Goal: Task Accomplishment & Management: Manage account settings

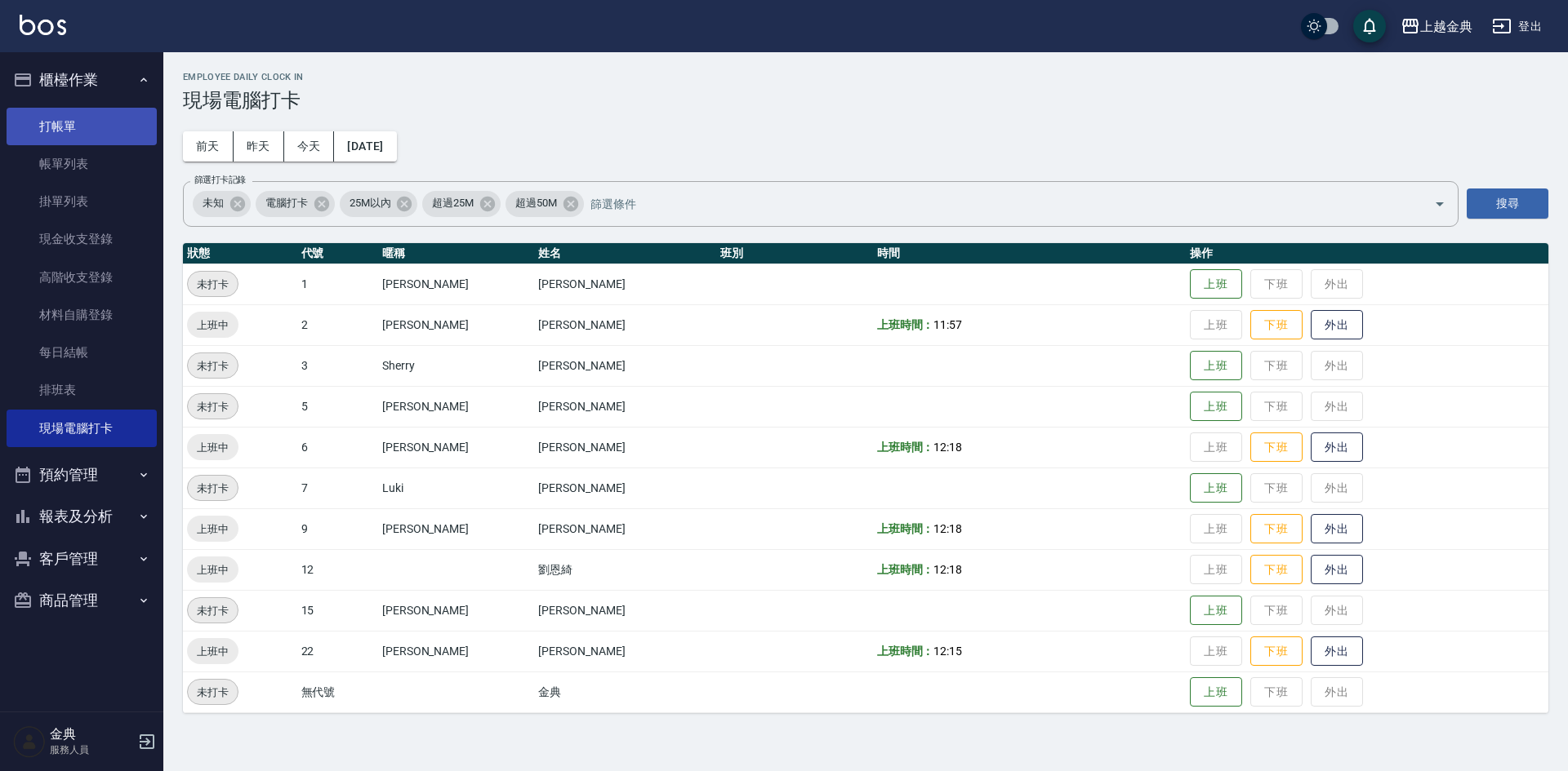
click at [88, 131] on link "打帳單" at bounding box center [81, 127] width 150 height 38
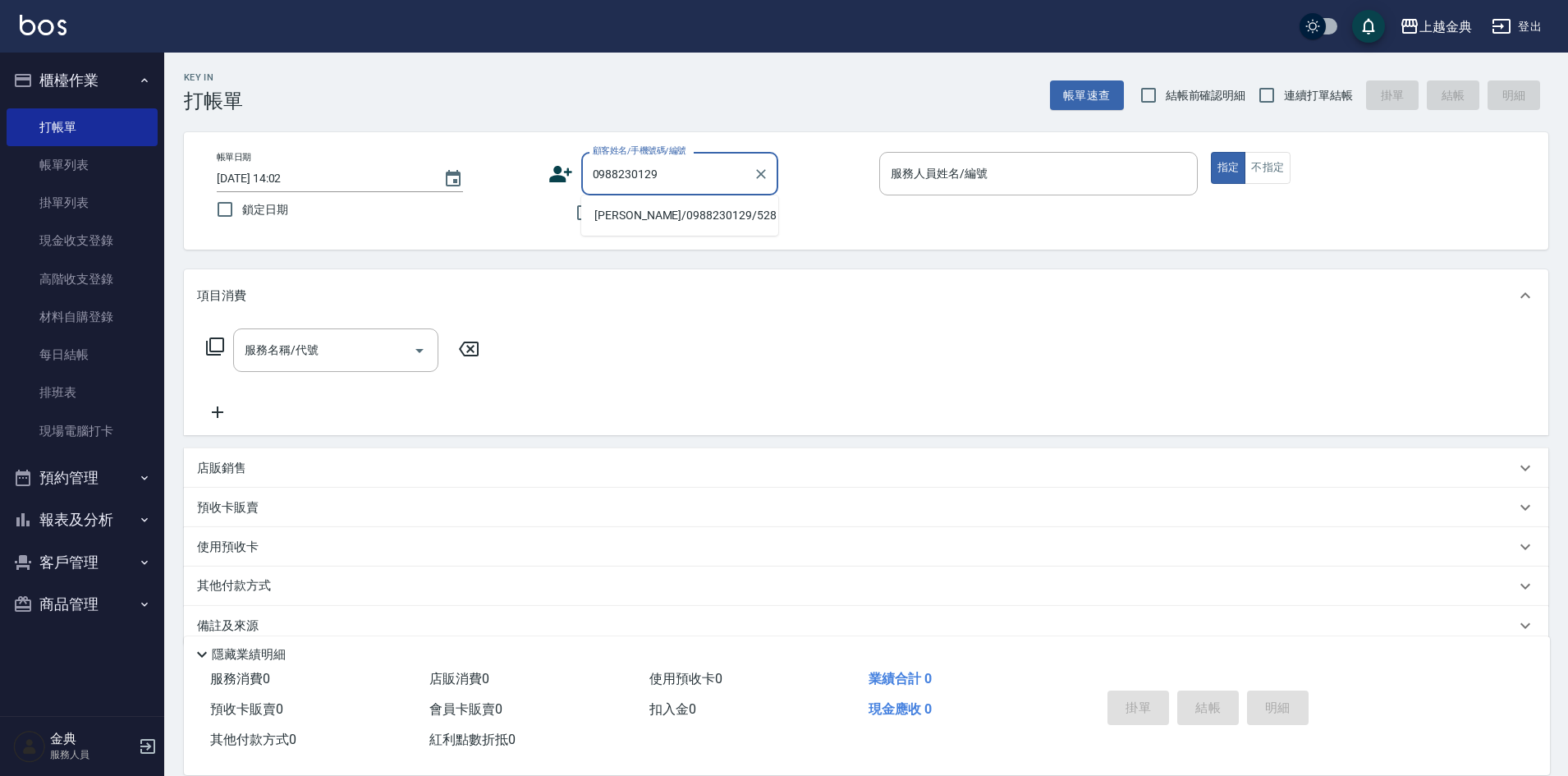
type input "0988230129"
click at [129, 525] on button "報表及分析" at bounding box center [82, 520] width 151 height 43
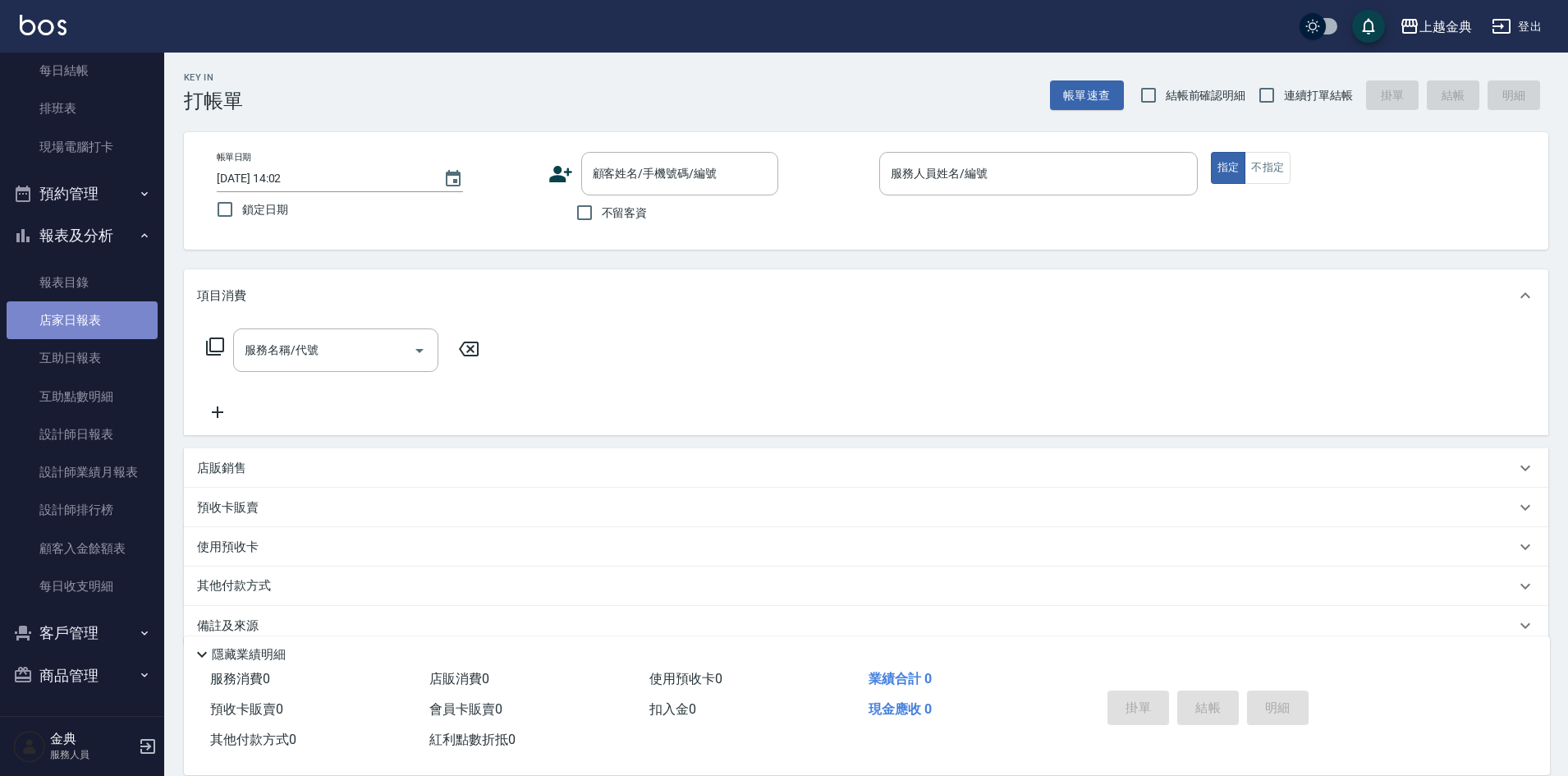
click at [82, 325] on link "店家日報表" at bounding box center [82, 320] width 151 height 38
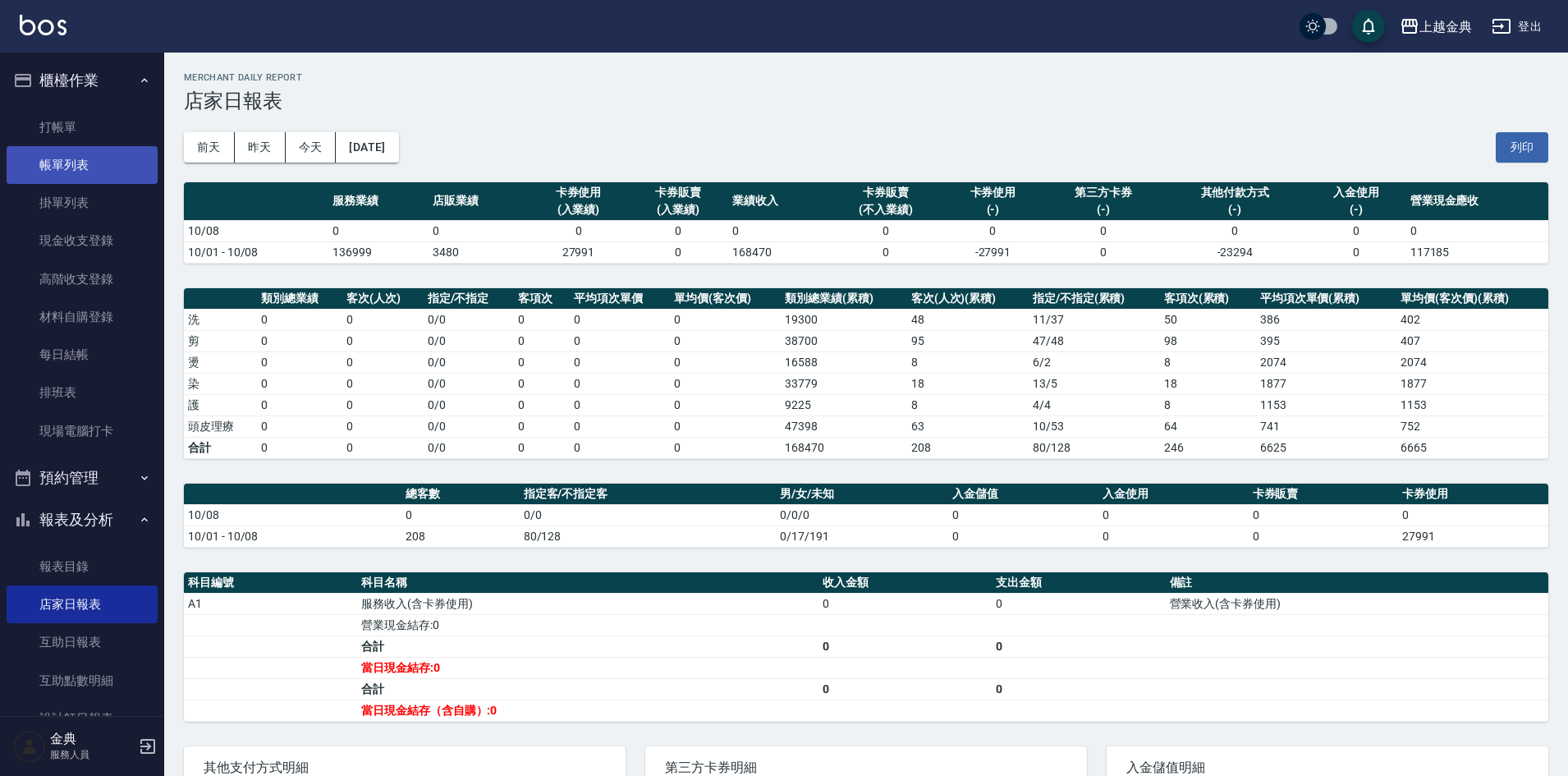
click at [62, 174] on link "帳單列表" at bounding box center [82, 164] width 151 height 38
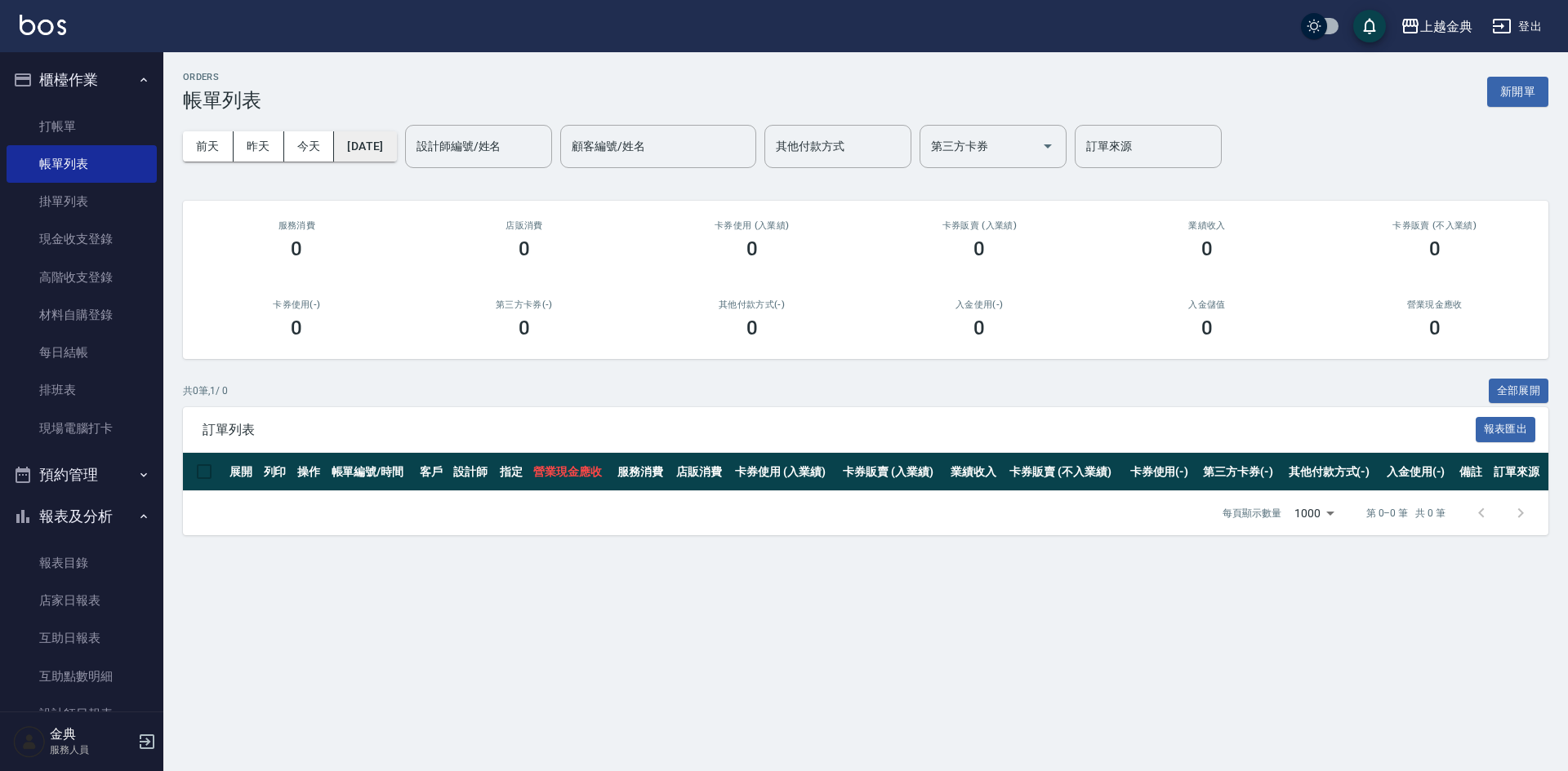
click at [379, 147] on button "[DATE]" at bounding box center [365, 147] width 62 height 30
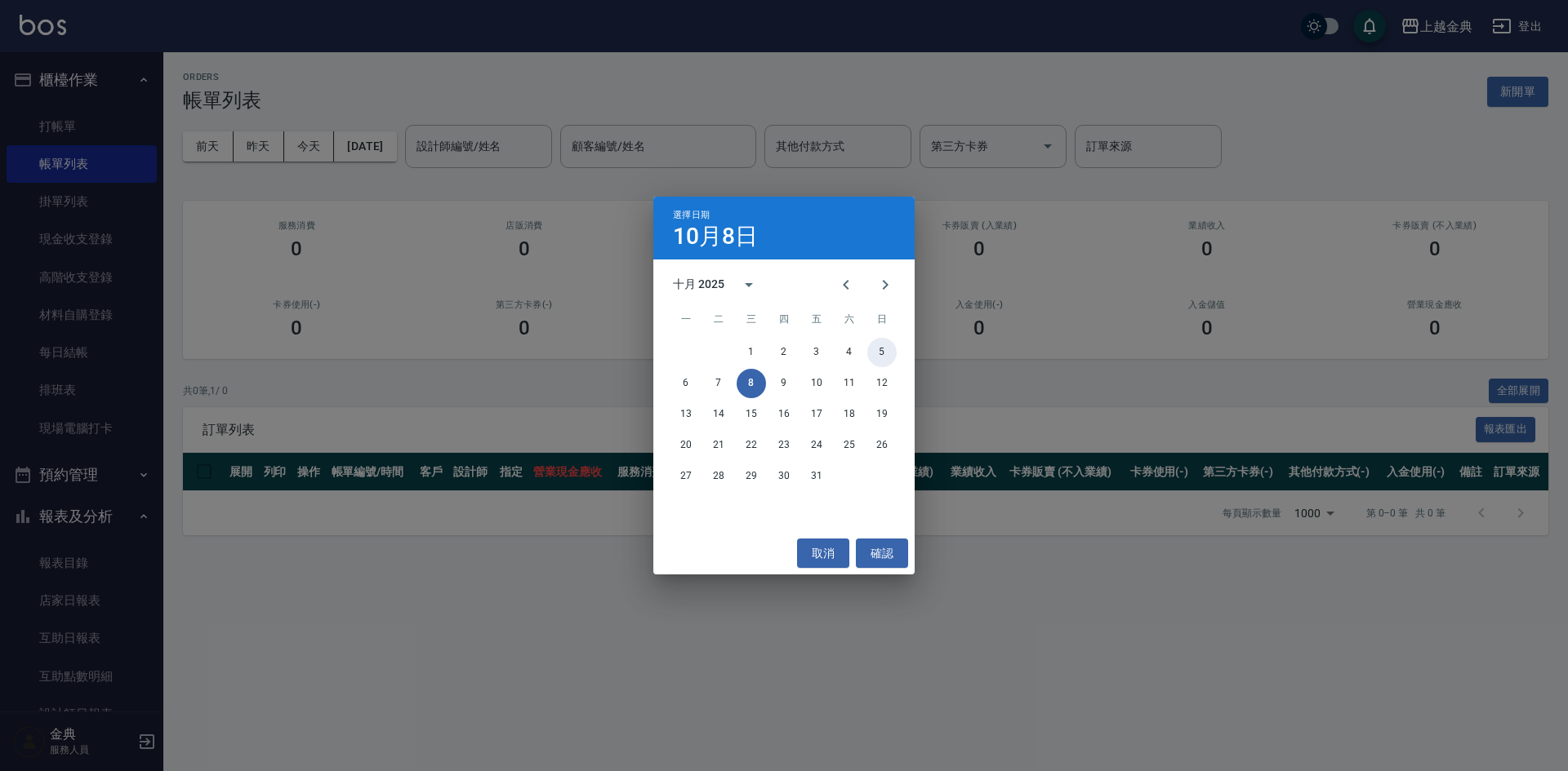
click at [885, 350] on button "5" at bounding box center [881, 352] width 29 height 29
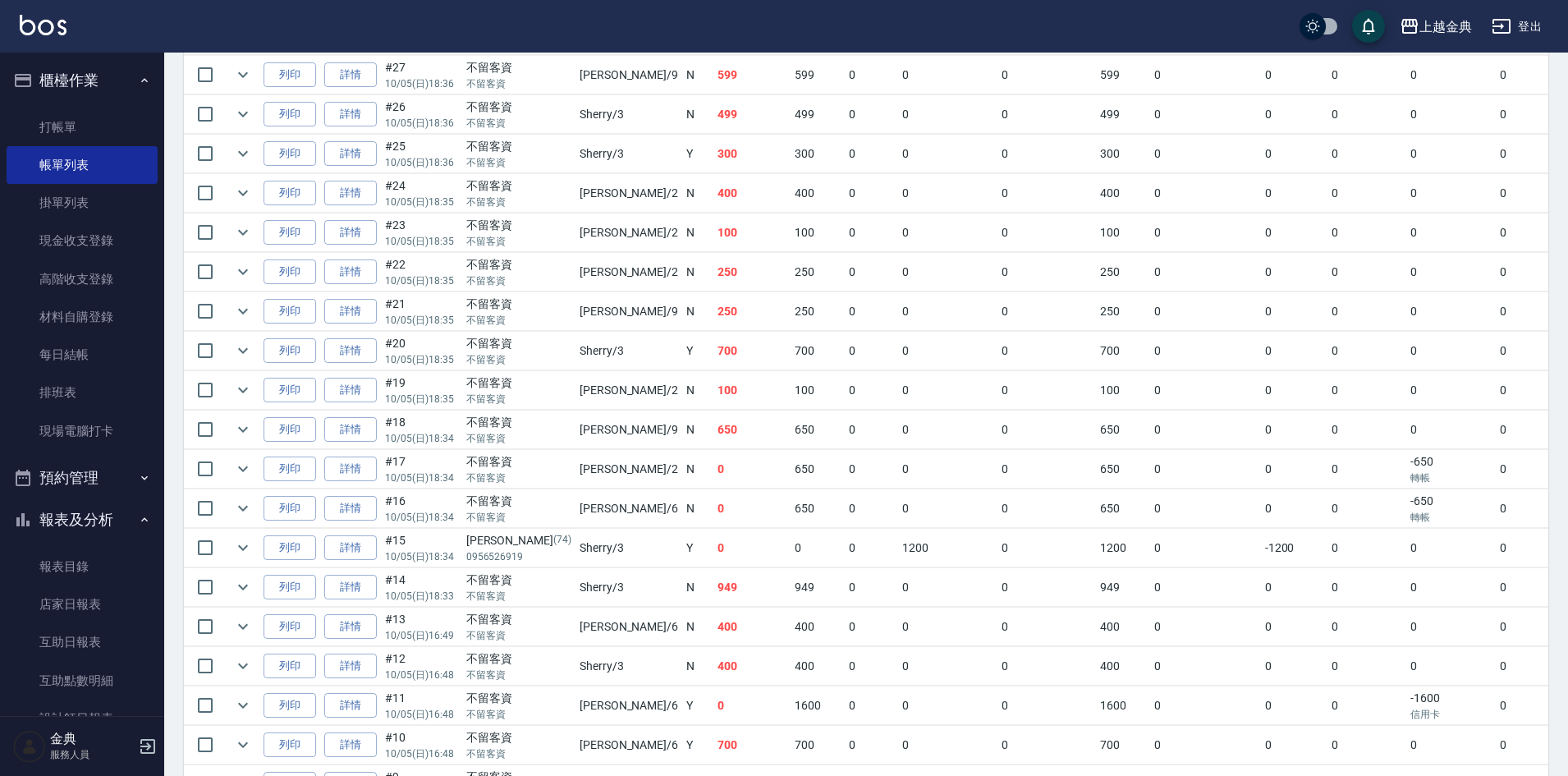
scroll to position [594, 0]
click at [341, 272] on link "詳情" at bounding box center [351, 275] width 52 height 25
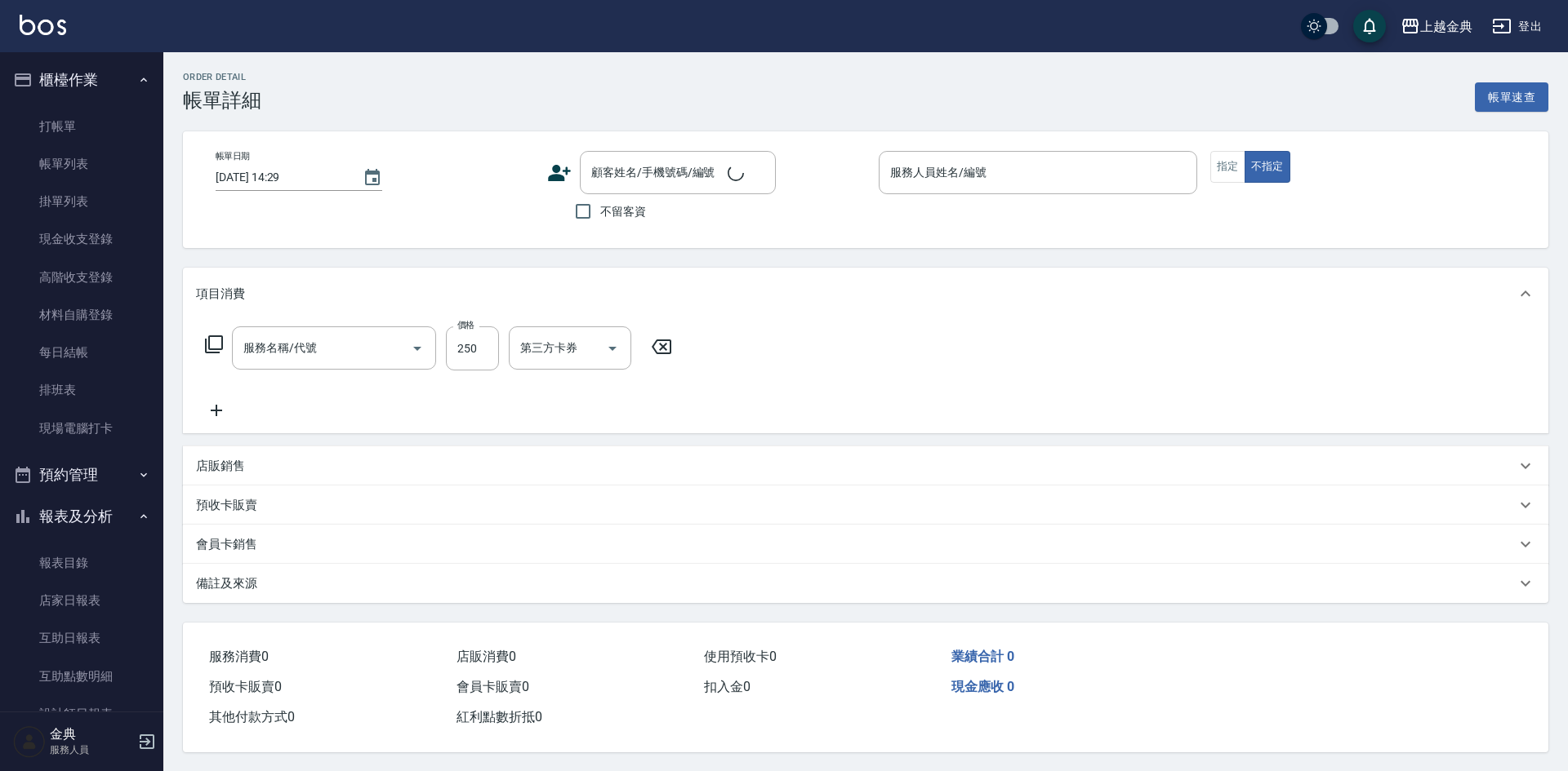
type input "[DATE] 18:35"
checkbox input "true"
type input "Cindy-2"
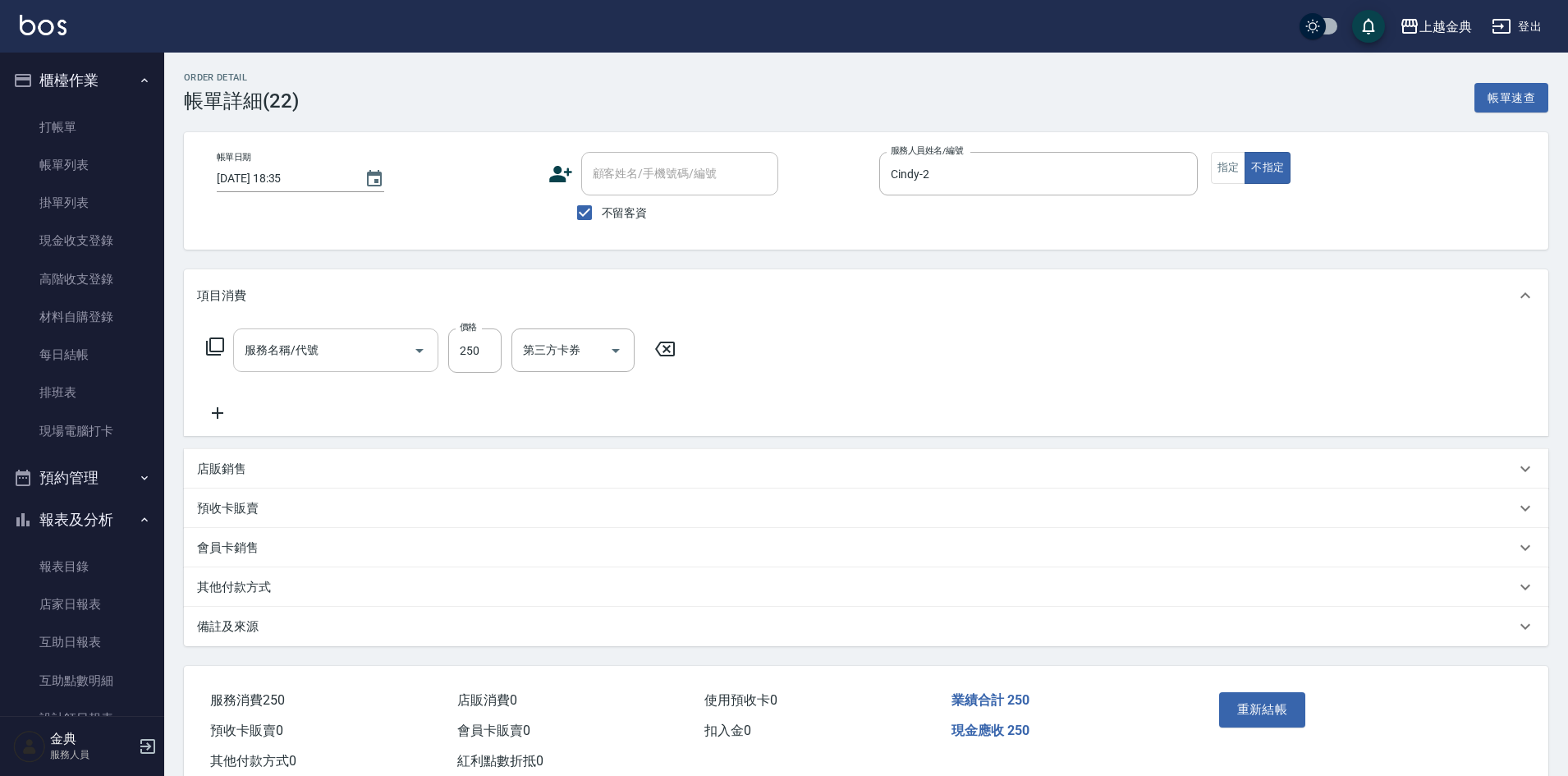
type input "一般剪髮(200)"
click at [212, 591] on p "其他付款方式" at bounding box center [234, 588] width 74 height 17
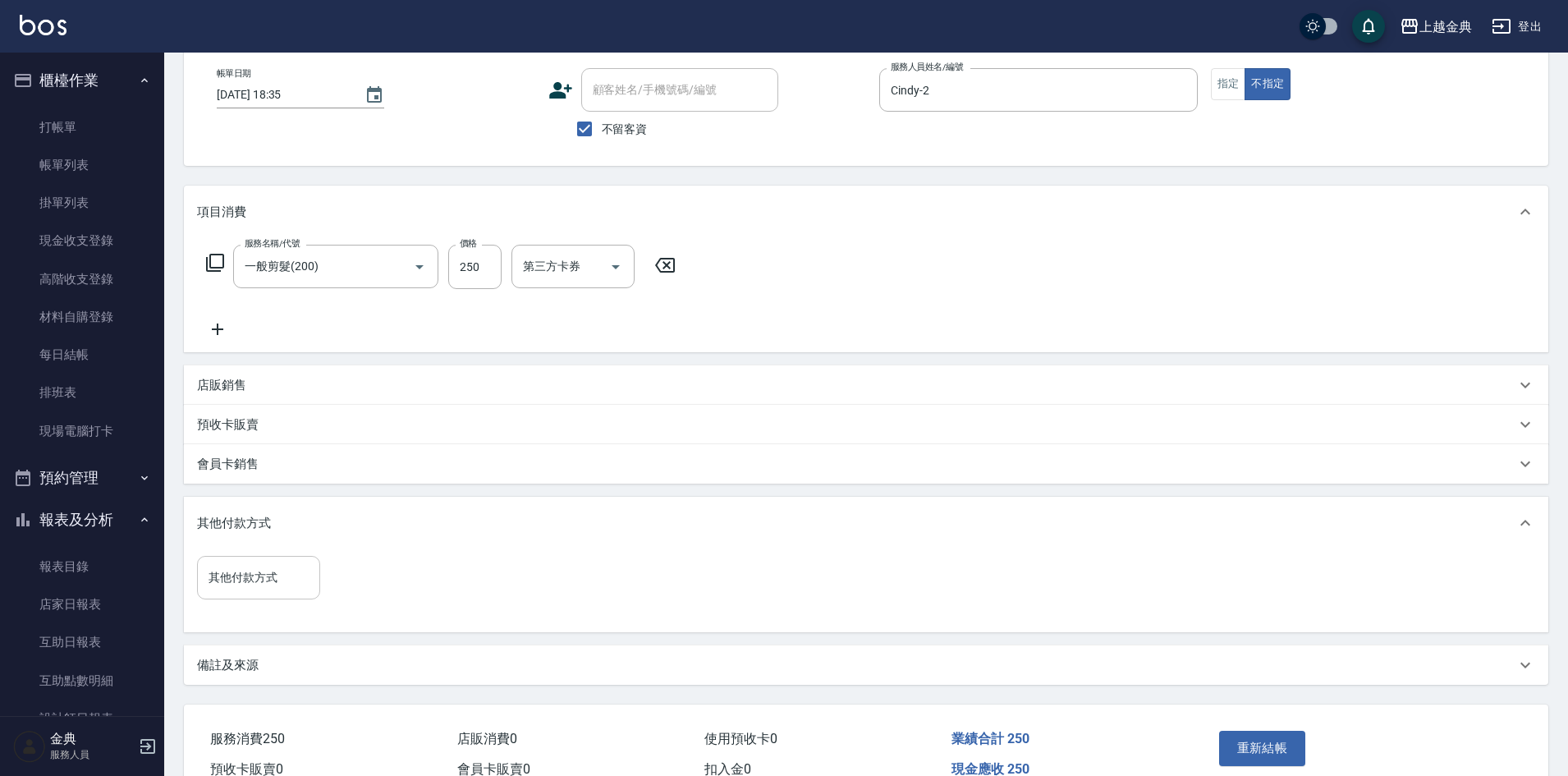
scroll to position [170, 0]
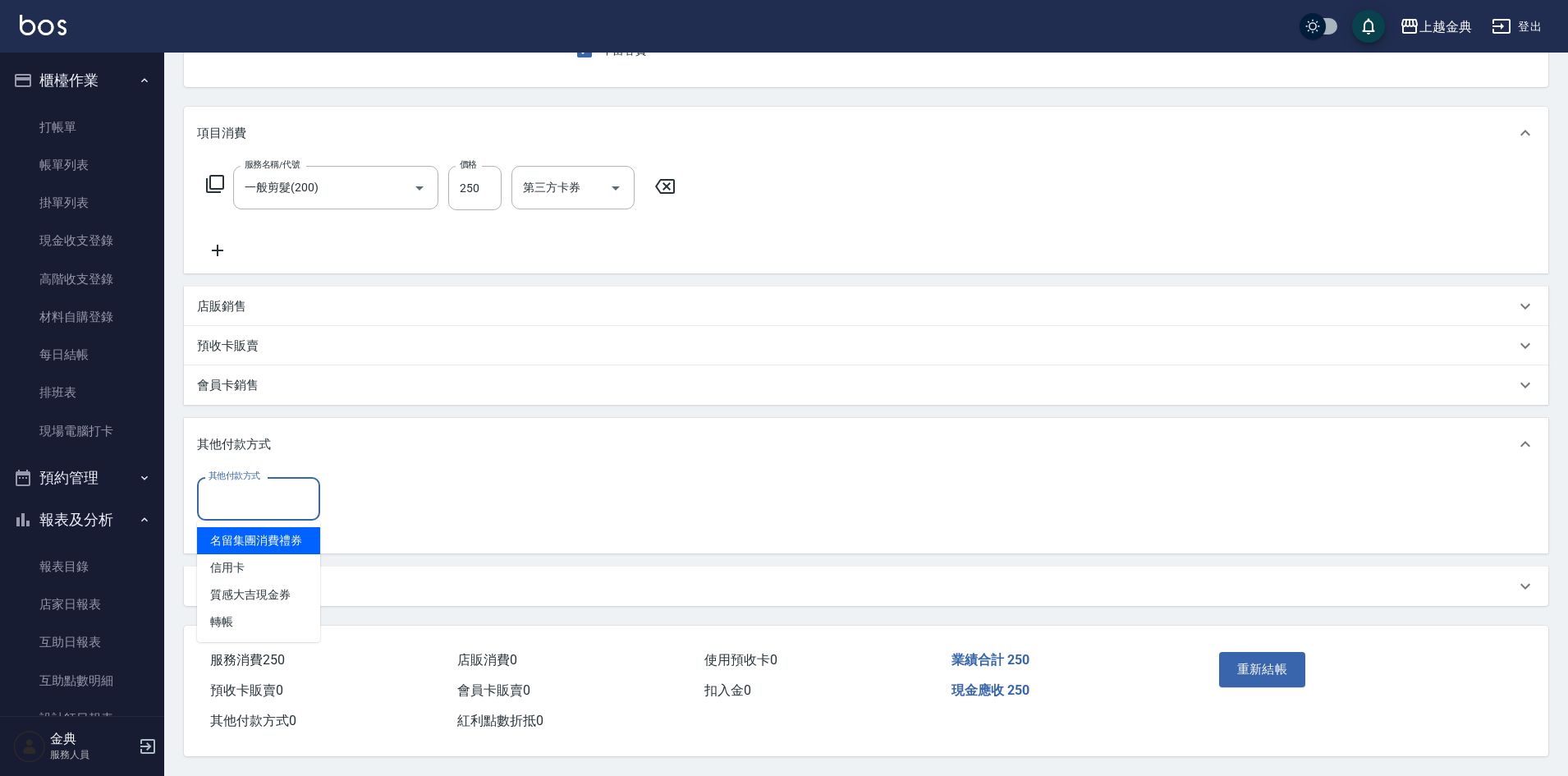
click at [270, 488] on input "其他付款方式" at bounding box center [258, 499] width 109 height 29
click at [249, 617] on span "轉帳" at bounding box center [259, 622] width 123 height 27
type input "轉帳"
click at [427, 498] on input "0" at bounding box center [392, 498] width 123 height 45
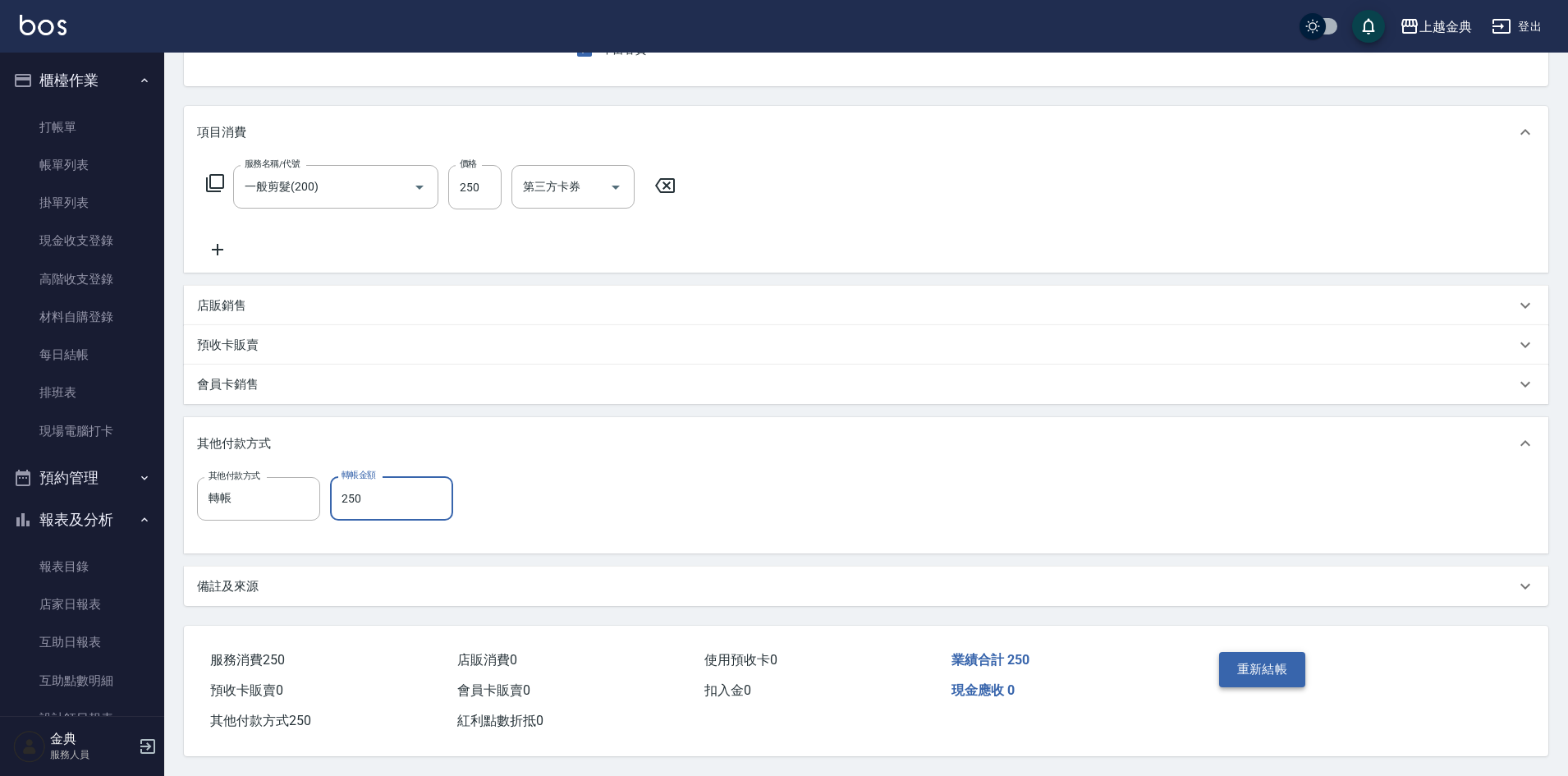
type input "250"
click at [1274, 668] on button "重新結帳" at bounding box center [1262, 669] width 87 height 35
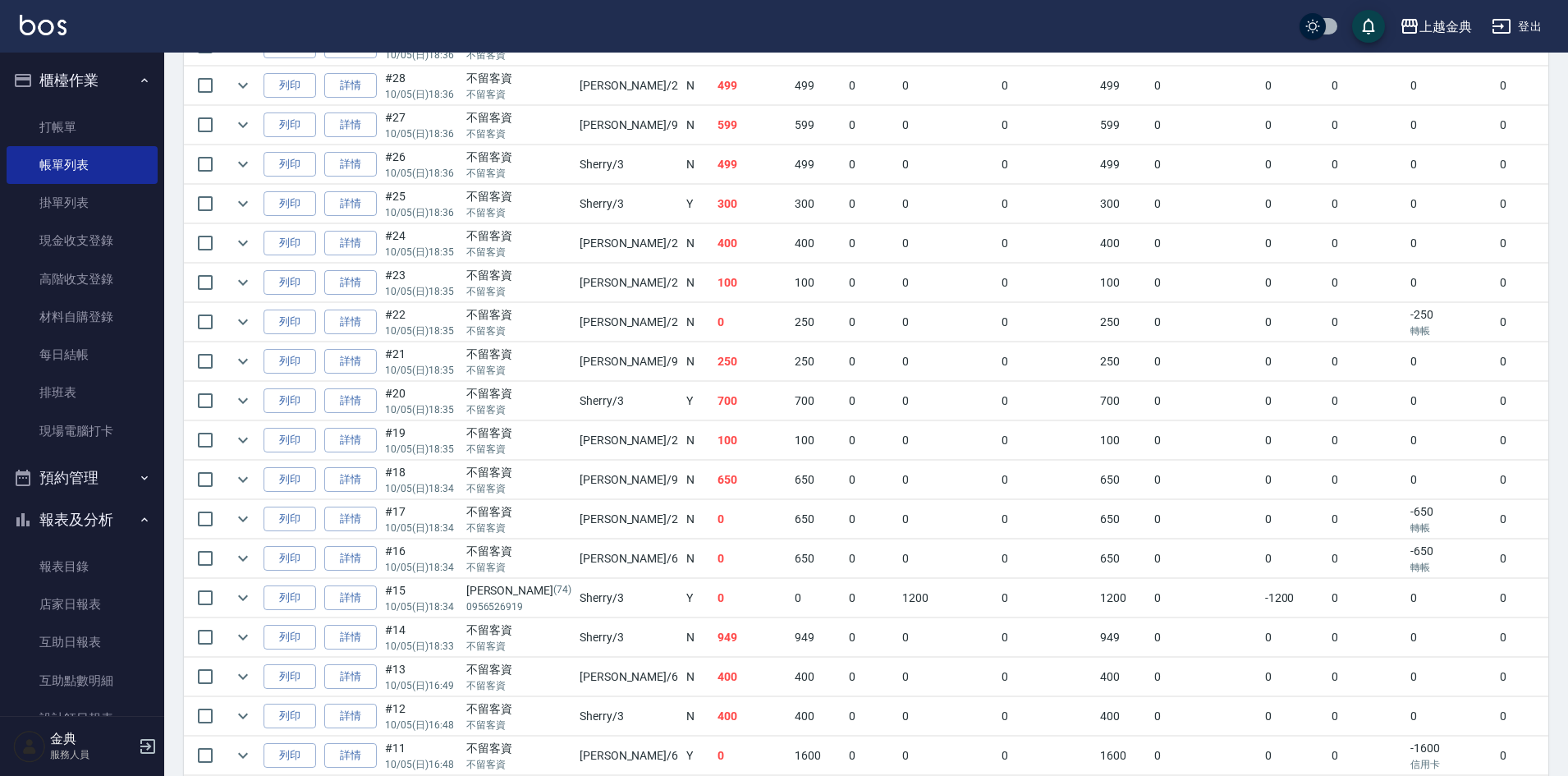
scroll to position [575, 0]
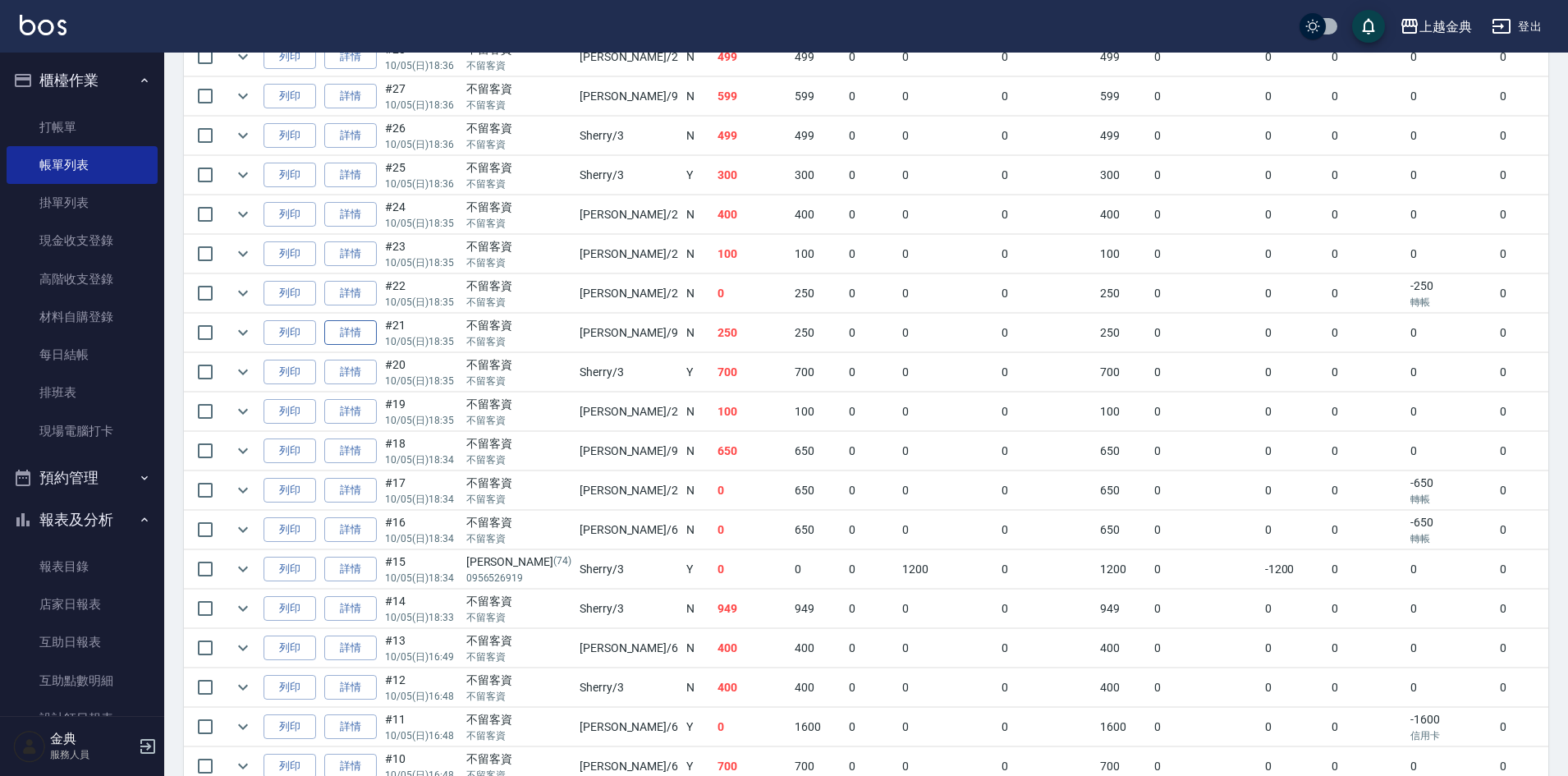
click at [369, 330] on link "詳情" at bounding box center [351, 333] width 52 height 25
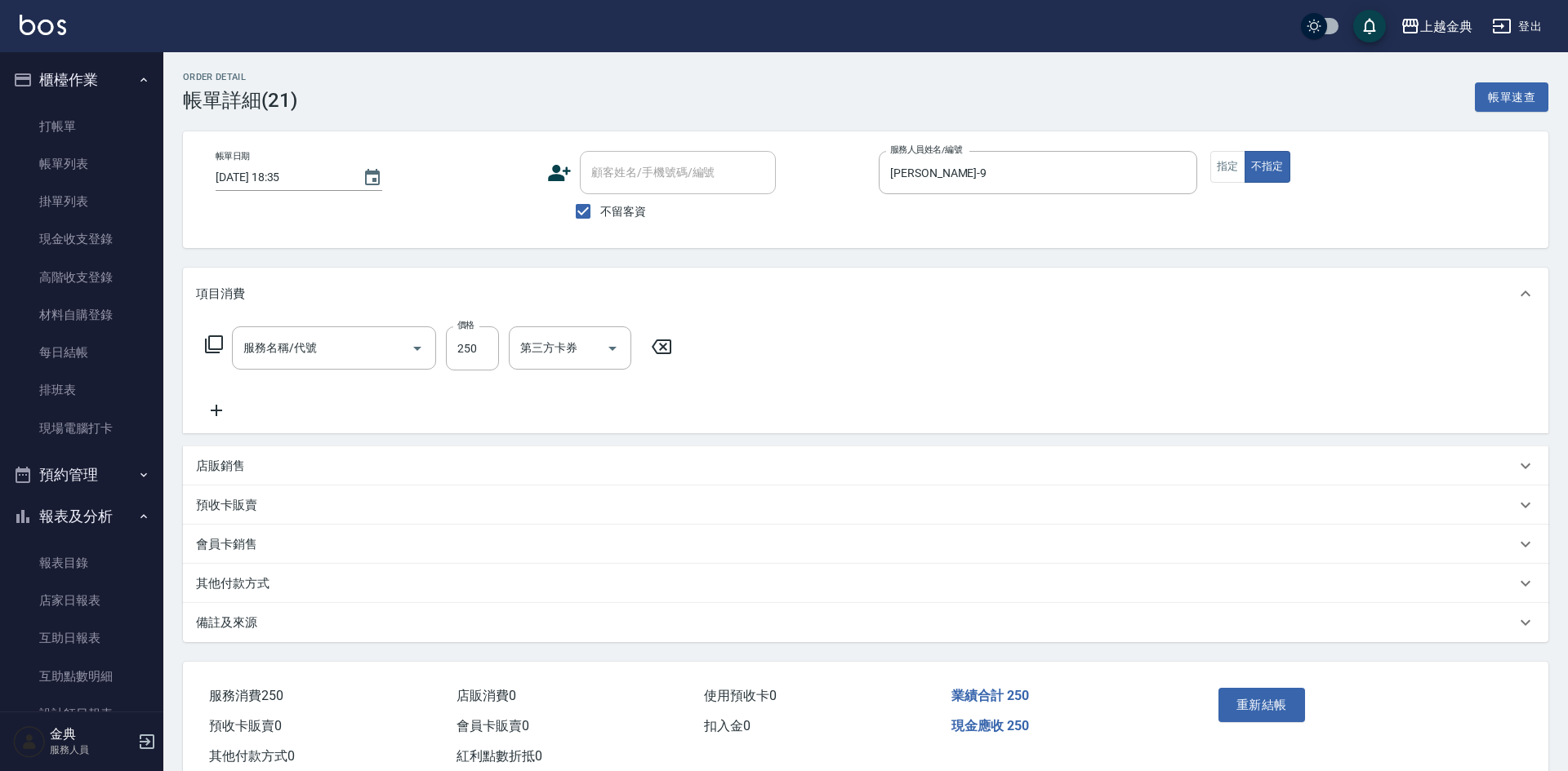
type input "[DATE] 18:35"
checkbox input "true"
type input "[PERSON_NAME]-9"
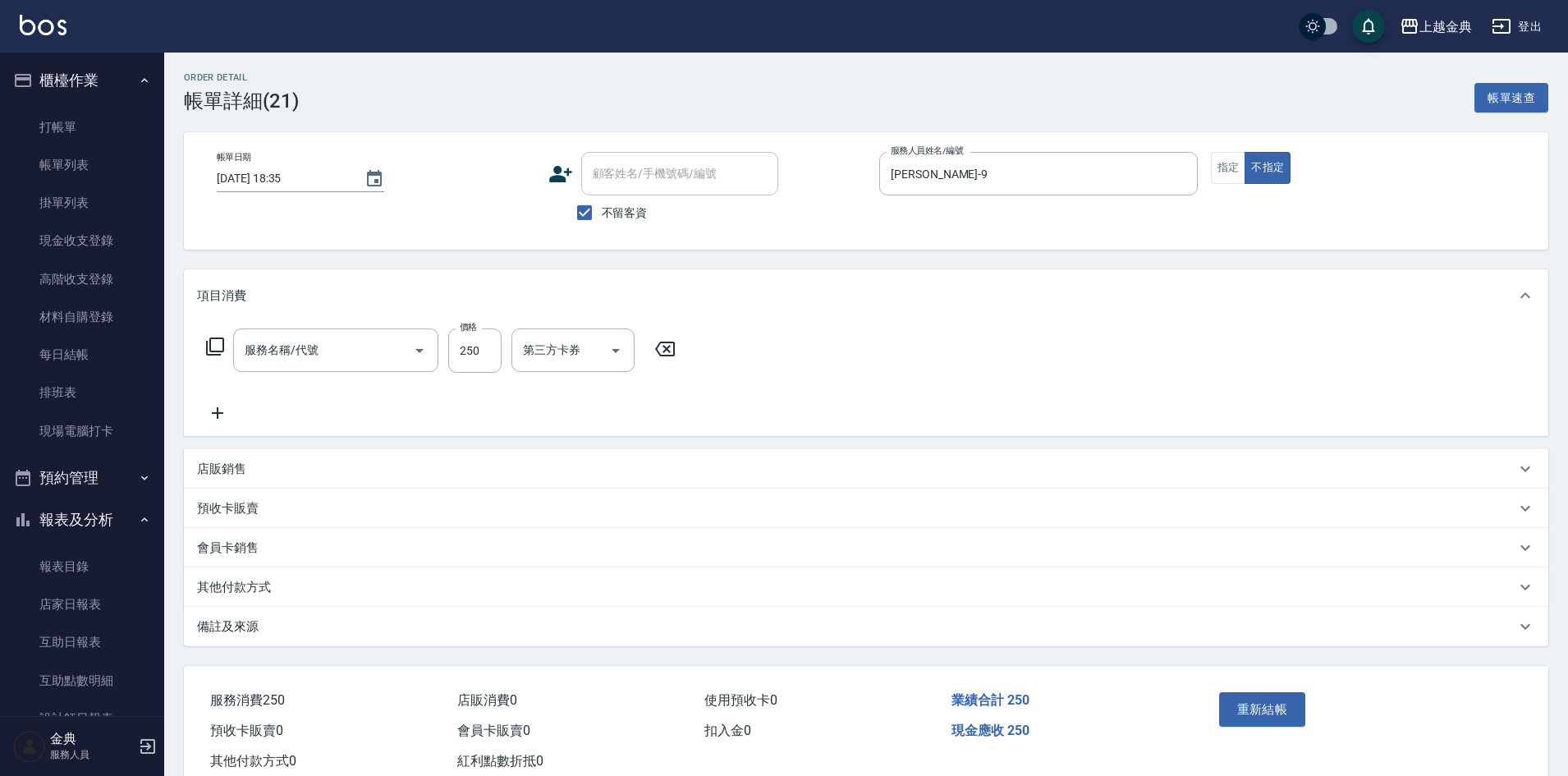
type input "一般剪髮(200)"
click at [223, 586] on p "其他付款方式" at bounding box center [234, 588] width 74 height 17
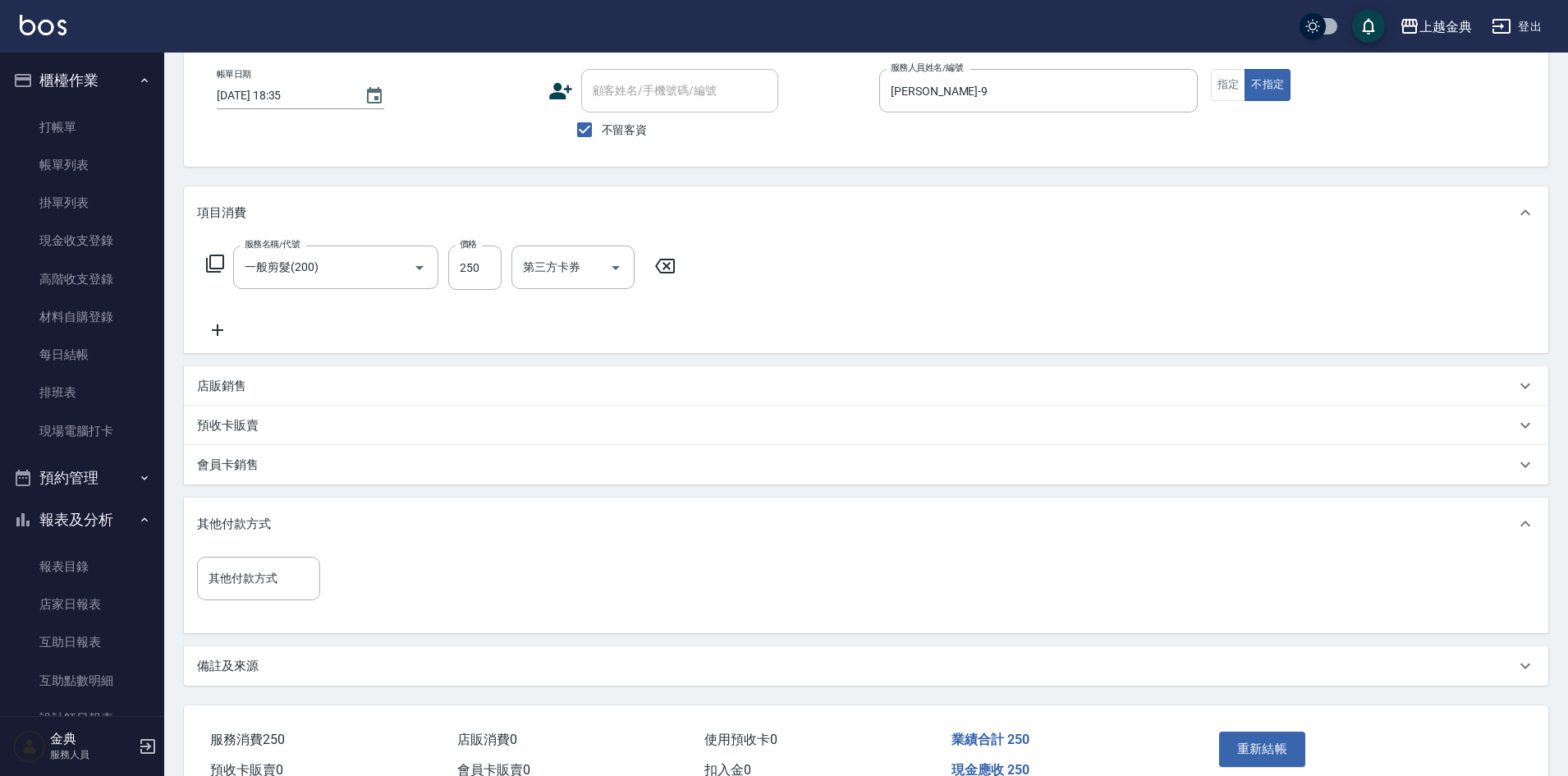
scroll to position [170, 0]
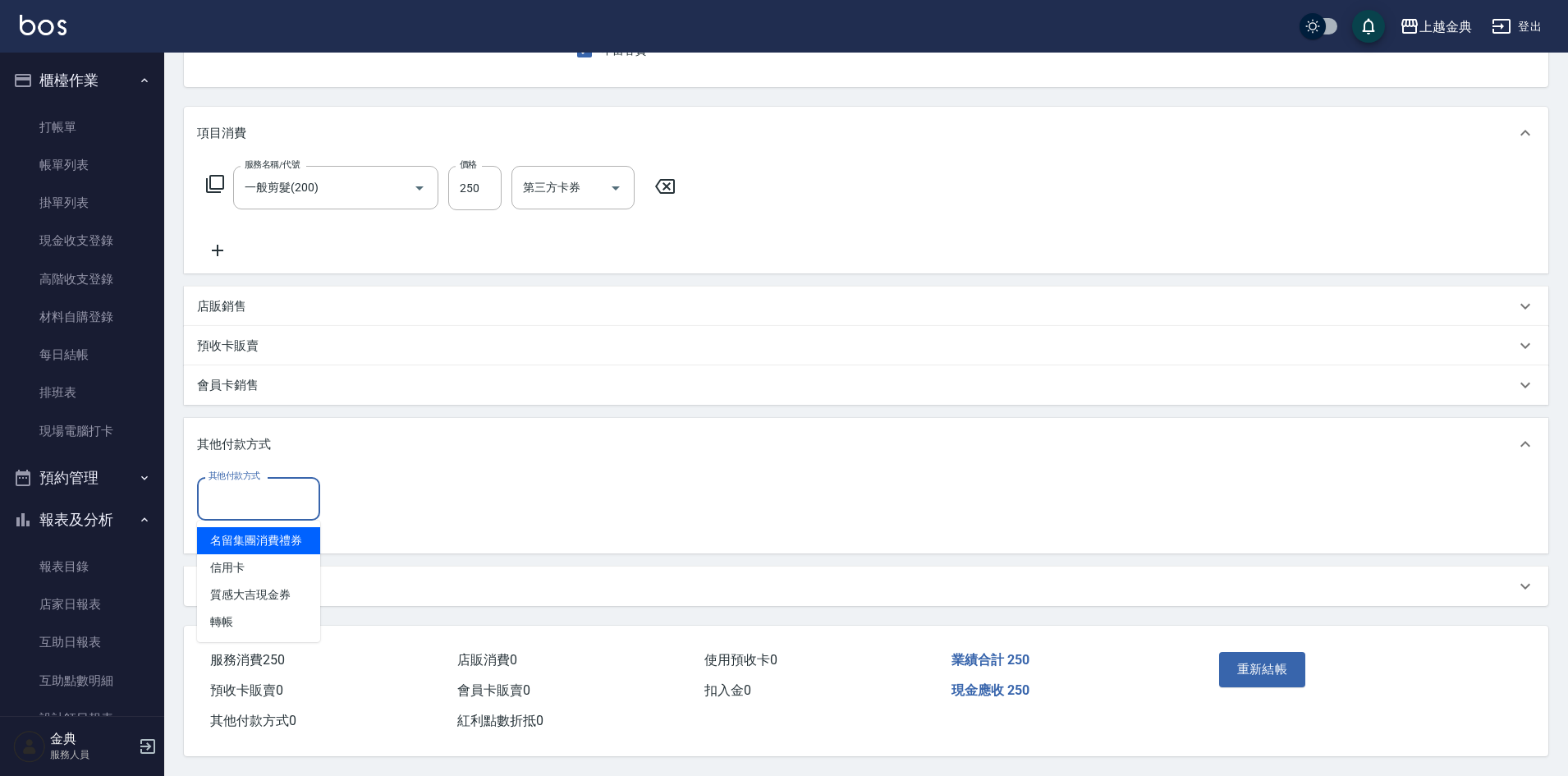
click at [255, 496] on input "其他付款方式" at bounding box center [258, 499] width 109 height 29
click at [277, 614] on span "轉帳" at bounding box center [259, 622] width 123 height 27
type input "轉帳"
click at [412, 488] on input "0" at bounding box center [392, 498] width 123 height 45
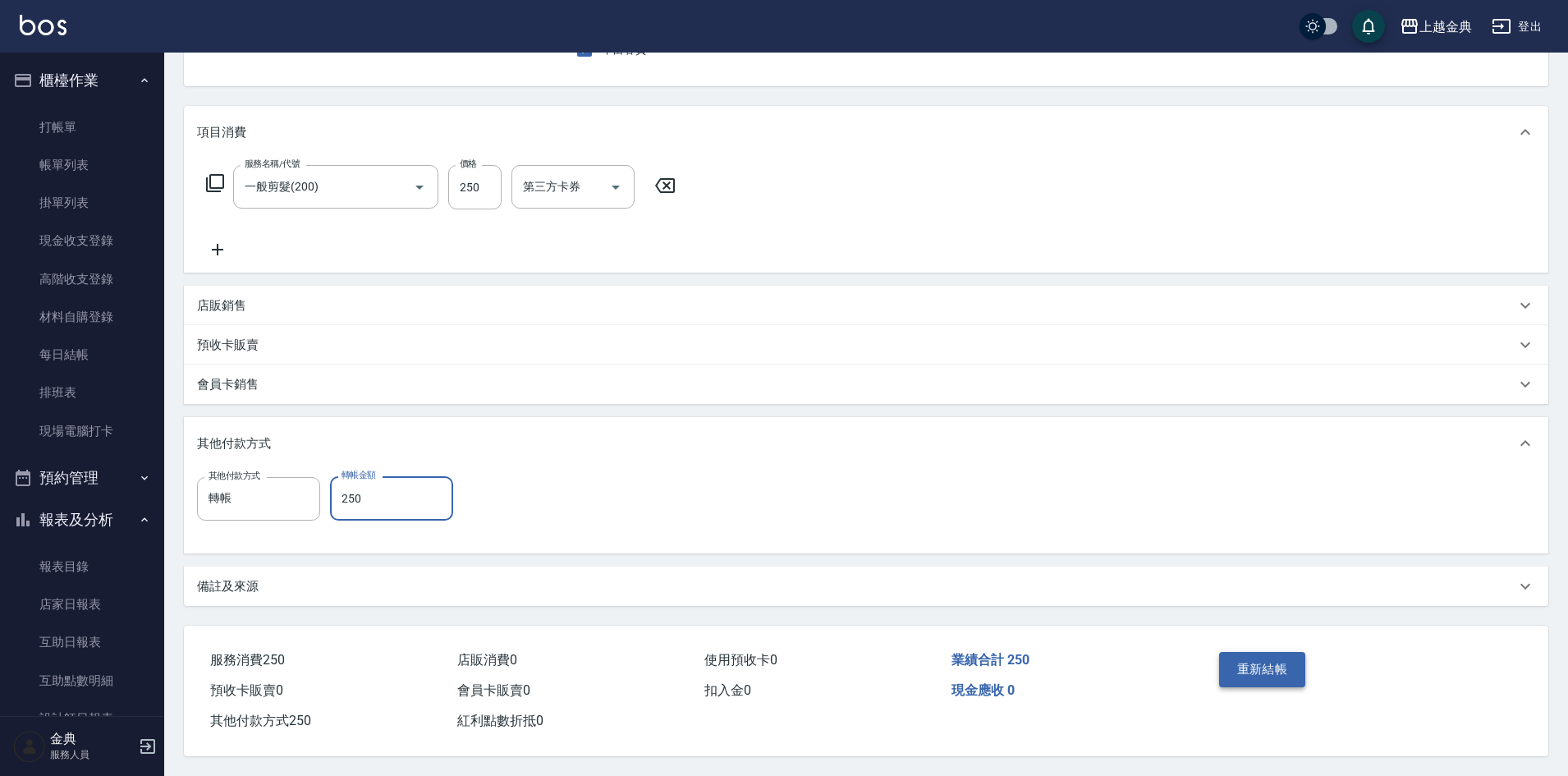
type input "250"
click at [1258, 652] on button "重新結帳" at bounding box center [1262, 669] width 87 height 35
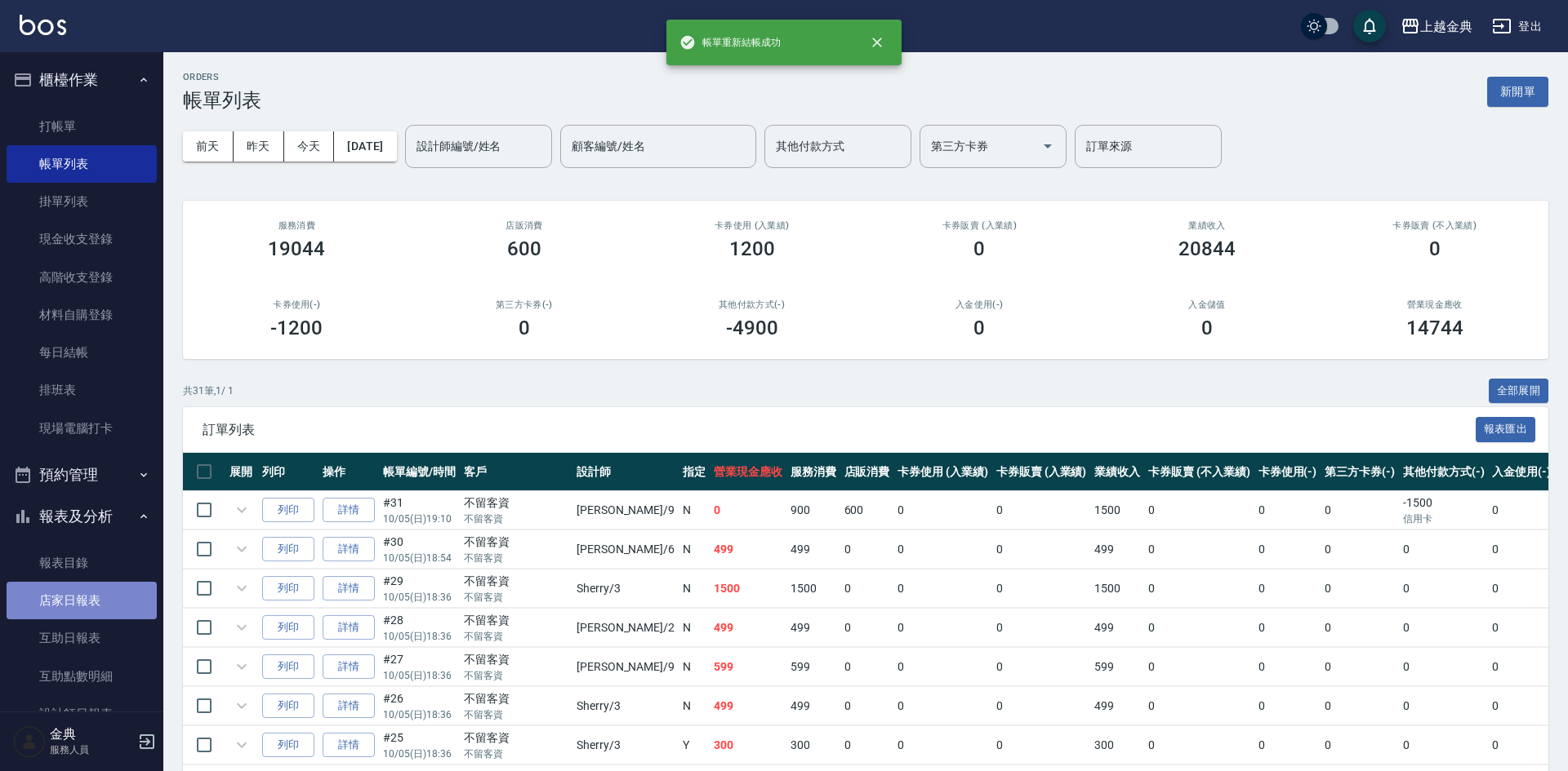
click at [99, 596] on link "店家日報表" at bounding box center [81, 600] width 150 height 38
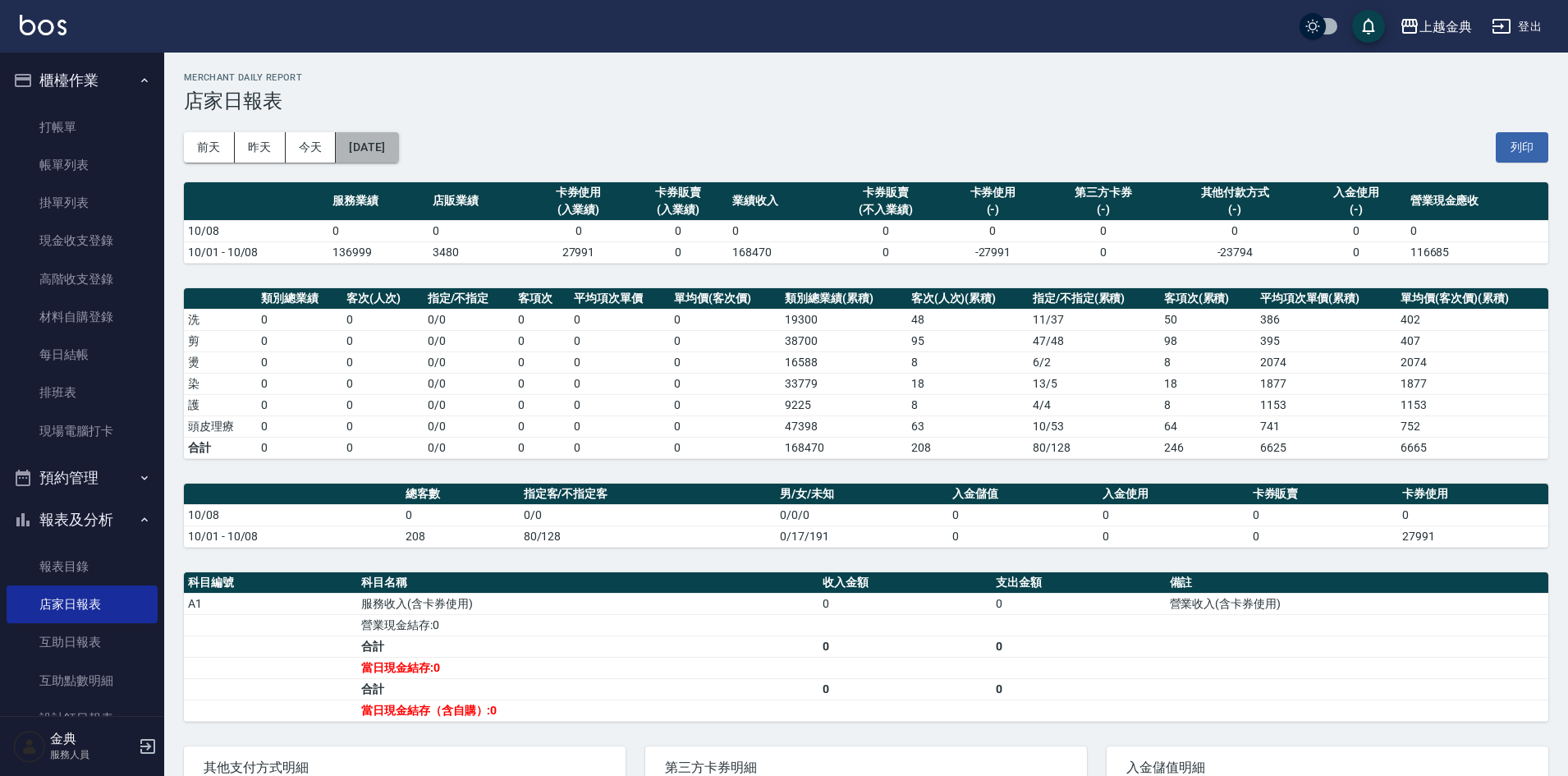
click at [370, 154] on button "[DATE]" at bounding box center [367, 148] width 62 height 30
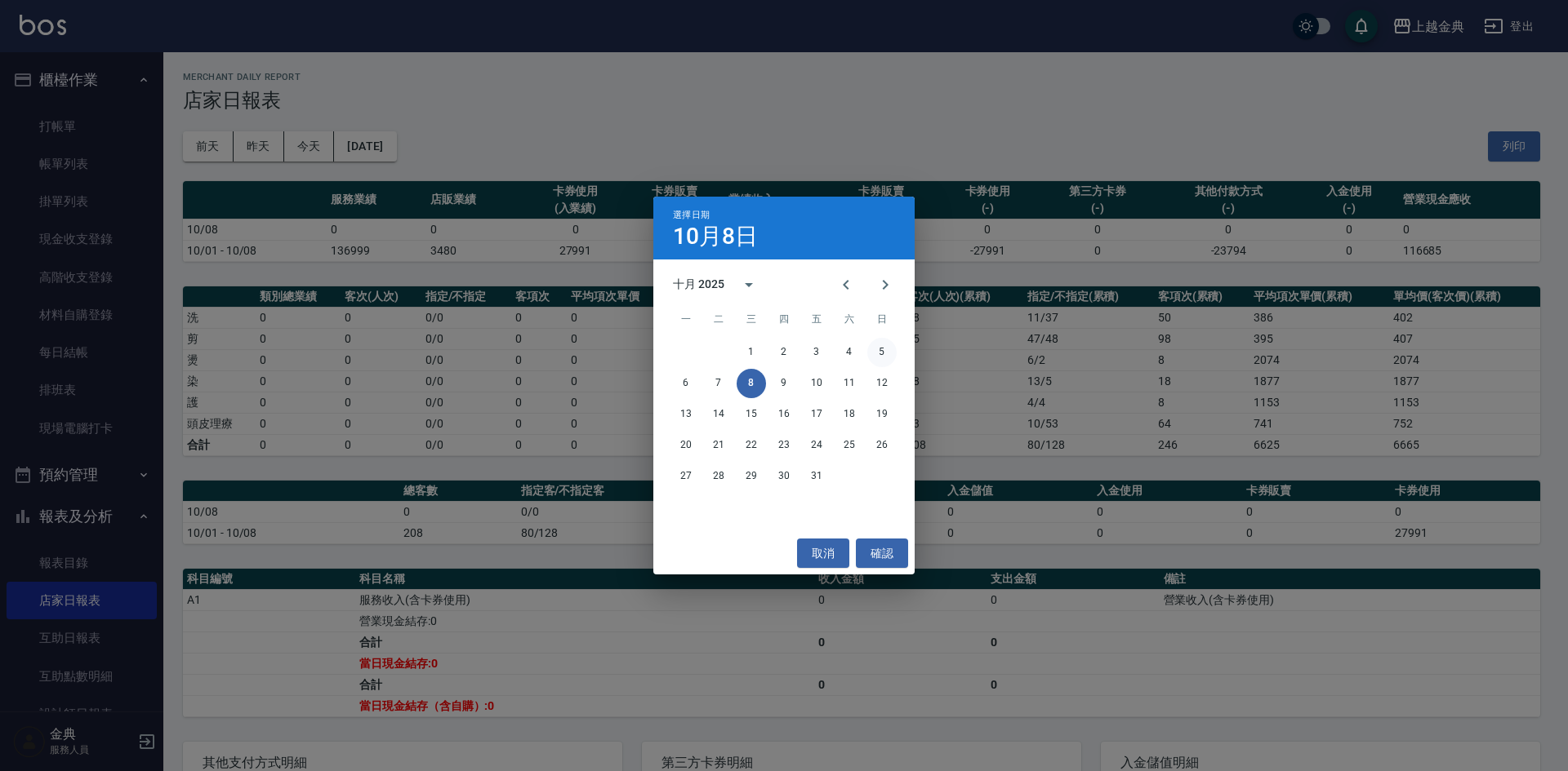
click at [884, 346] on button "5" at bounding box center [881, 352] width 29 height 29
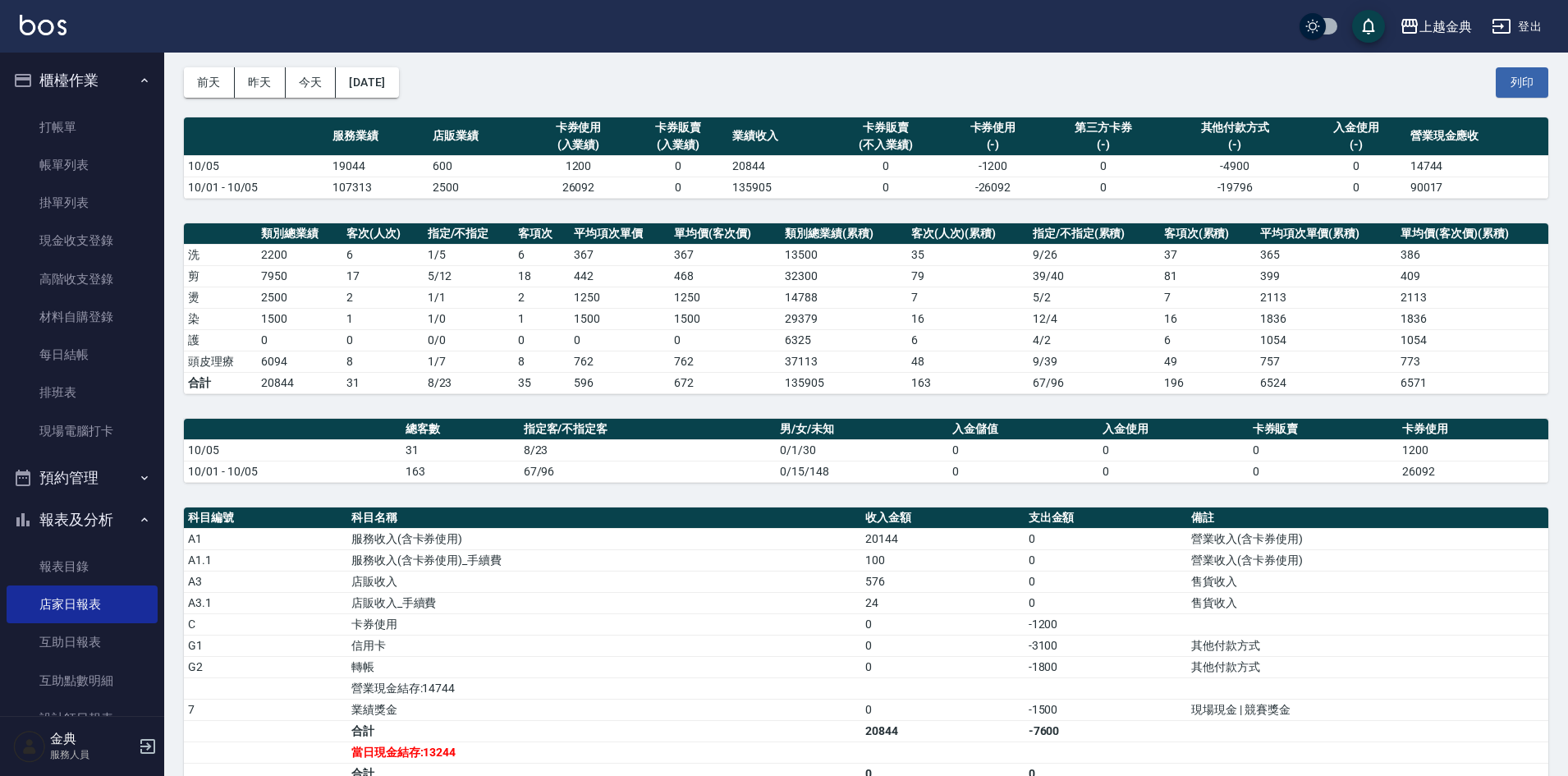
scroll to position [288, 0]
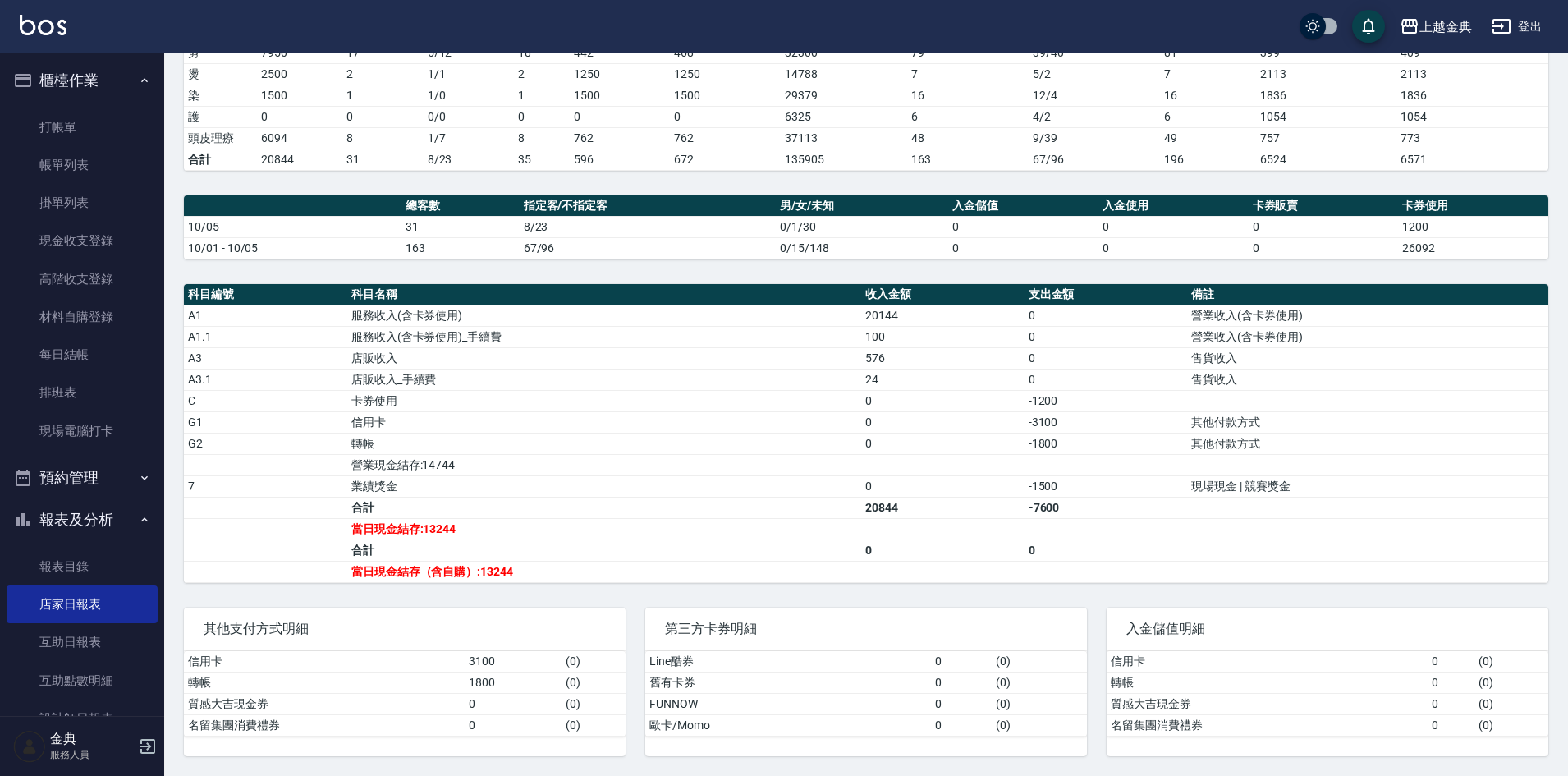
click at [405, 442] on td "轉帳" at bounding box center [604, 443] width 514 height 21
click at [436, 428] on td "信用卡" at bounding box center [604, 422] width 514 height 21
drag, startPoint x: 436, startPoint y: 428, endPoint x: 308, endPoint y: 427, distance: 128.0
click at [308, 427] on tr "G1 信用卡 0 -3100 其他付款方式" at bounding box center [866, 422] width 1365 height 21
click at [490, 437] on td "轉帳" at bounding box center [604, 443] width 514 height 21
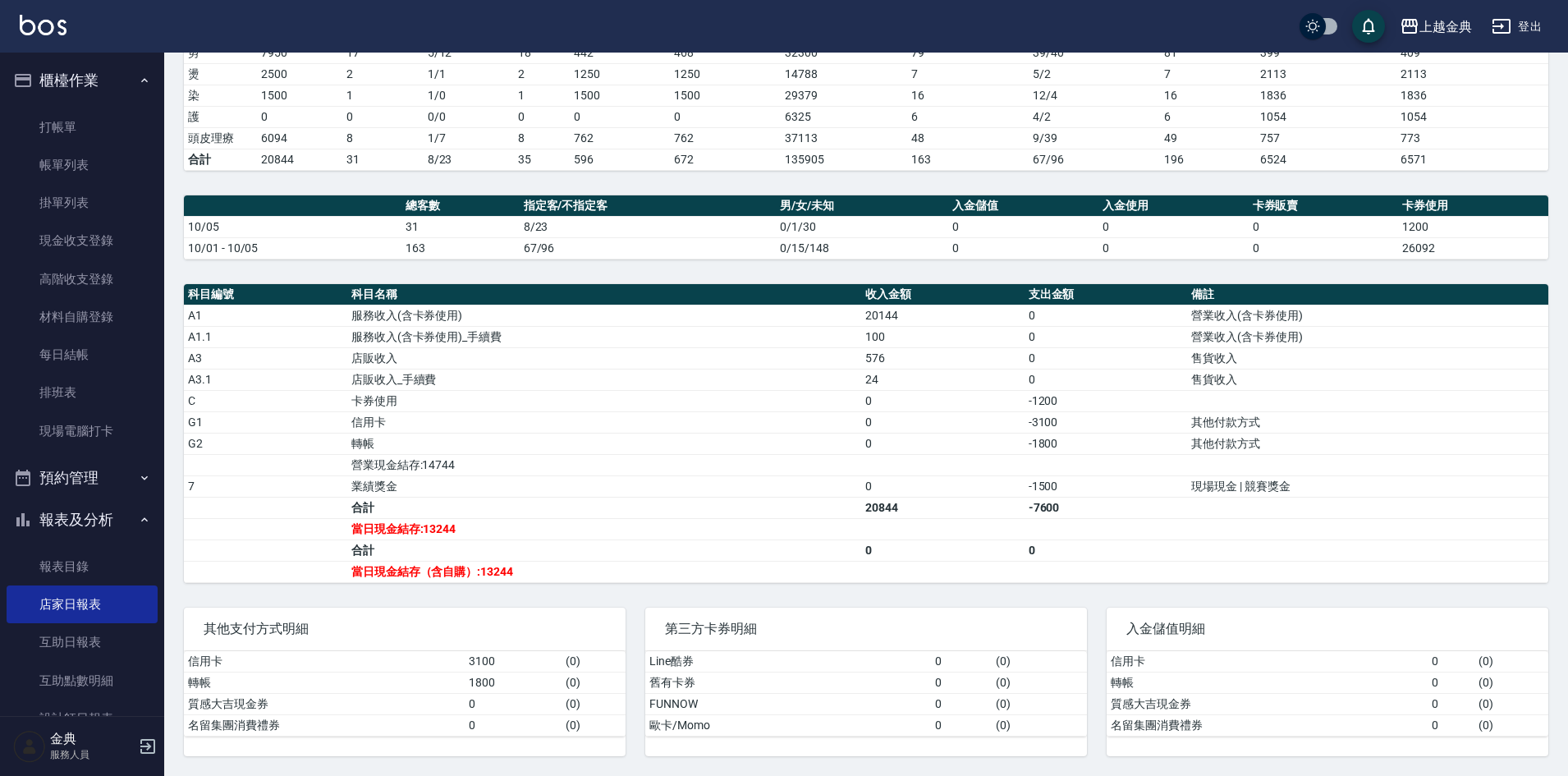
click at [724, 452] on td "轉帳" at bounding box center [604, 443] width 514 height 21
drag, startPoint x: 724, startPoint y: 452, endPoint x: 446, endPoint y: 443, distance: 278.1
click at [719, 450] on td "轉帳" at bounding box center [604, 443] width 514 height 21
drag, startPoint x: 445, startPoint y: 443, endPoint x: 314, endPoint y: 443, distance: 131.0
click at [314, 443] on tr "G2 轉帳 0 -1800 其他付款方式" at bounding box center [866, 443] width 1365 height 21
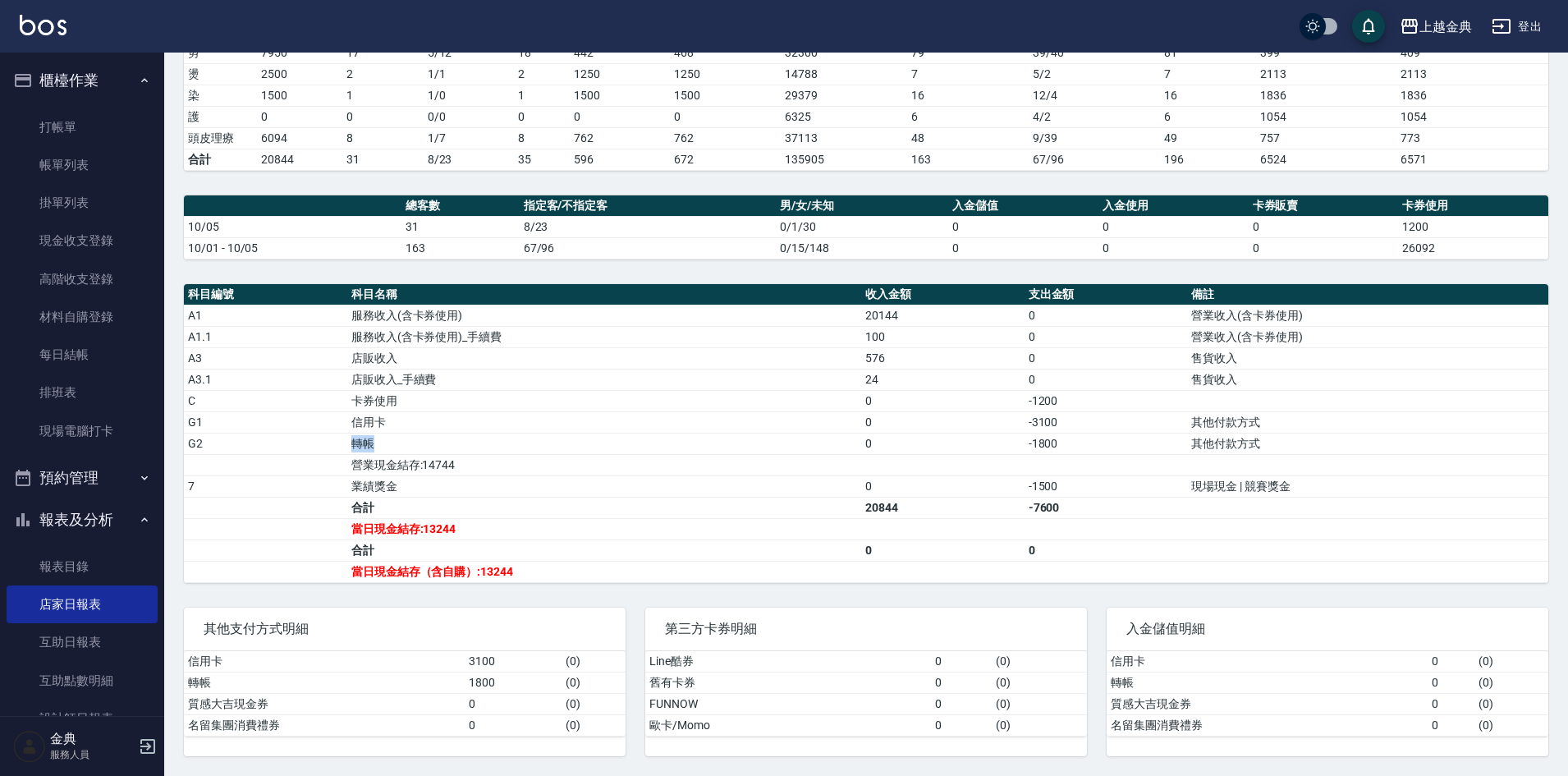
click at [486, 441] on td "轉帳" at bounding box center [604, 443] width 514 height 21
click at [475, 428] on td "信用卡" at bounding box center [604, 422] width 514 height 21
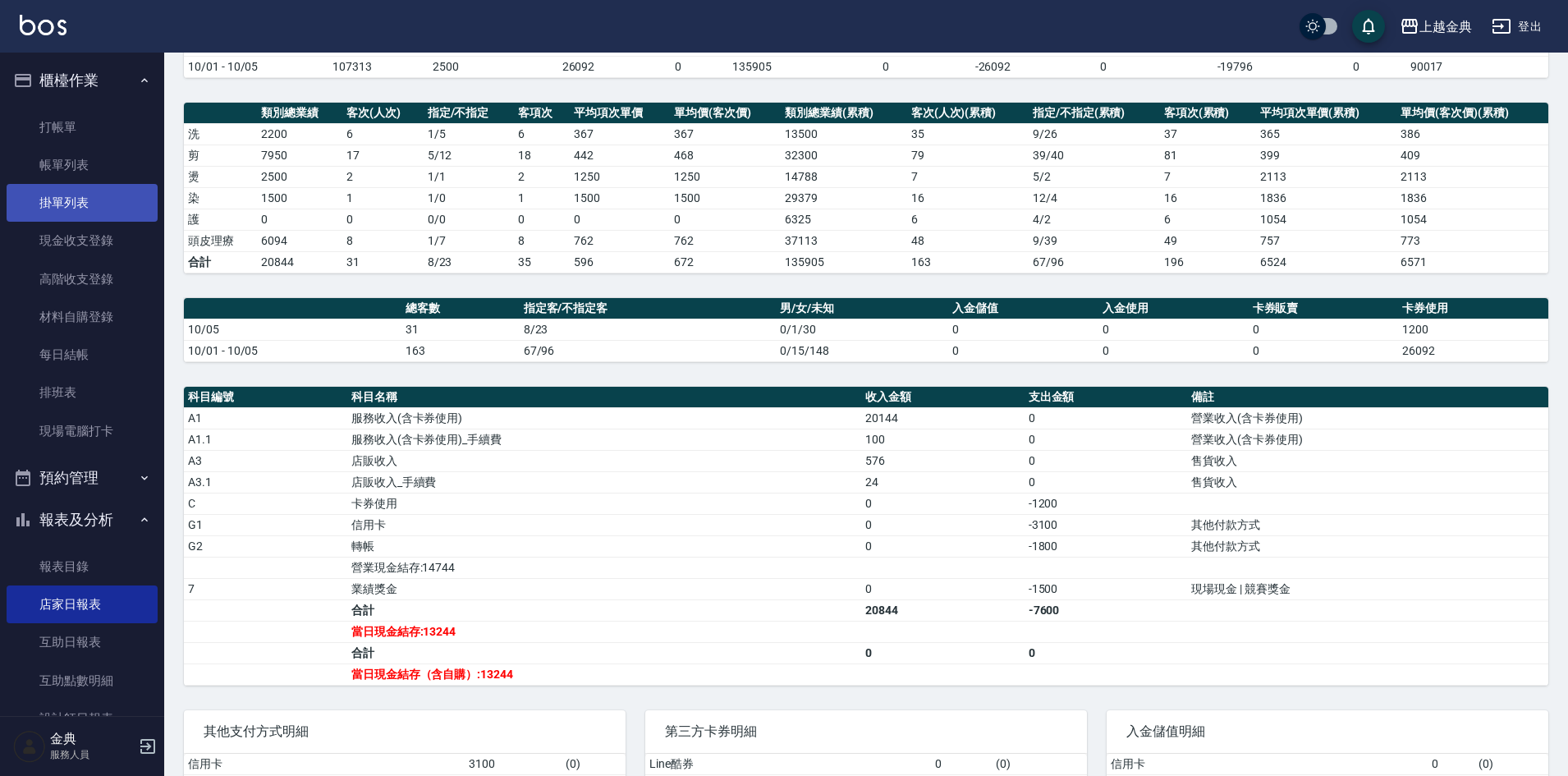
scroll to position [0, 0]
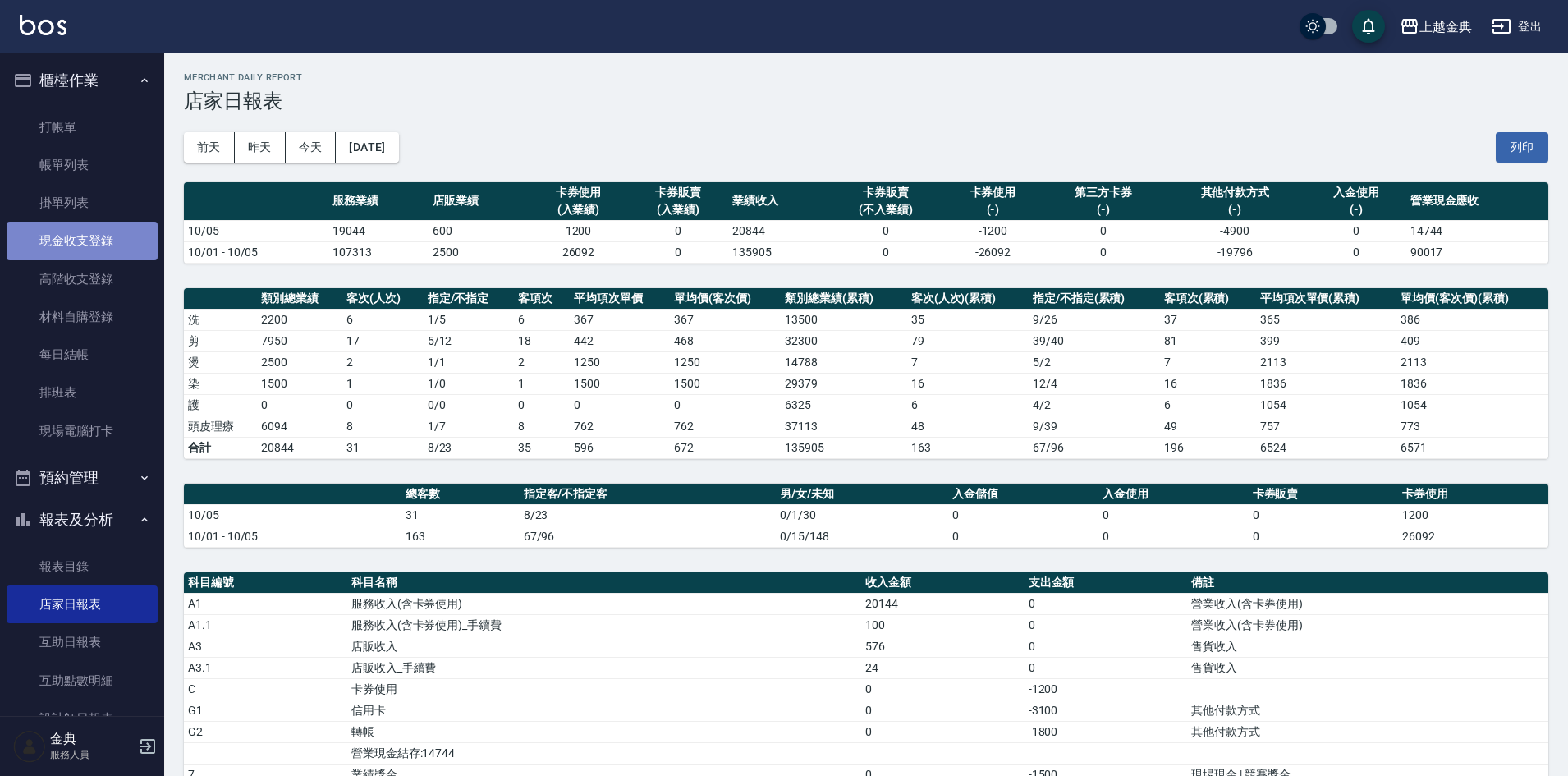
click at [95, 242] on link "現金收支登錄" at bounding box center [82, 240] width 151 height 38
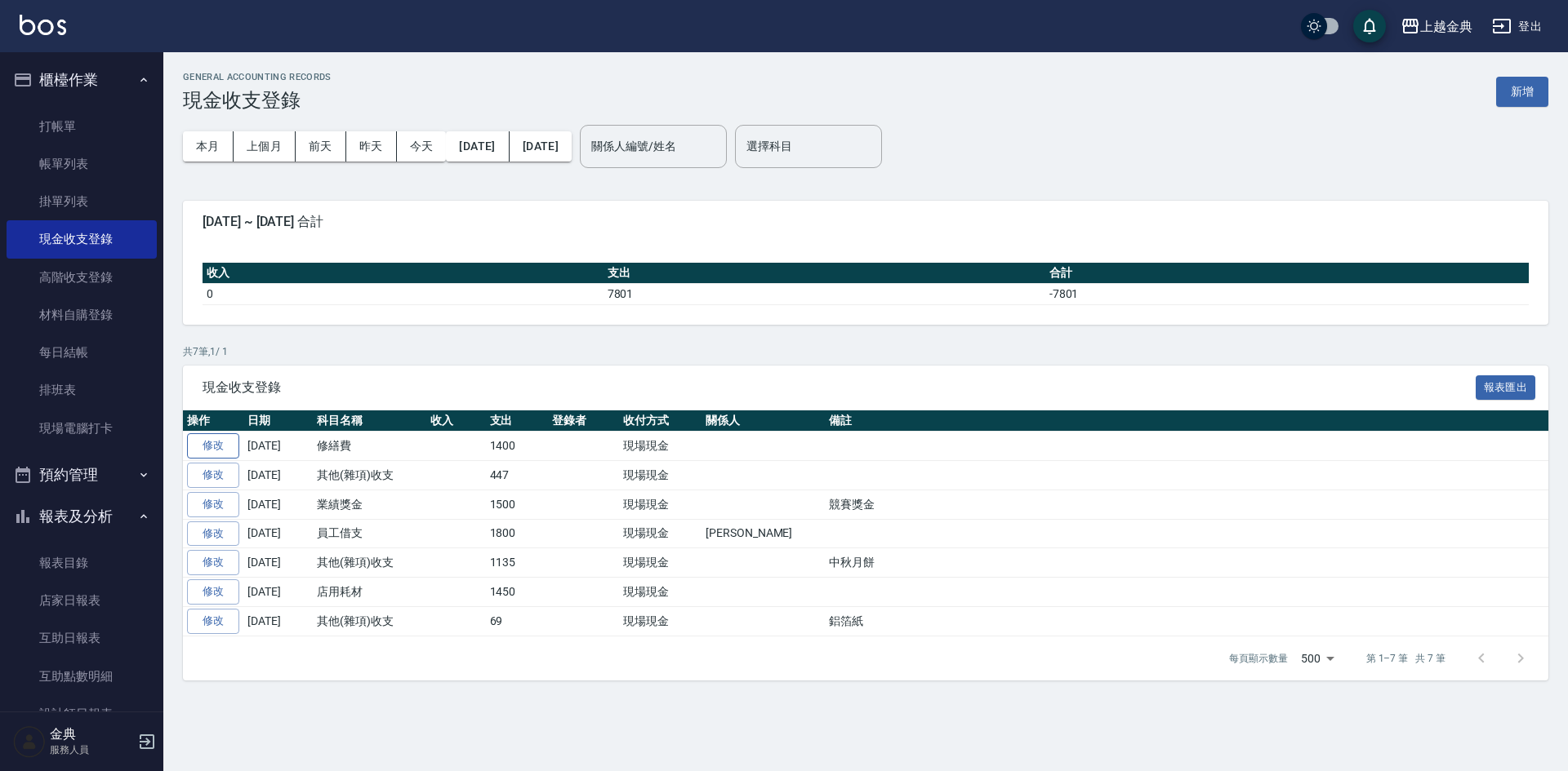
click at [226, 447] on link "修改" at bounding box center [213, 446] width 52 height 25
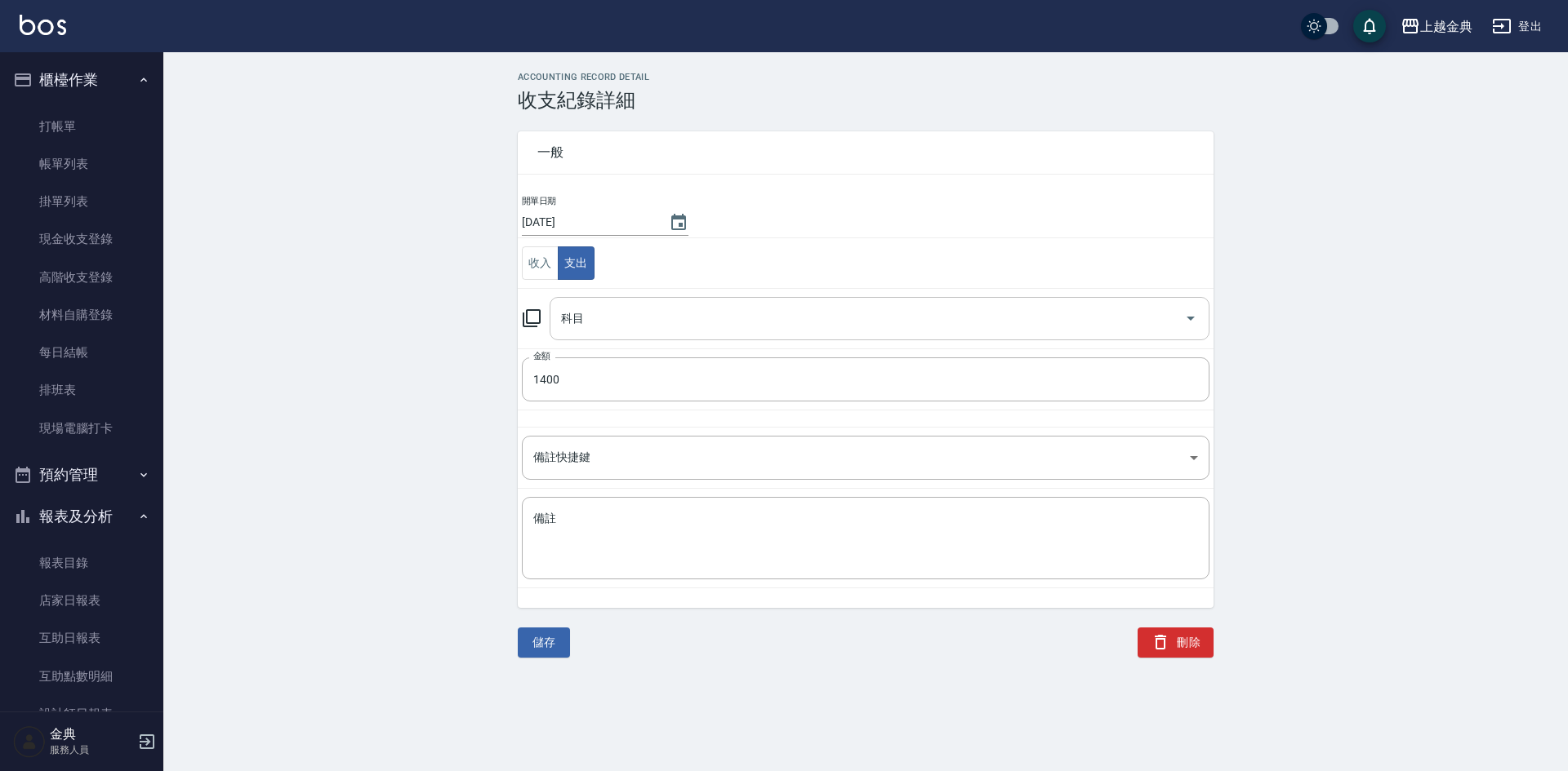
type input "15 修繕費"
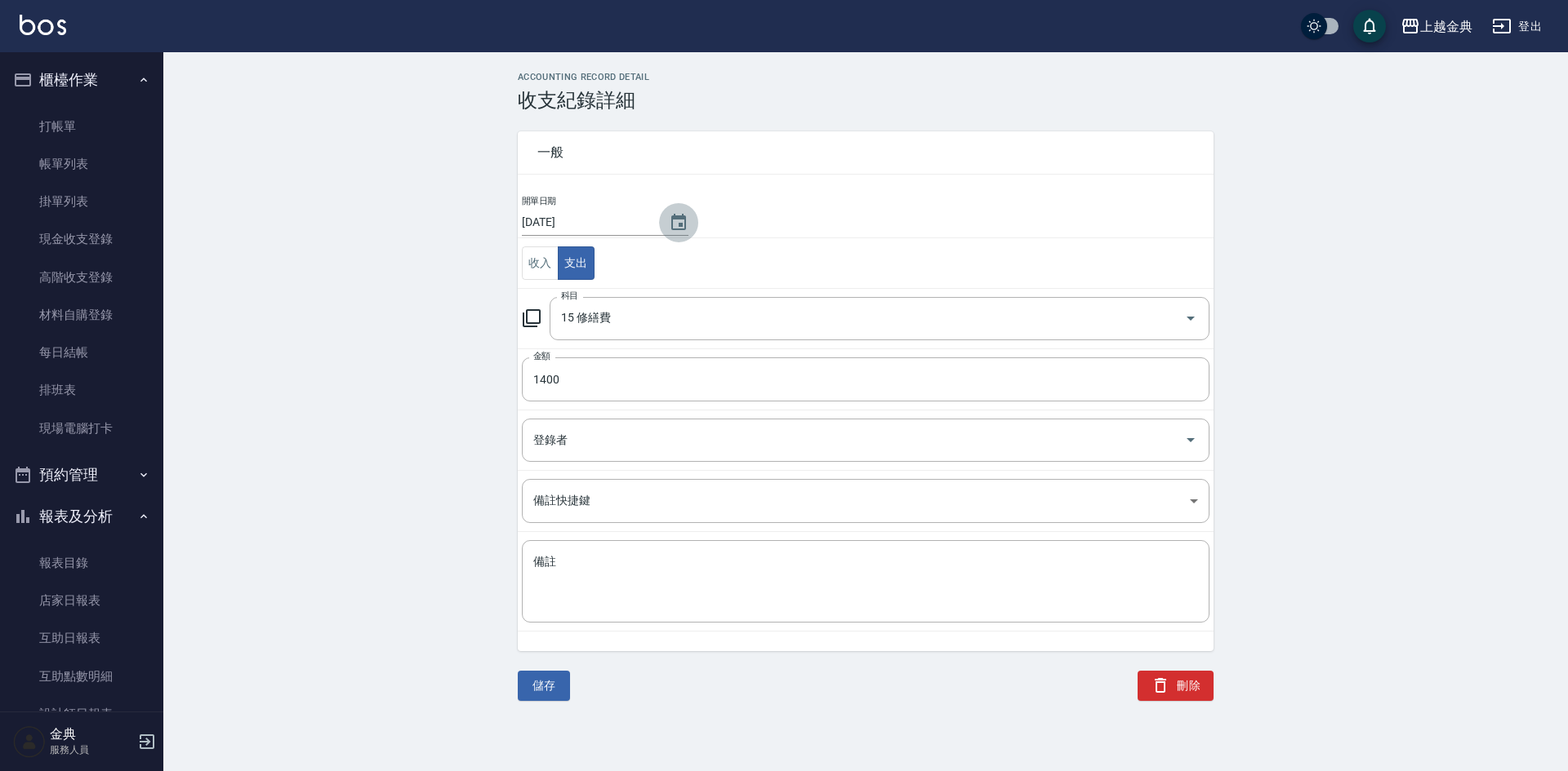
click at [672, 217] on icon "Choose date, selected date is 2025-10-07" at bounding box center [679, 221] width 15 height 16
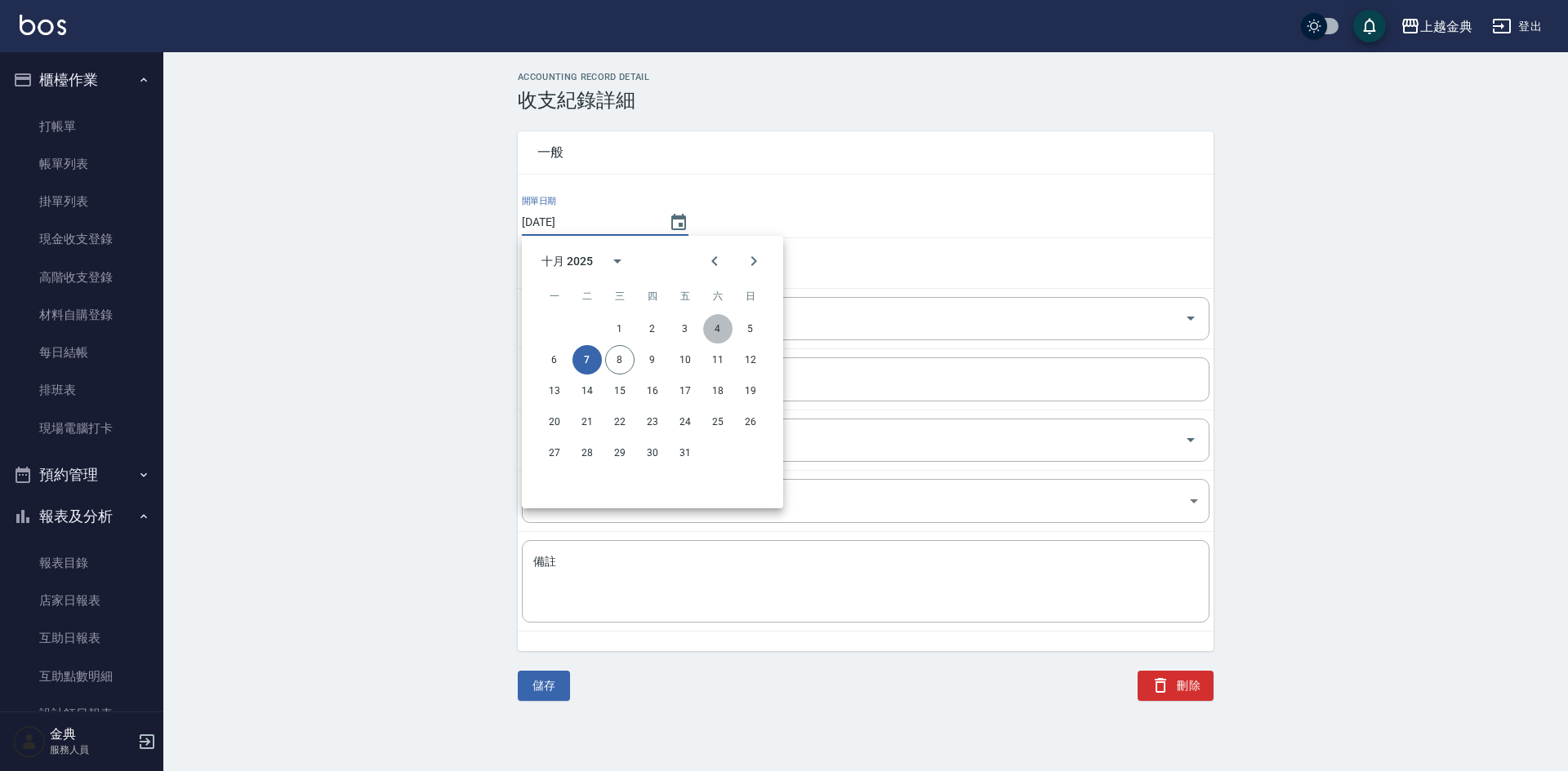
click at [729, 326] on button "4" at bounding box center [718, 329] width 29 height 29
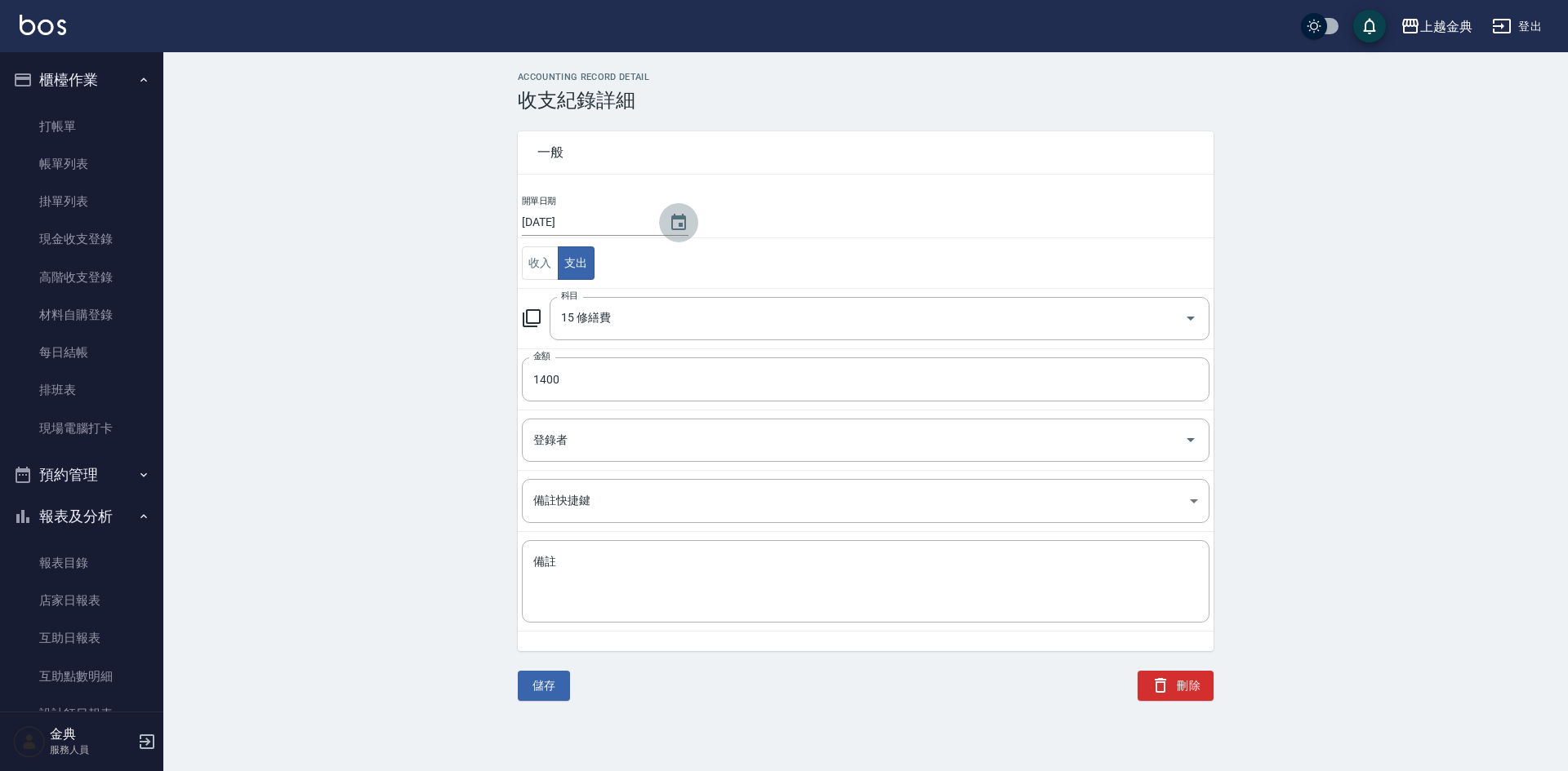
click at [662, 225] on button "Choose date, selected date is 2025-10-04" at bounding box center [678, 222] width 39 height 39
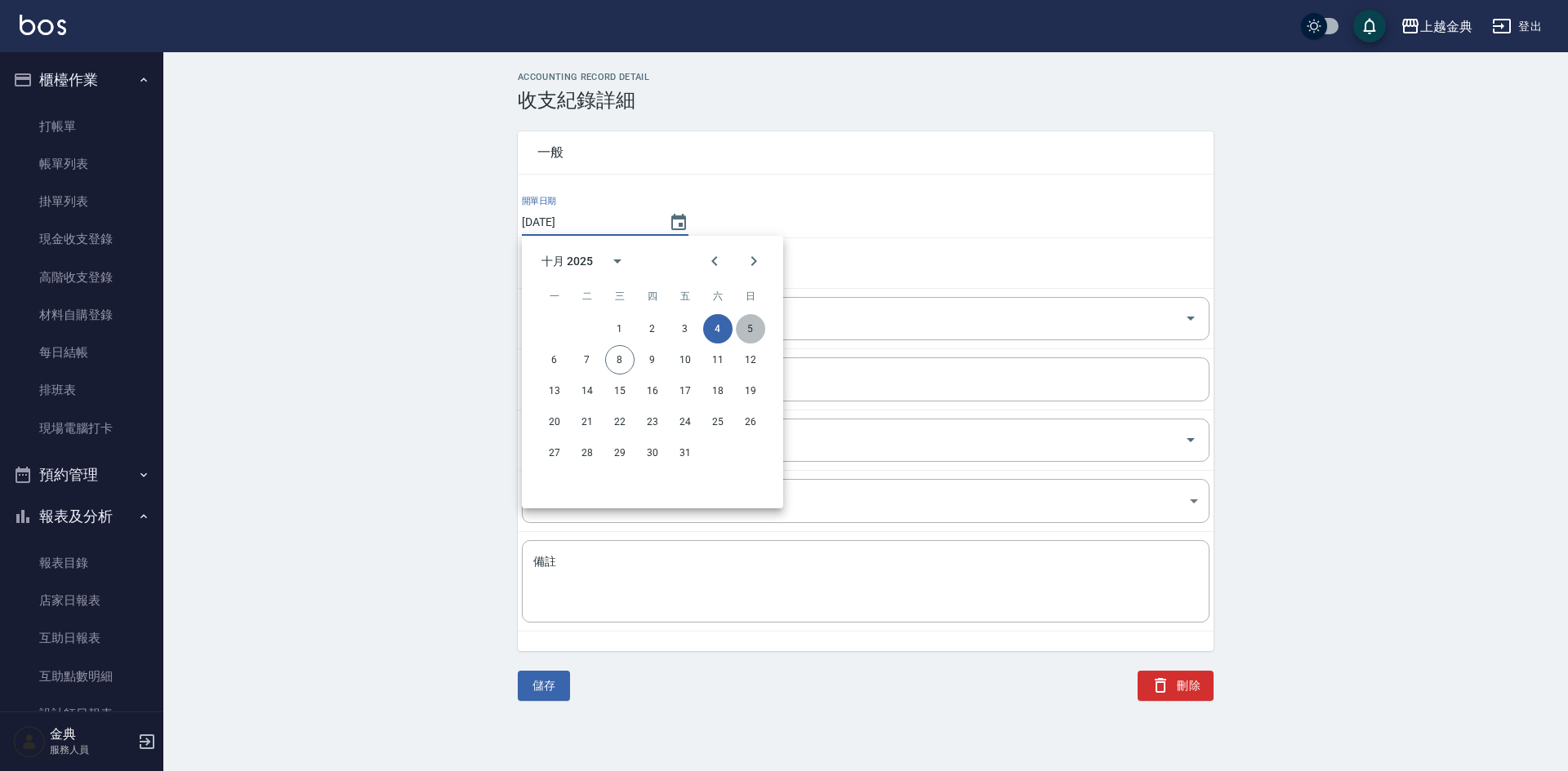
click at [741, 329] on button "5" at bounding box center [750, 329] width 29 height 29
type input "[DATE]"
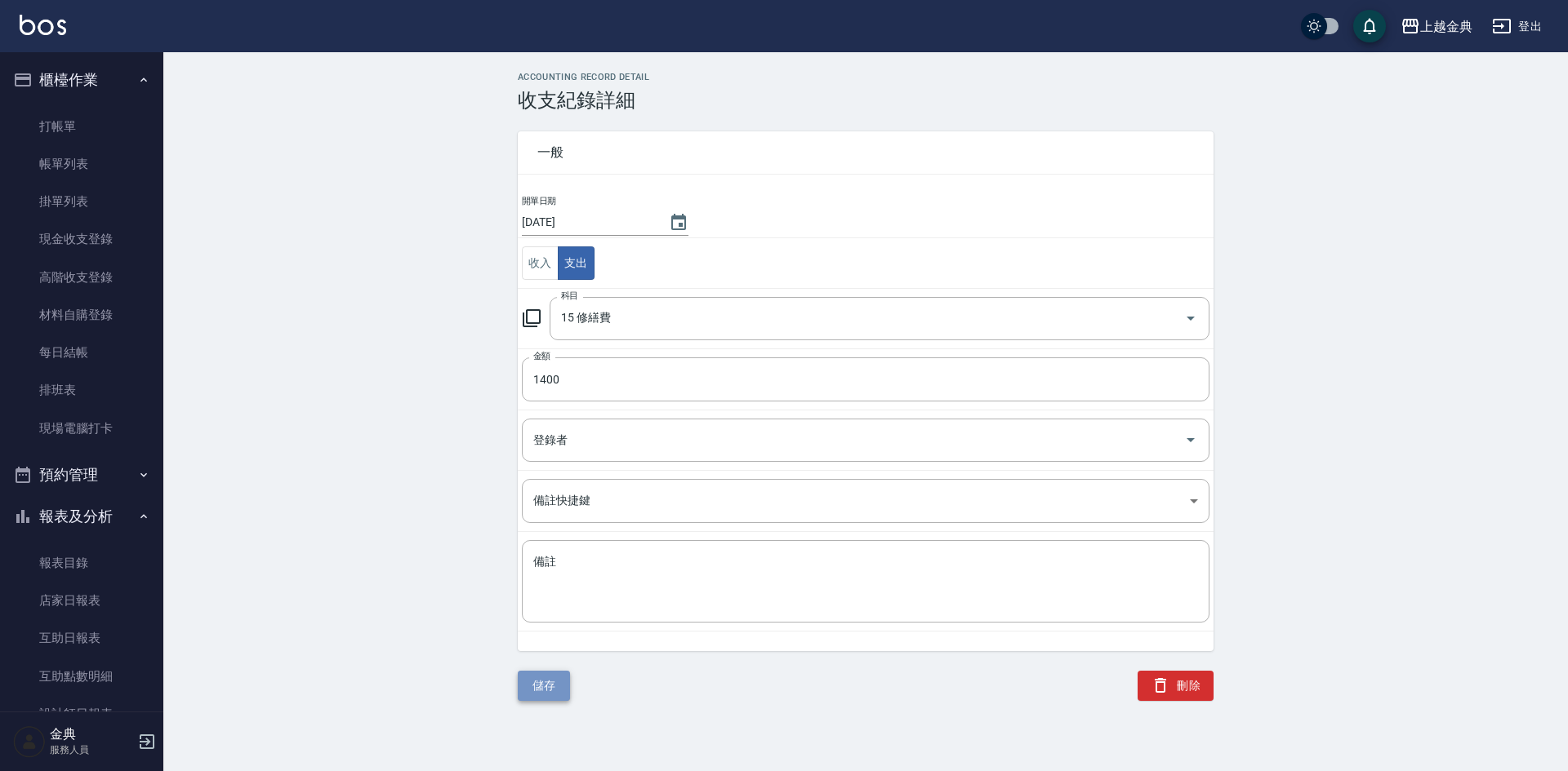
click at [542, 688] on button "儲存" at bounding box center [543, 686] width 52 height 30
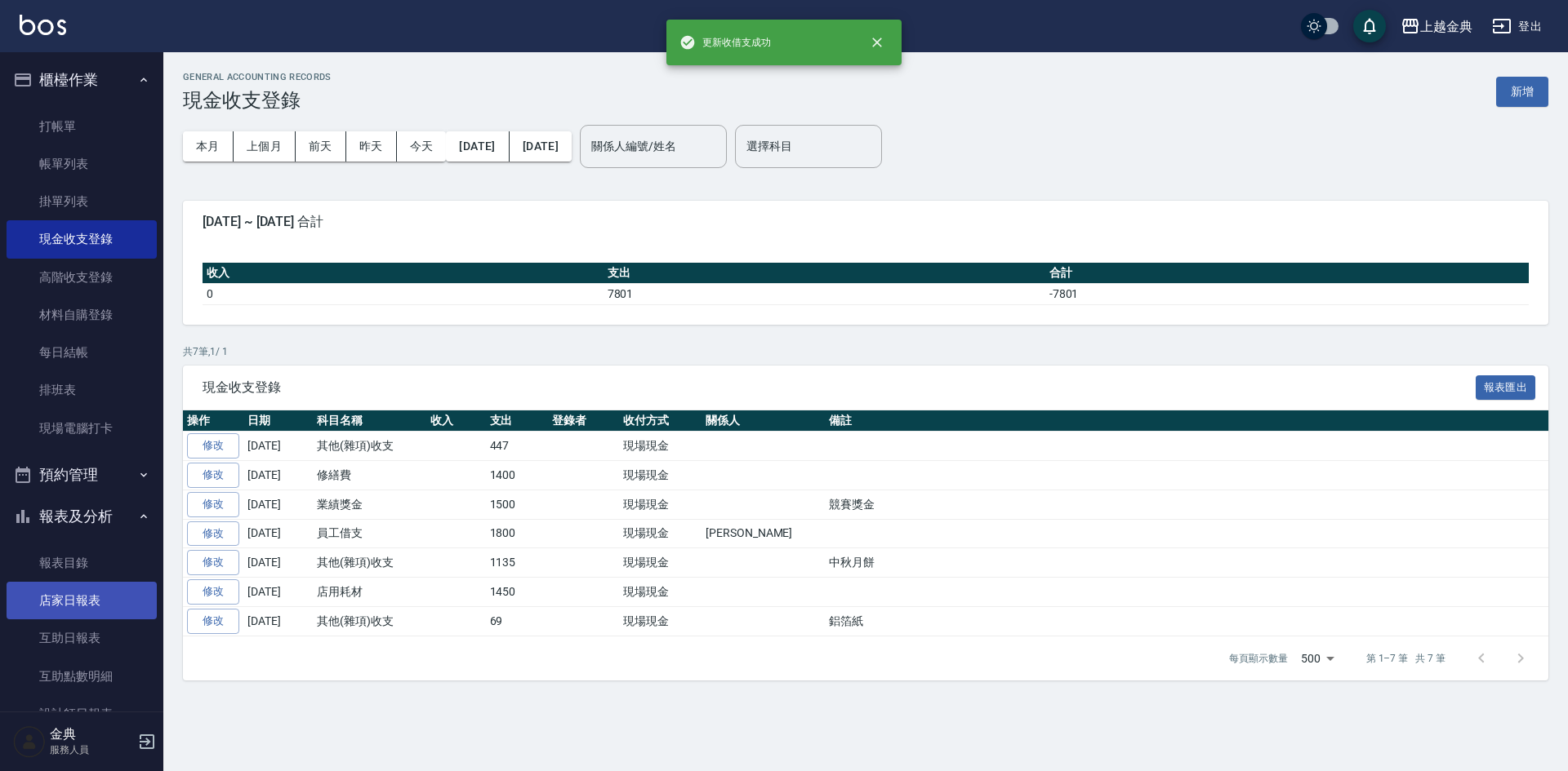
click at [40, 590] on link "店家日報表" at bounding box center [81, 600] width 150 height 38
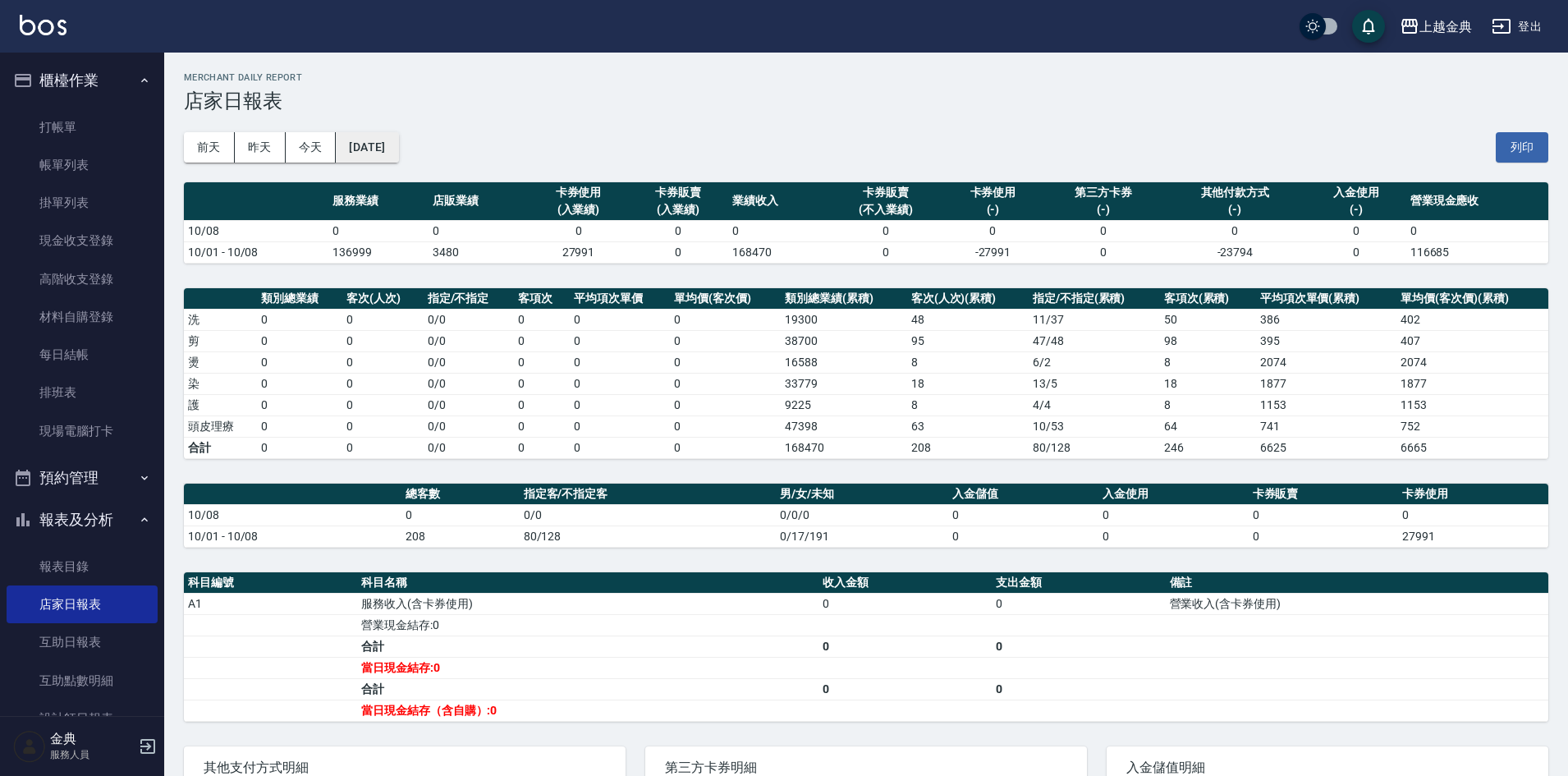
click at [373, 143] on button "[DATE]" at bounding box center [367, 148] width 62 height 30
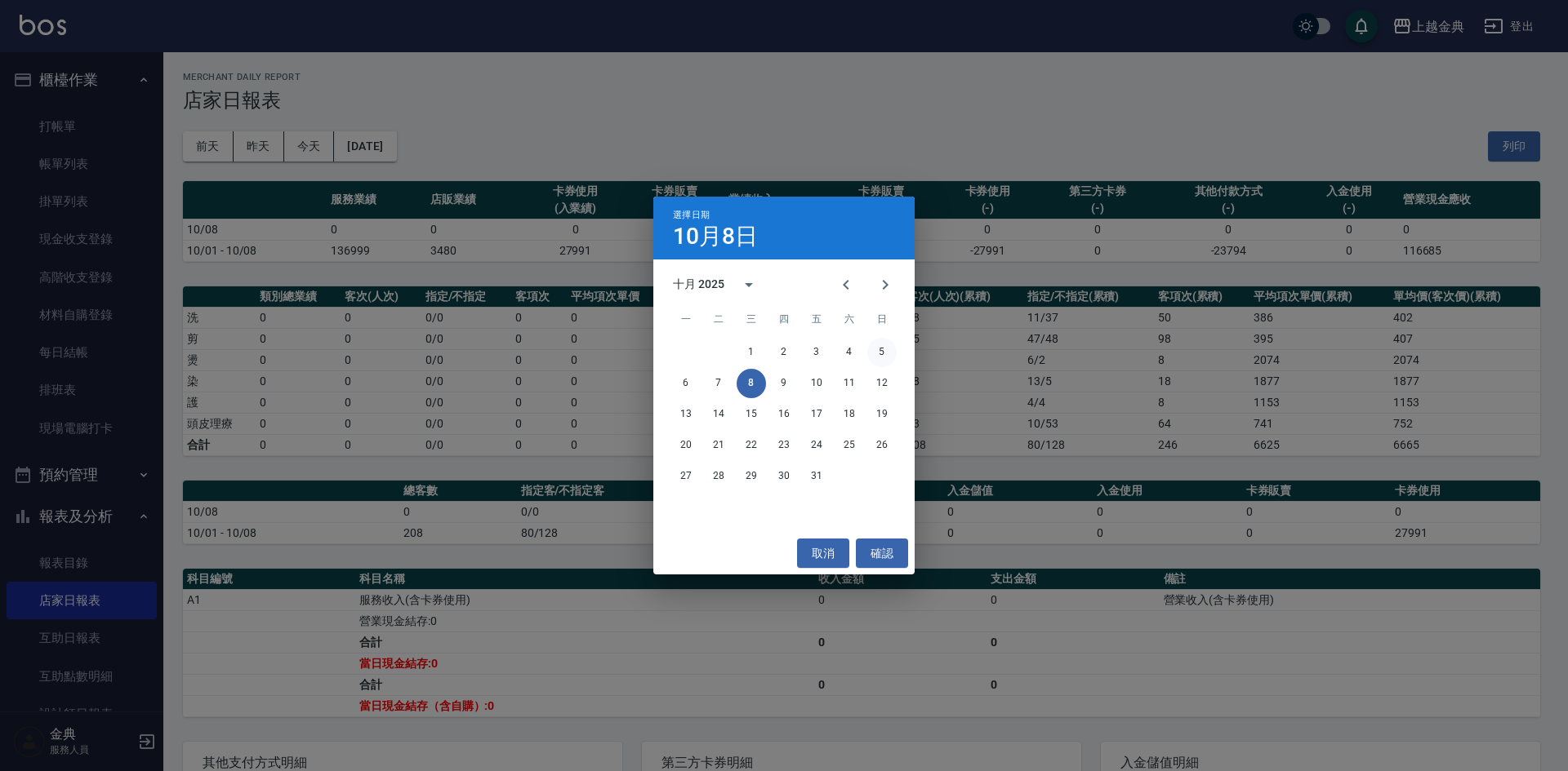
click at [874, 354] on button "5" at bounding box center [881, 352] width 29 height 29
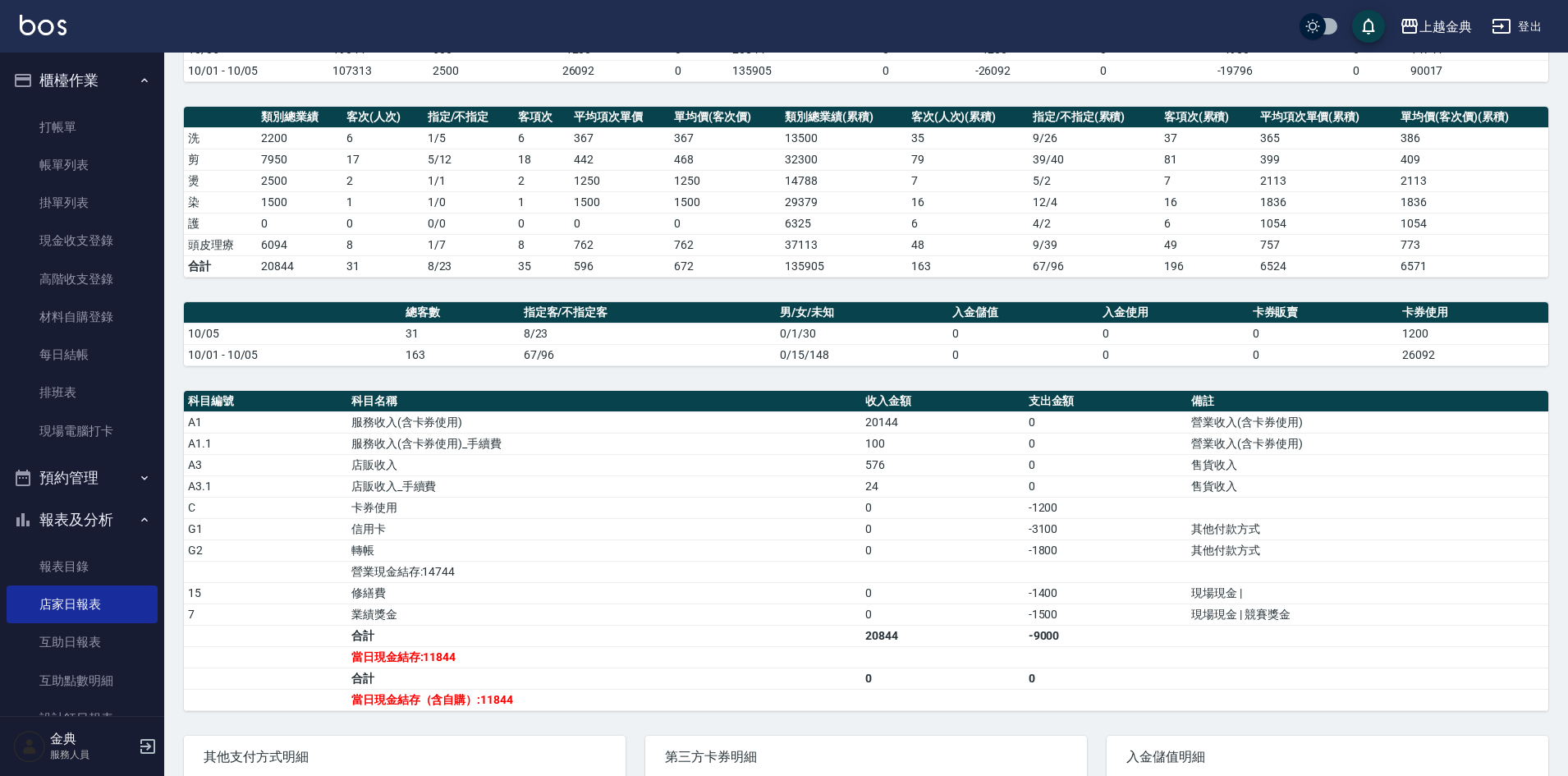
scroll to position [310, 0]
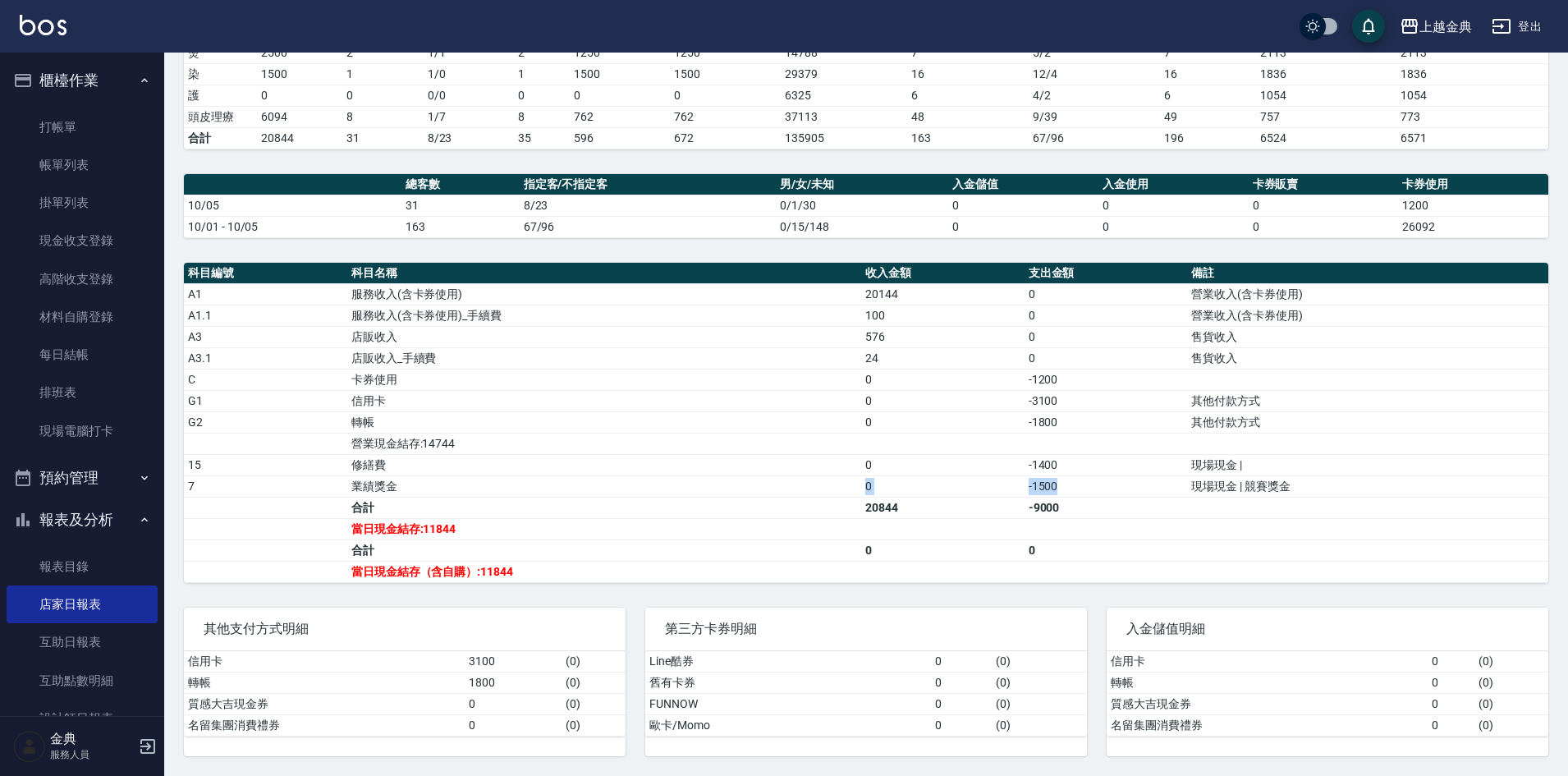
drag, startPoint x: 419, startPoint y: 487, endPoint x: 1155, endPoint y: 491, distance: 736.0
click at [1155, 491] on tr "7 業績獎金 0 -1500 現場現金 | 競賽獎金" at bounding box center [866, 486] width 1365 height 21
click at [1113, 486] on td "-1500" at bounding box center [1106, 486] width 164 height 21
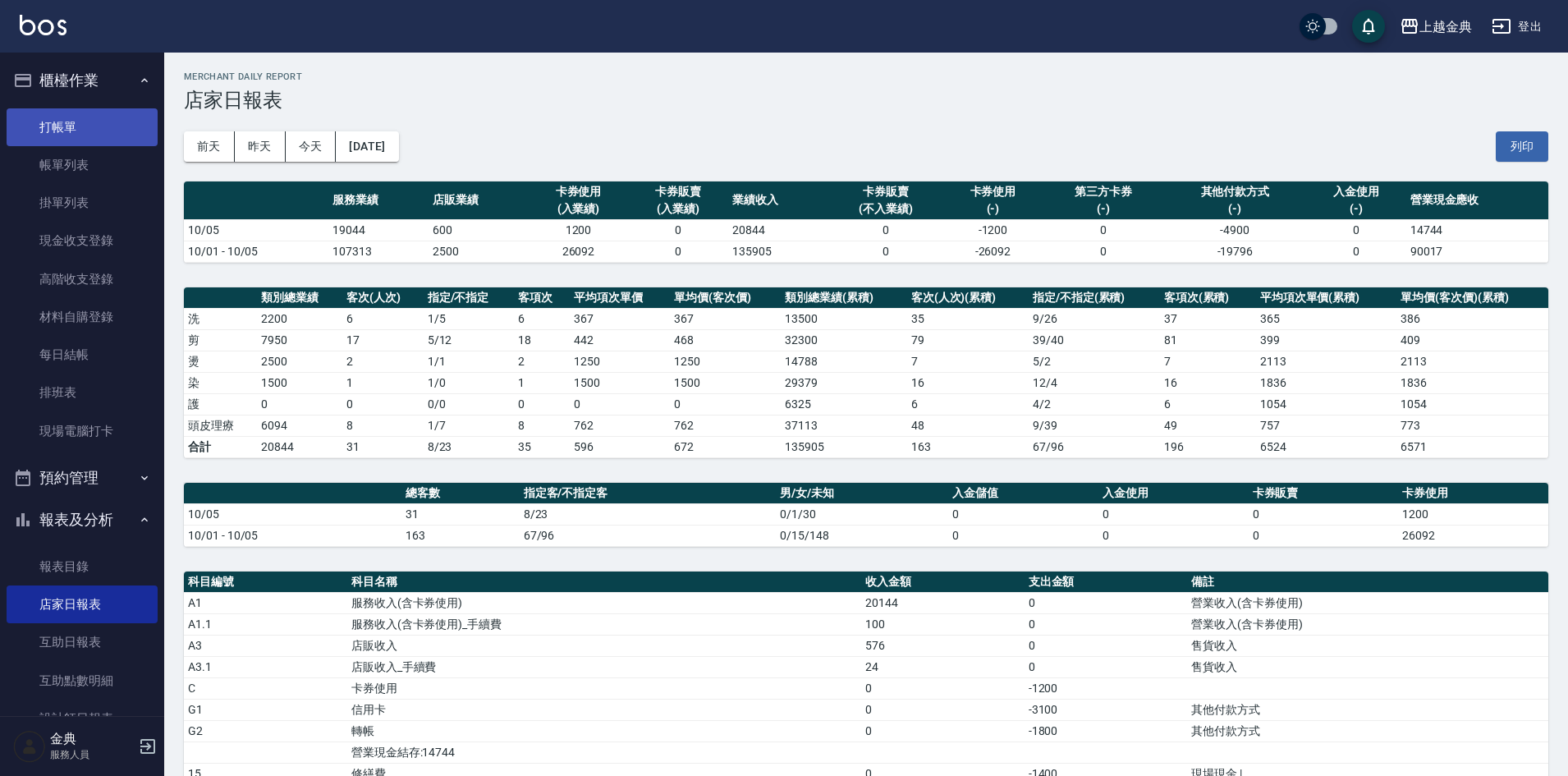
scroll to position [0, 0]
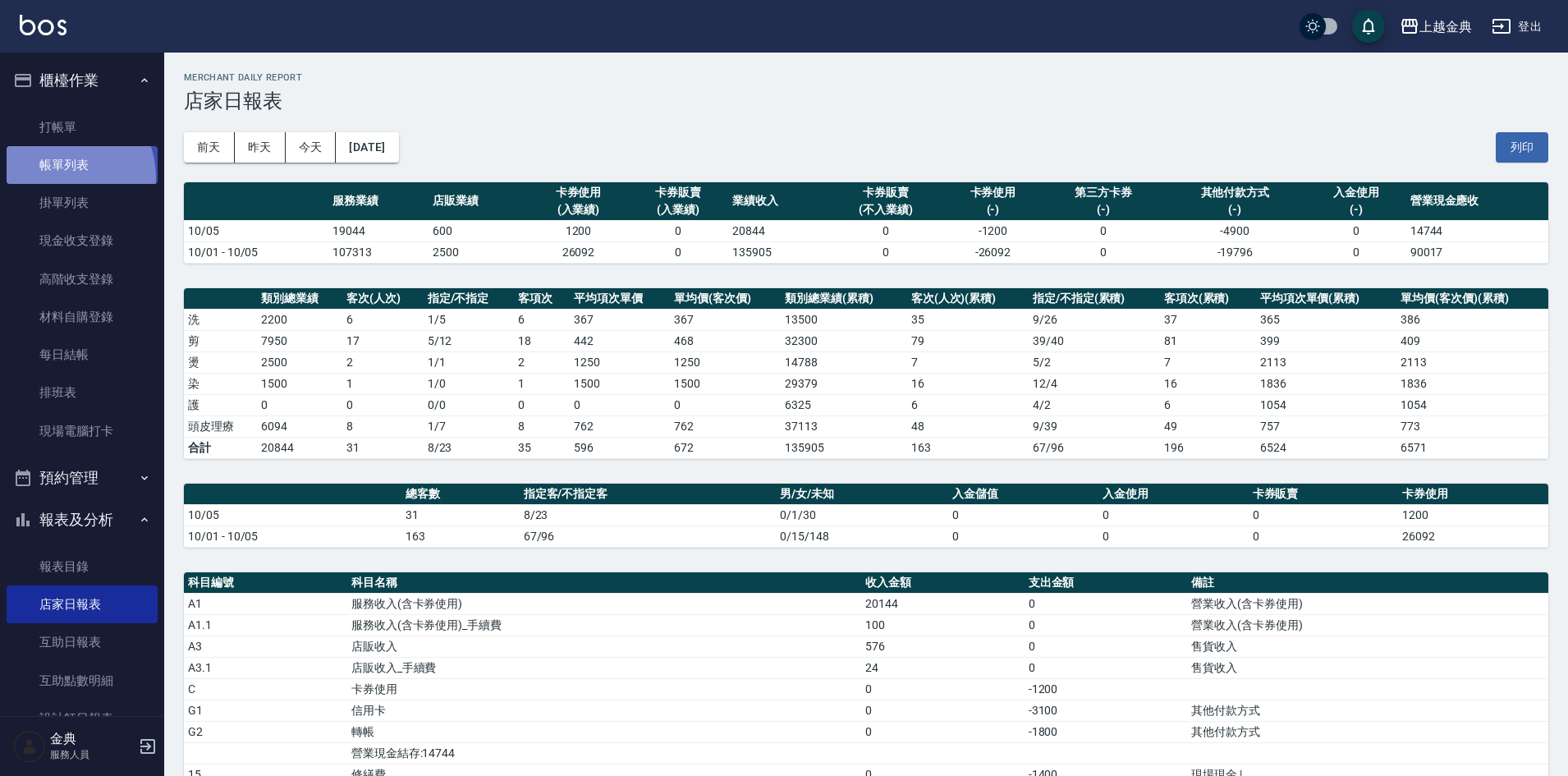
click at [55, 178] on link "帳單列表" at bounding box center [82, 164] width 151 height 38
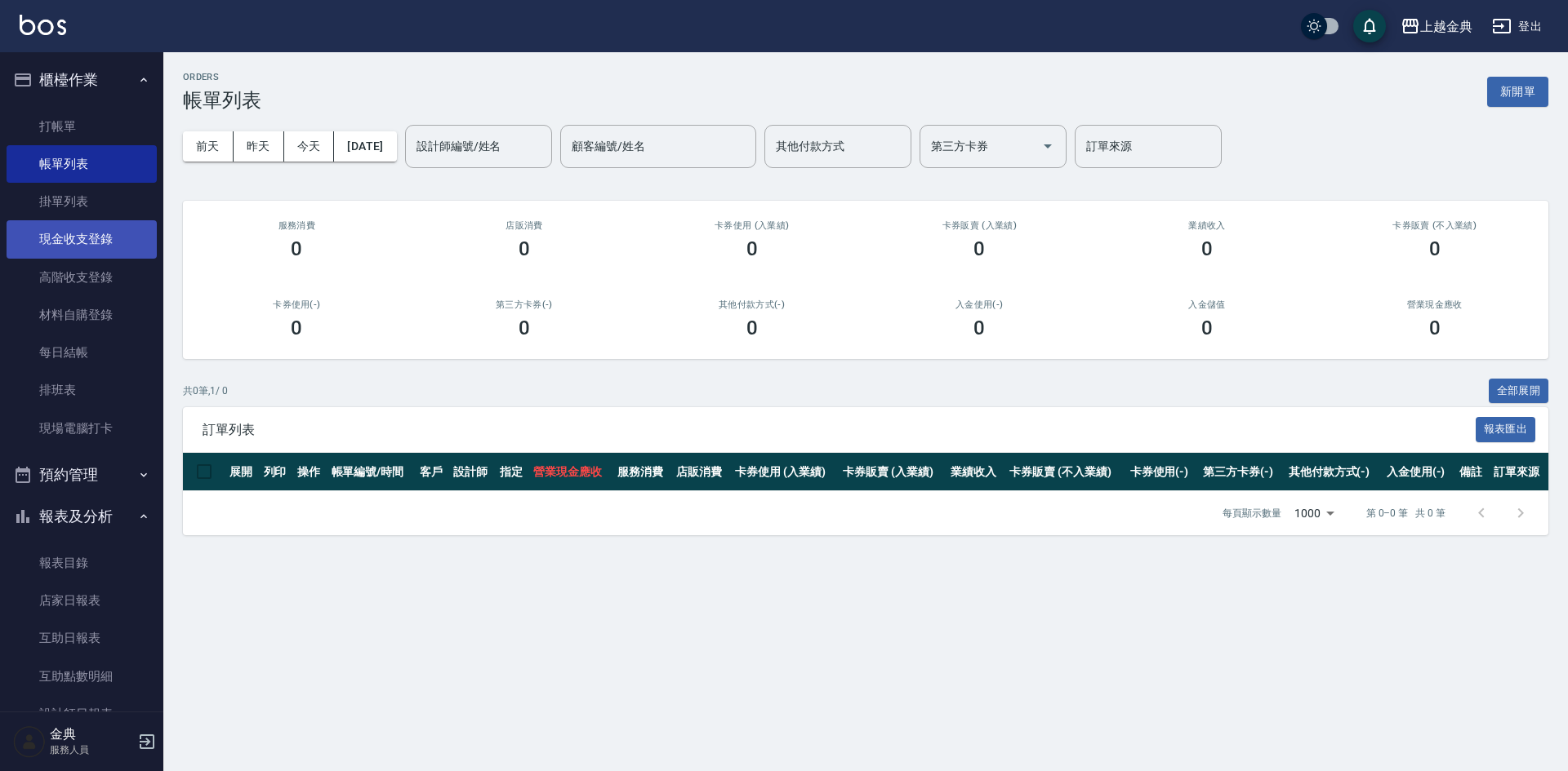
click at [51, 242] on link "現金收支登錄" at bounding box center [81, 239] width 150 height 38
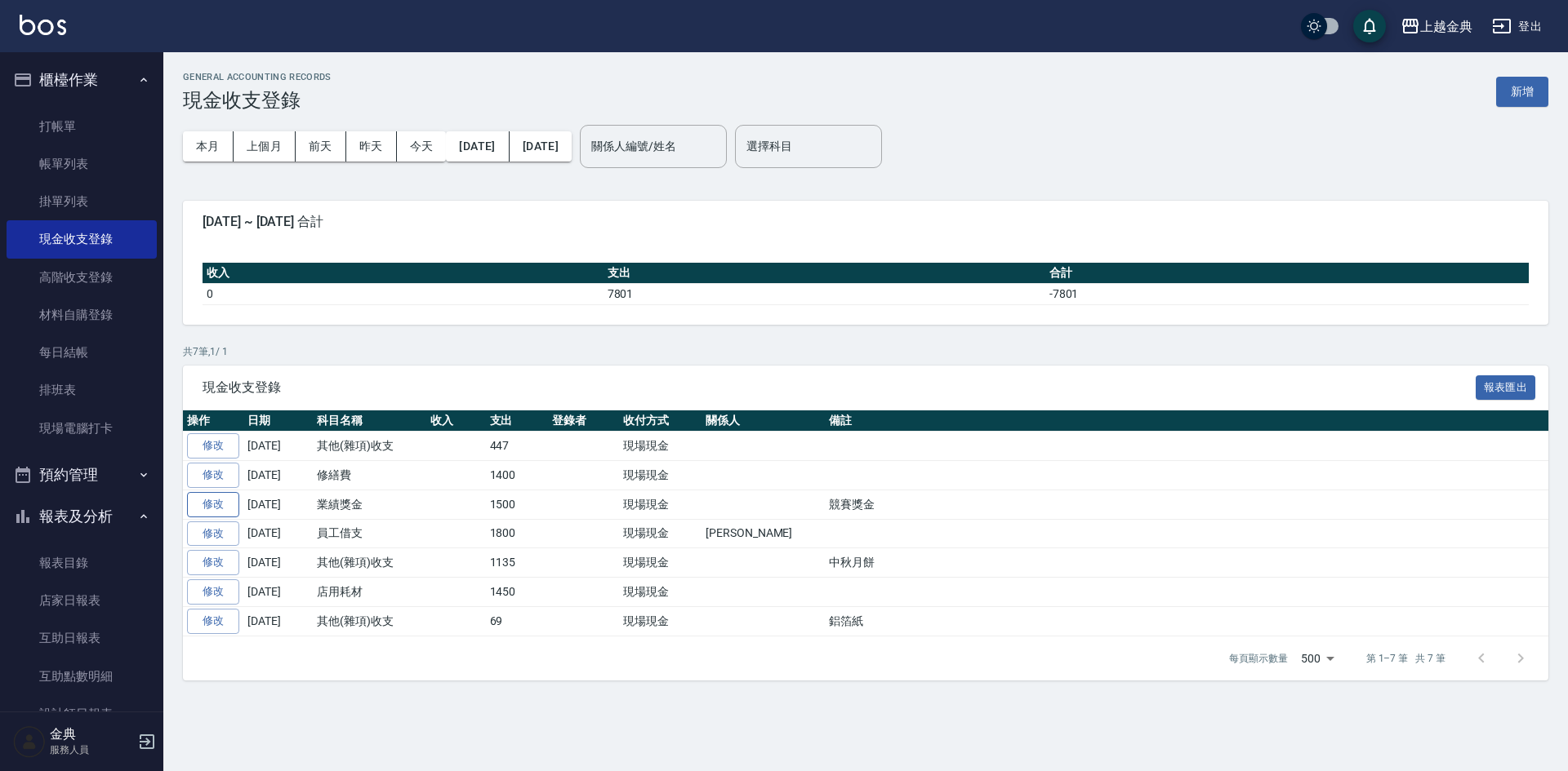
click at [235, 508] on link "修改" at bounding box center [213, 505] width 52 height 25
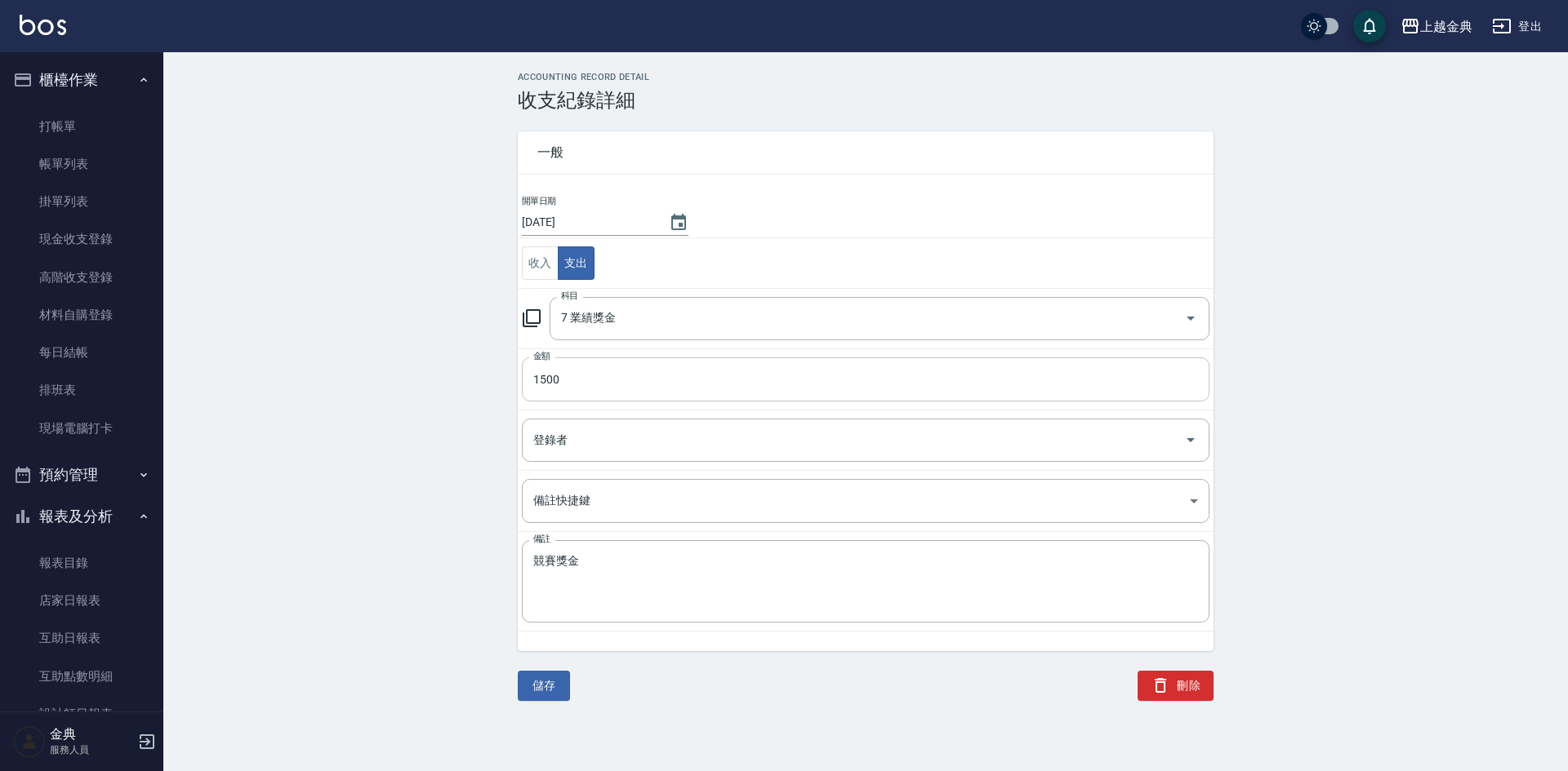
drag, startPoint x: 584, startPoint y: 388, endPoint x: 599, endPoint y: 391, distance: 15.3
click at [585, 391] on input "1500" at bounding box center [865, 380] width 688 height 44
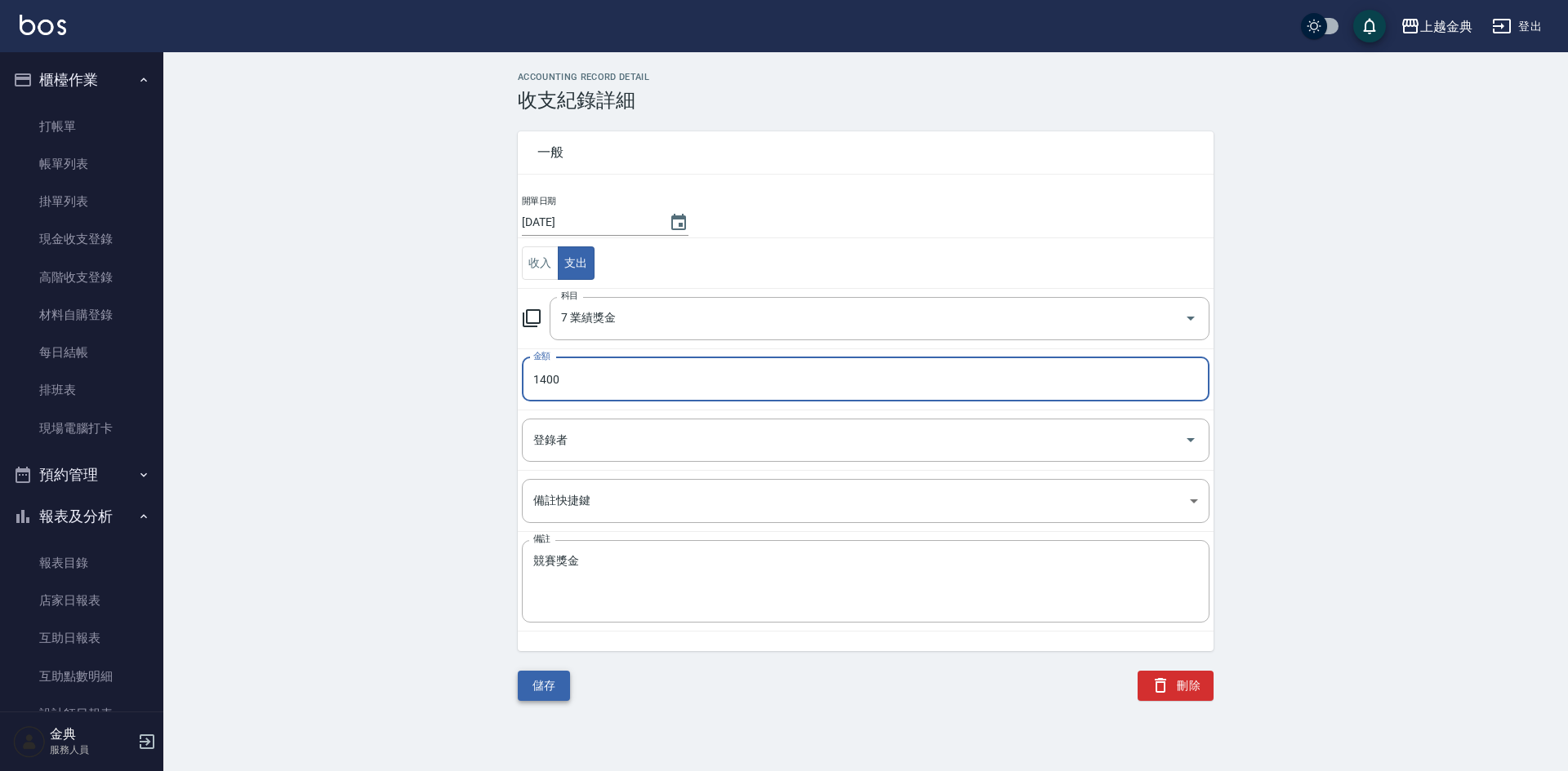
type input "1400"
click at [538, 689] on button "儲存" at bounding box center [543, 686] width 52 height 30
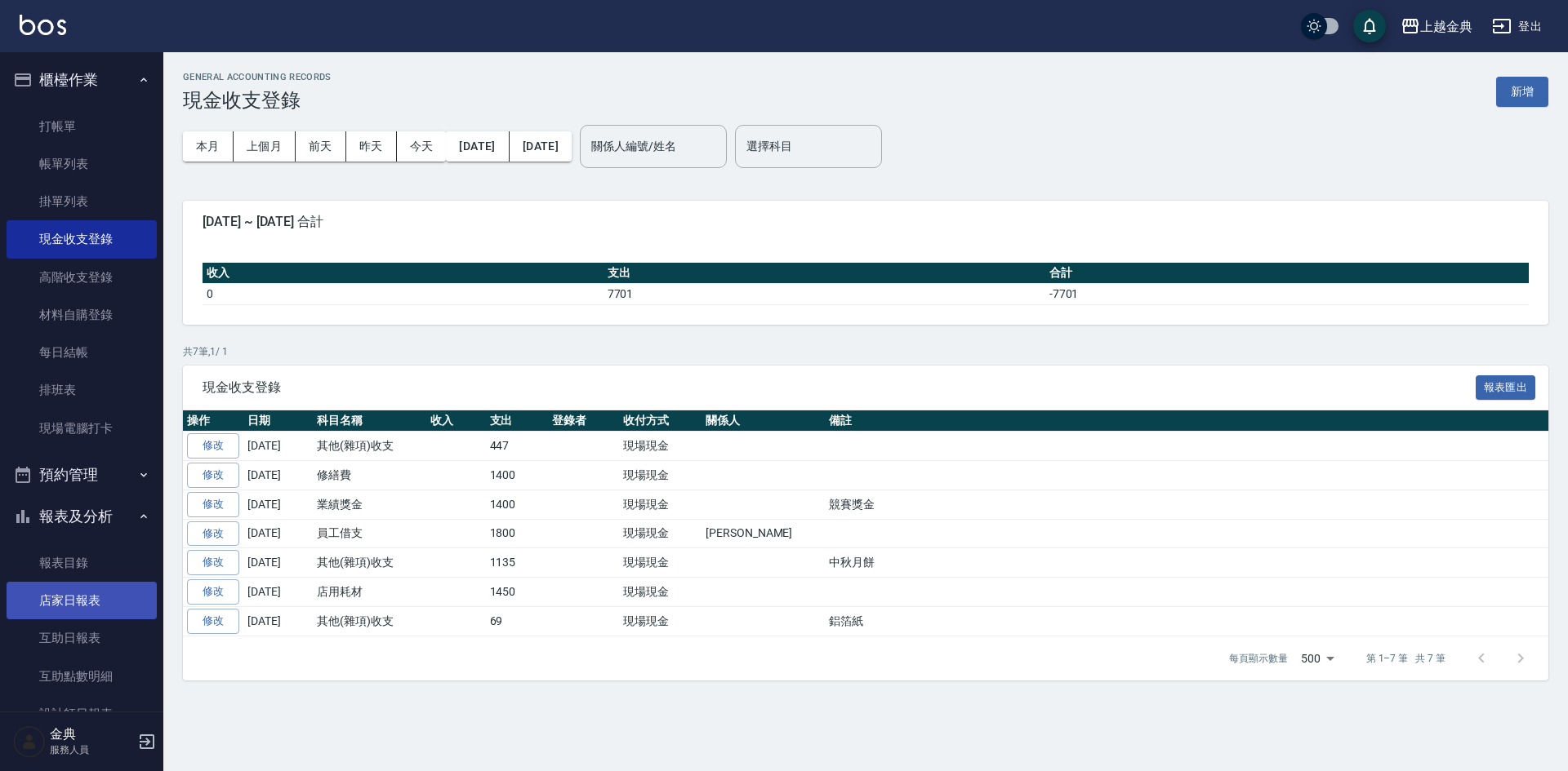
click at [64, 581] on link "報表目錄" at bounding box center [81, 563] width 150 height 38
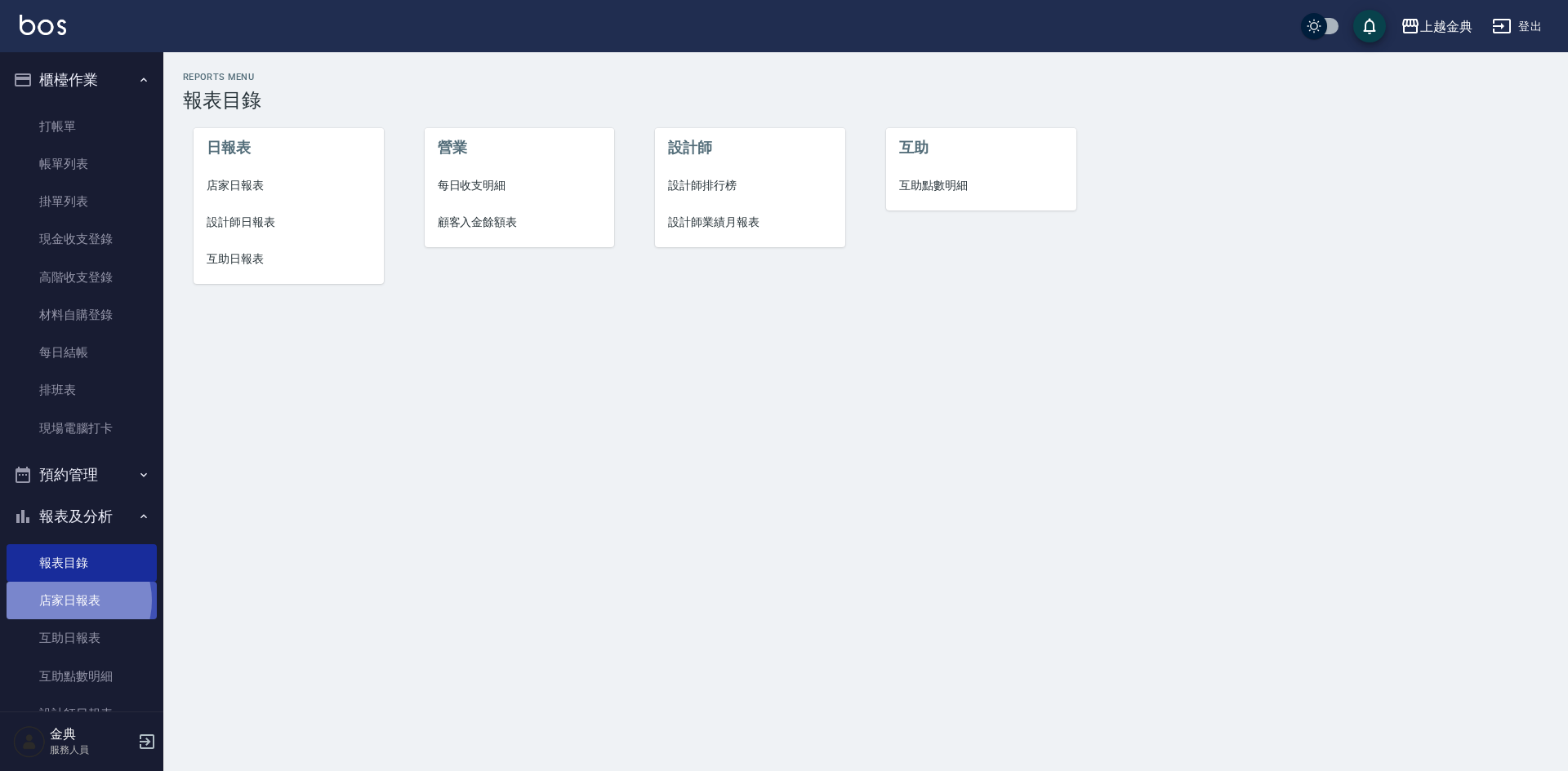
click at [70, 601] on link "店家日報表" at bounding box center [81, 600] width 150 height 38
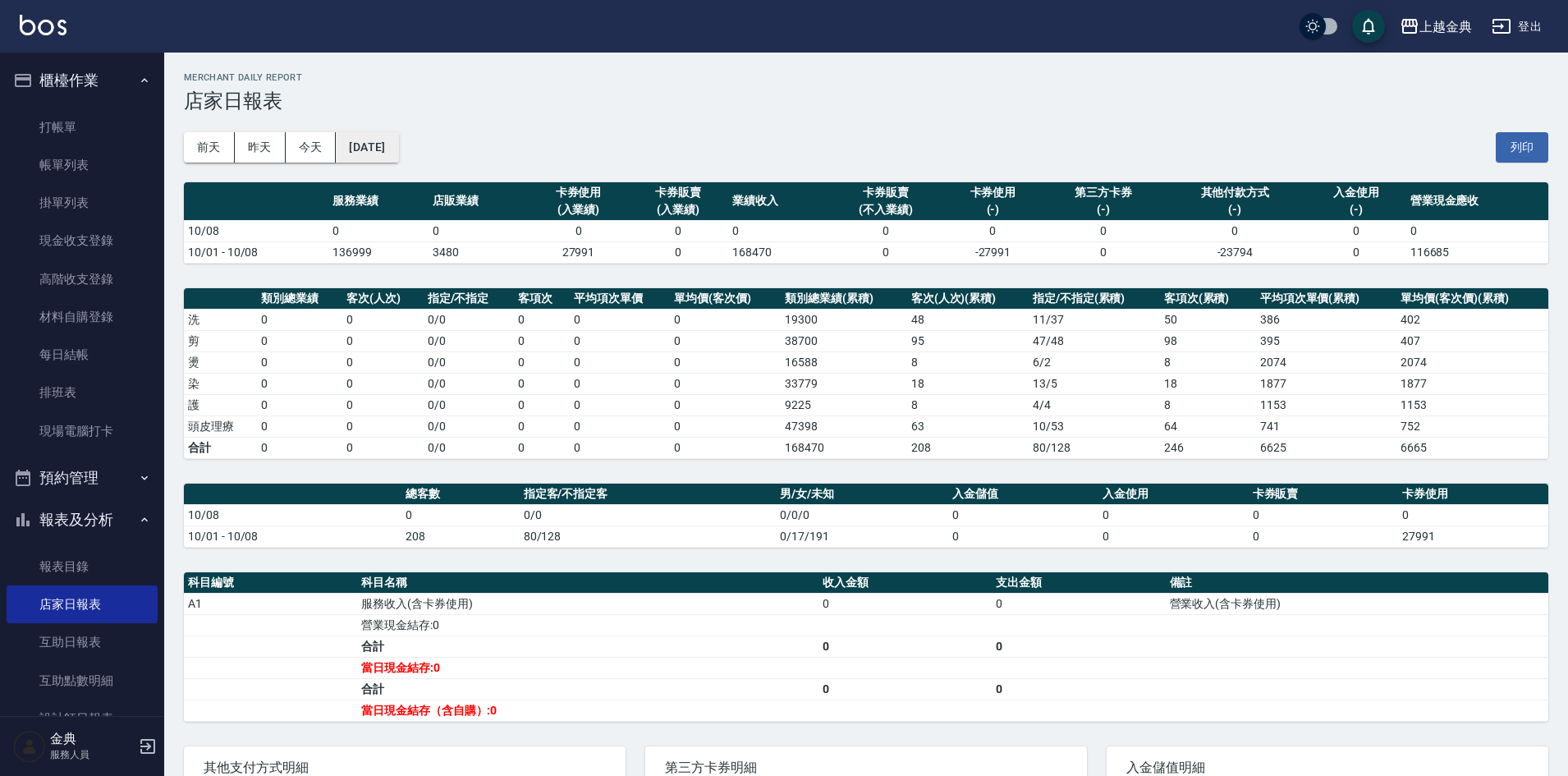
drag, startPoint x: 1297, startPoint y: 732, endPoint x: 411, endPoint y: 138, distance: 1066.7
click at [398, 138] on button "[DATE]" at bounding box center [367, 148] width 62 height 30
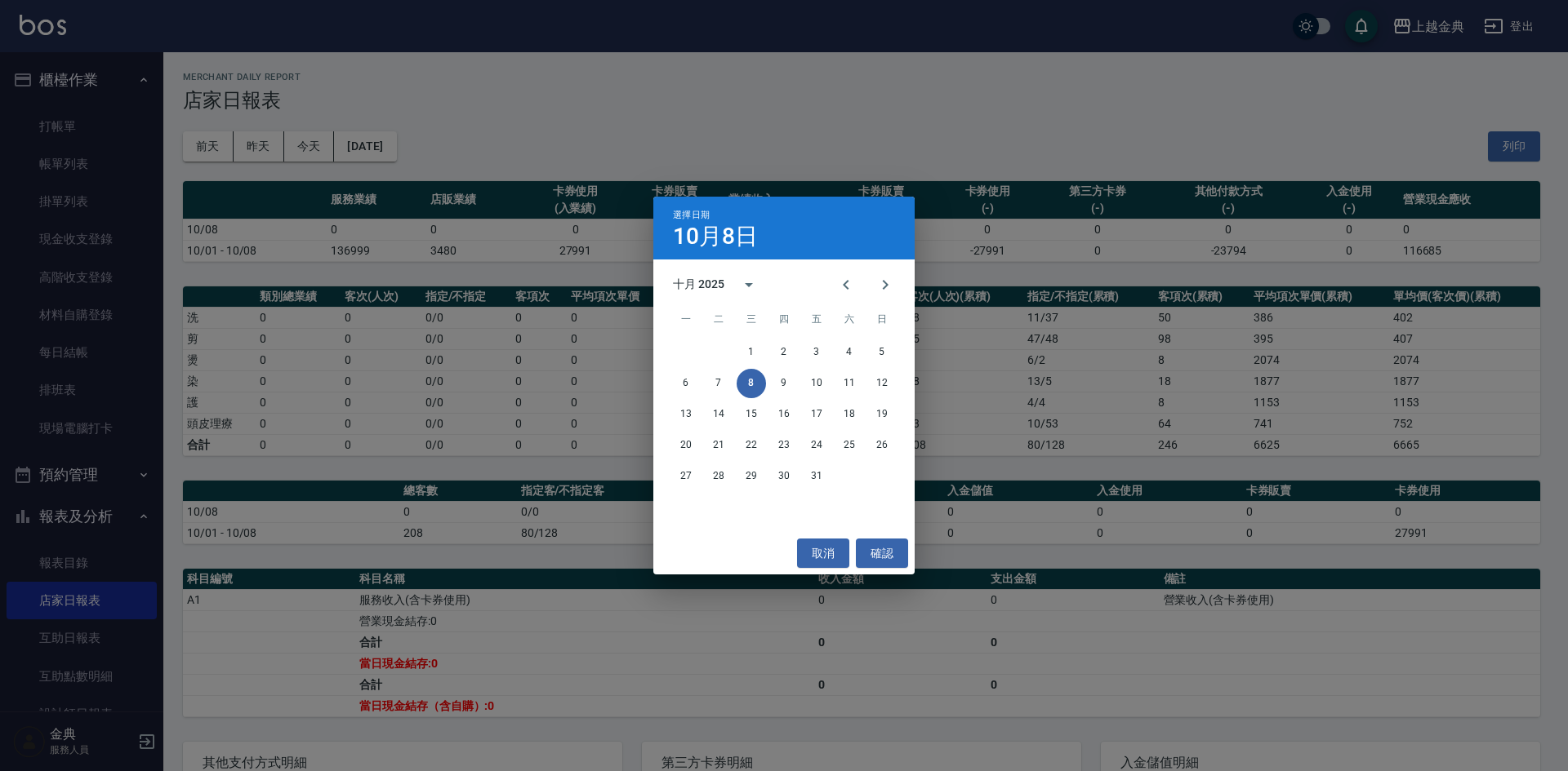
click at [871, 338] on div "1 2 3 4 5" at bounding box center [784, 352] width 262 height 29
click at [876, 355] on button "5" at bounding box center [881, 352] width 29 height 29
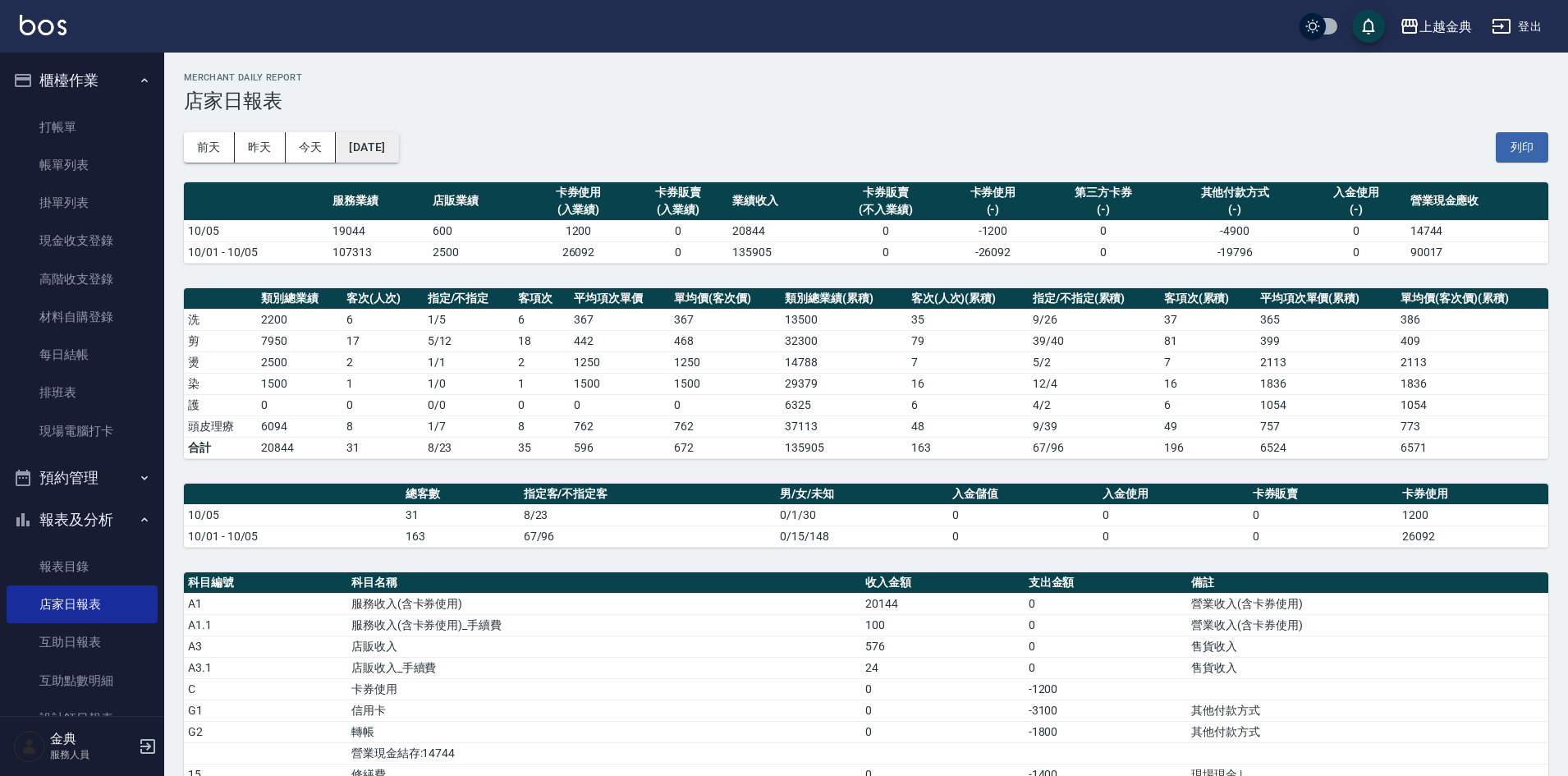
click at [372, 141] on button "[DATE]" at bounding box center [367, 148] width 62 height 30
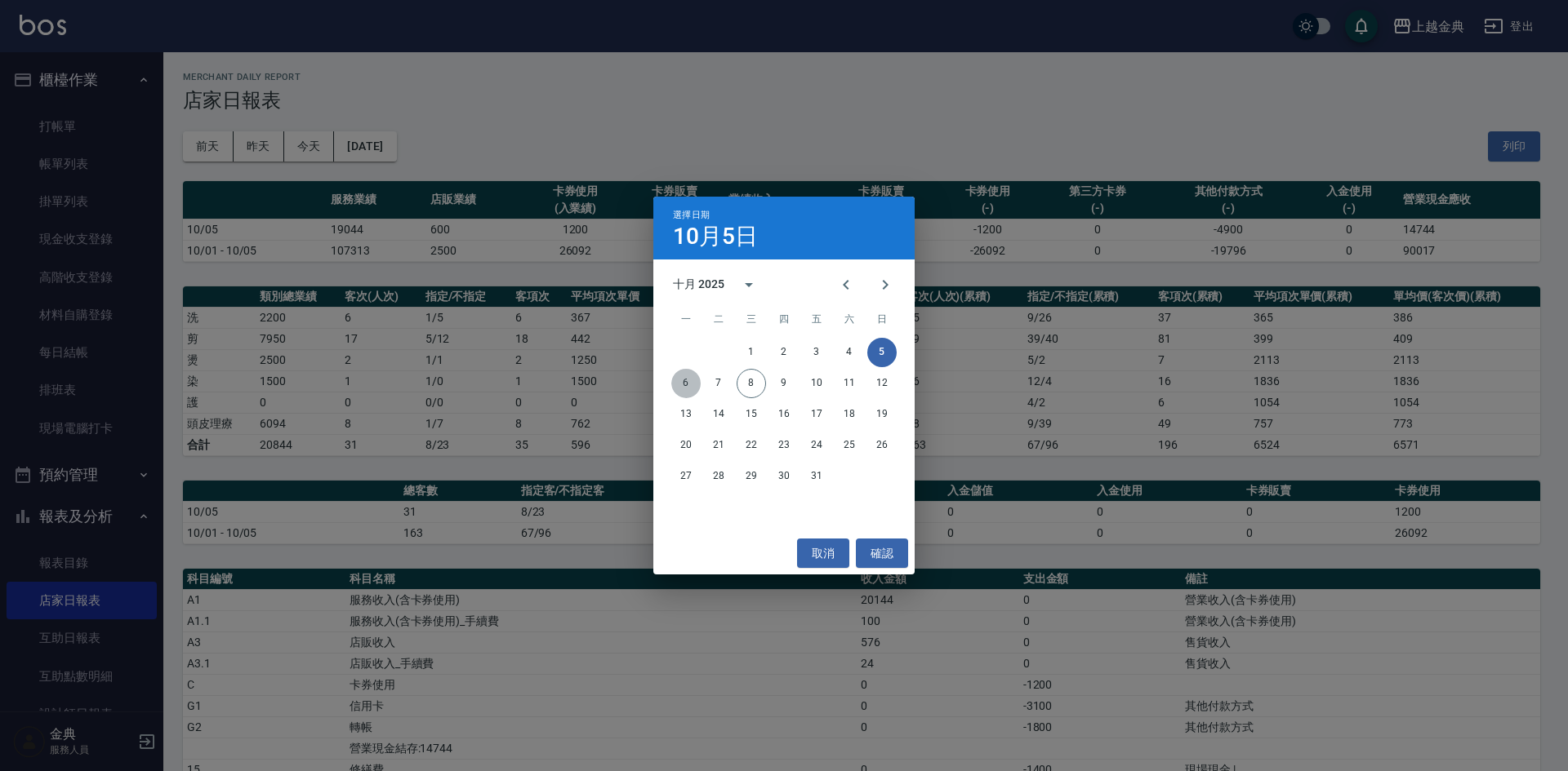
click at [688, 385] on button "6" at bounding box center [686, 383] width 29 height 29
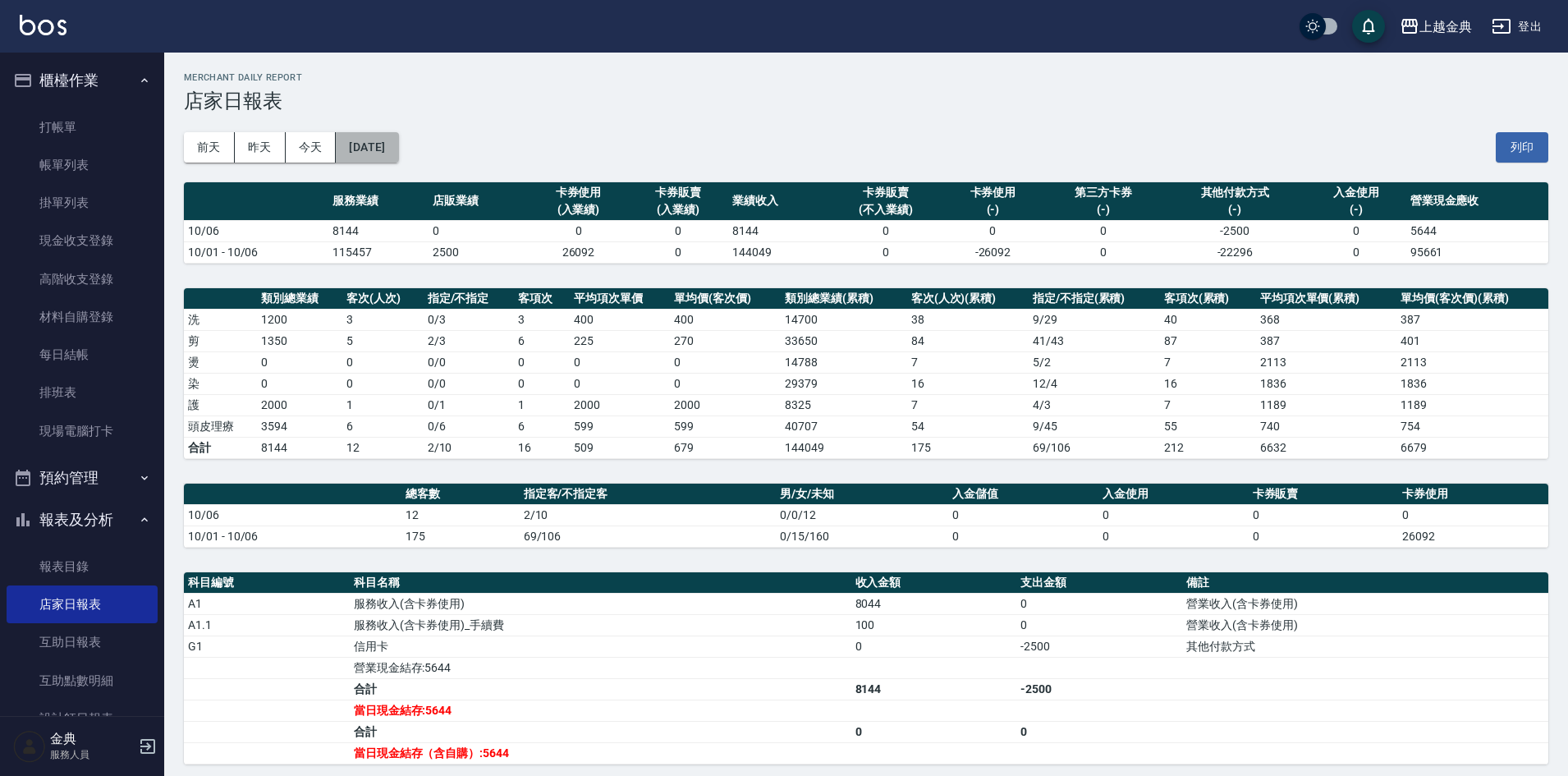
click at [379, 162] on button "[DATE]" at bounding box center [367, 148] width 62 height 30
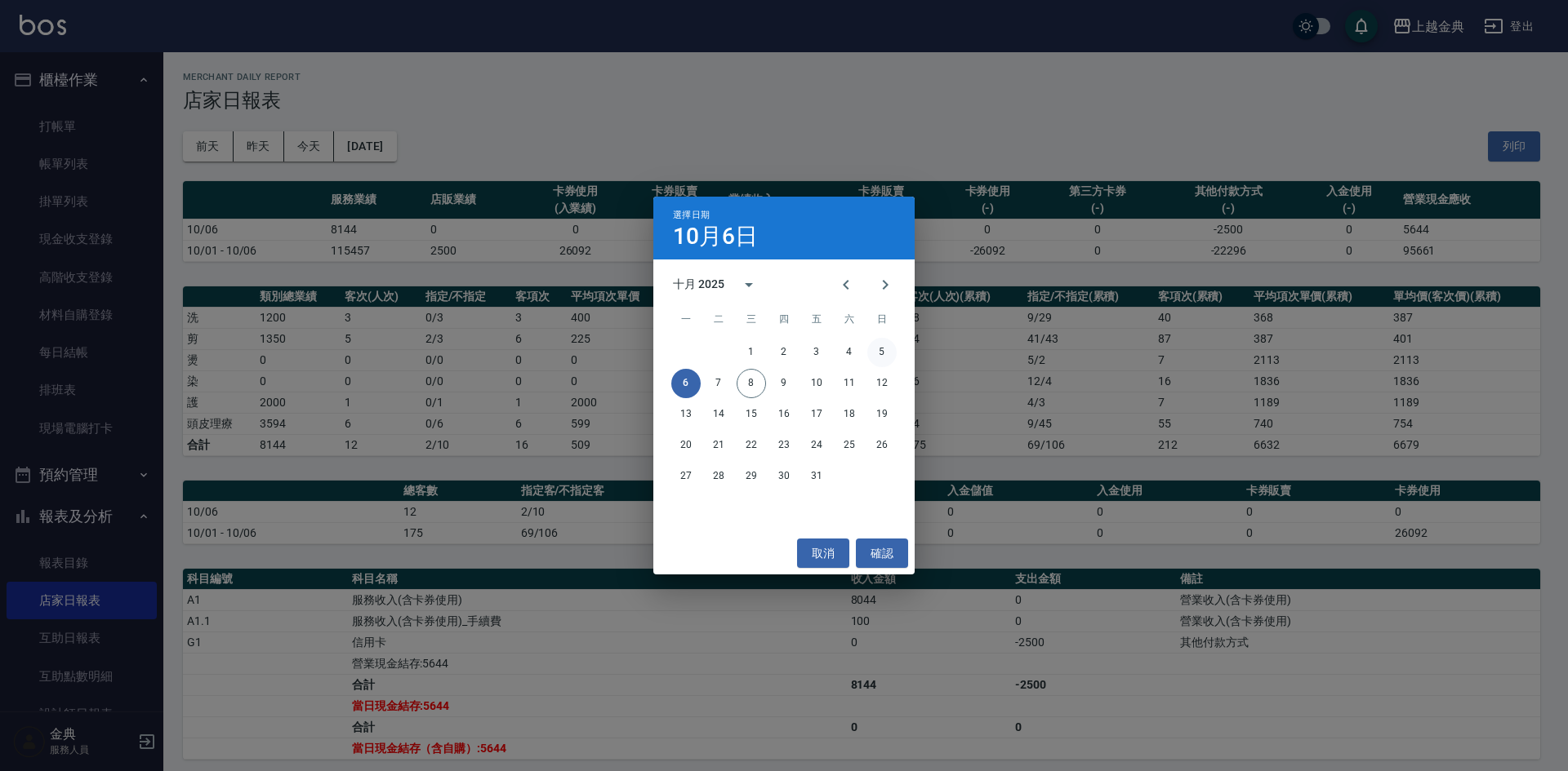
click at [890, 352] on button "5" at bounding box center [881, 352] width 29 height 29
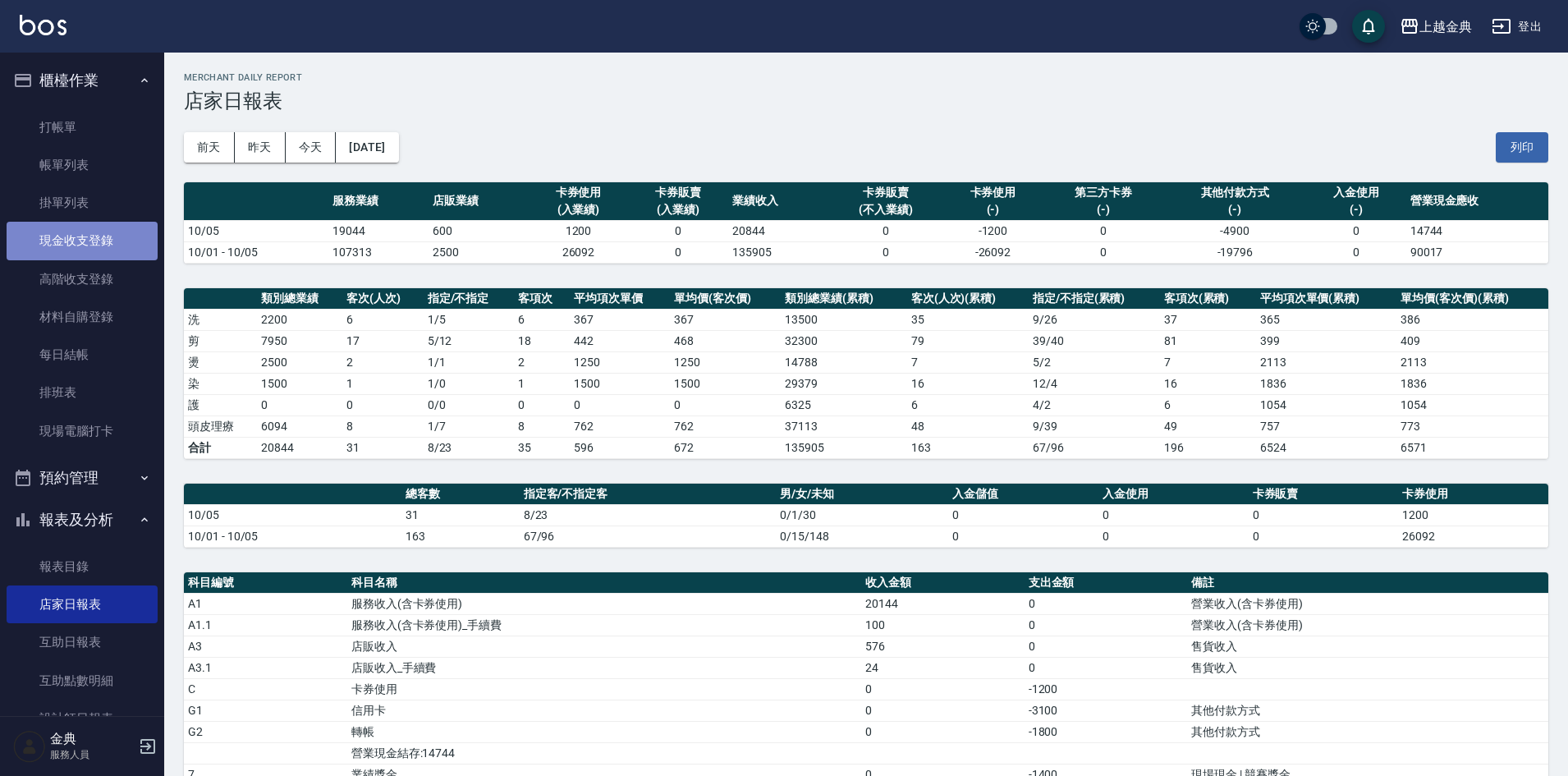
click at [83, 255] on link "現金收支登錄" at bounding box center [82, 240] width 151 height 38
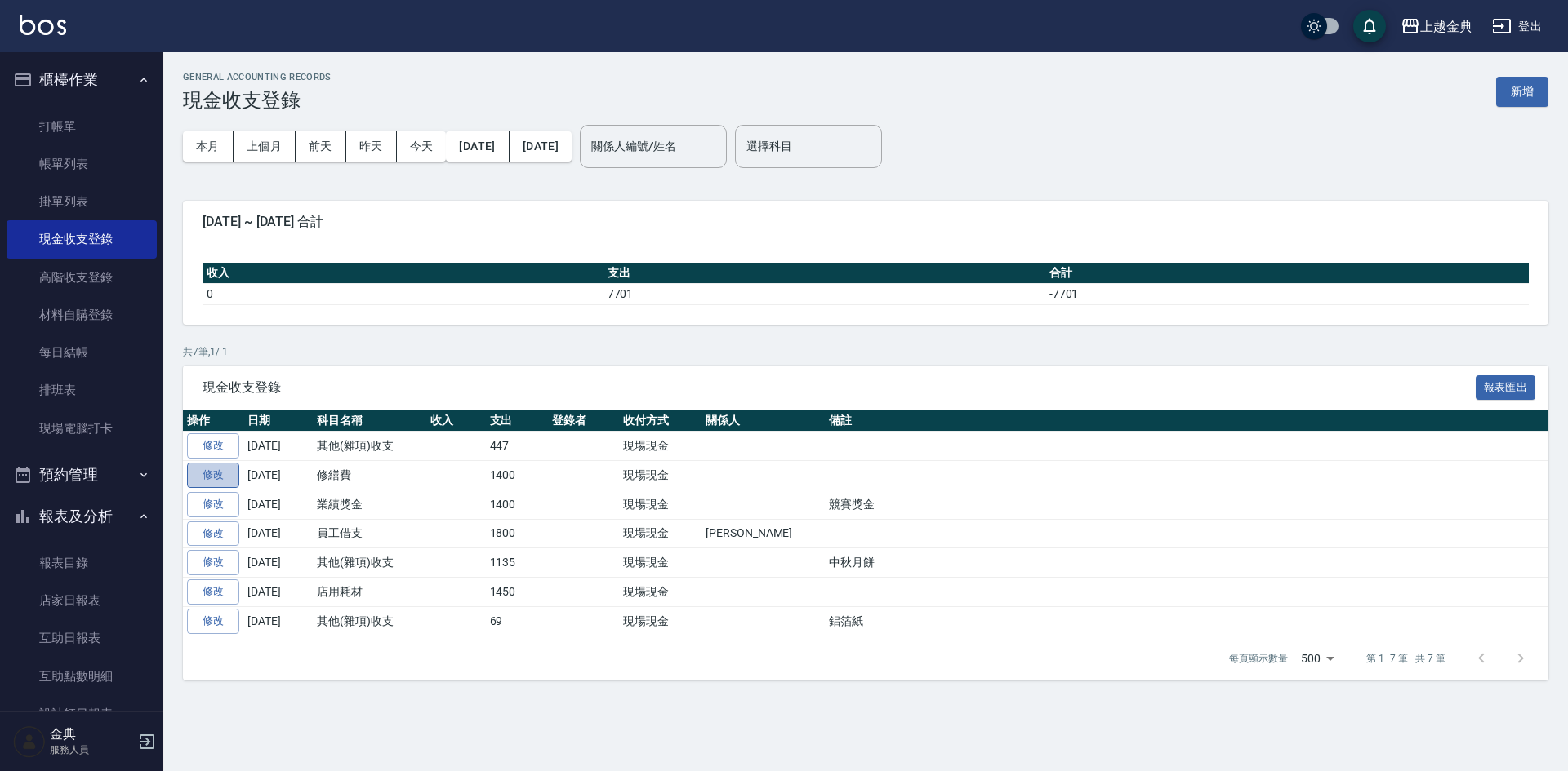
click at [227, 477] on link "修改" at bounding box center [213, 475] width 52 height 25
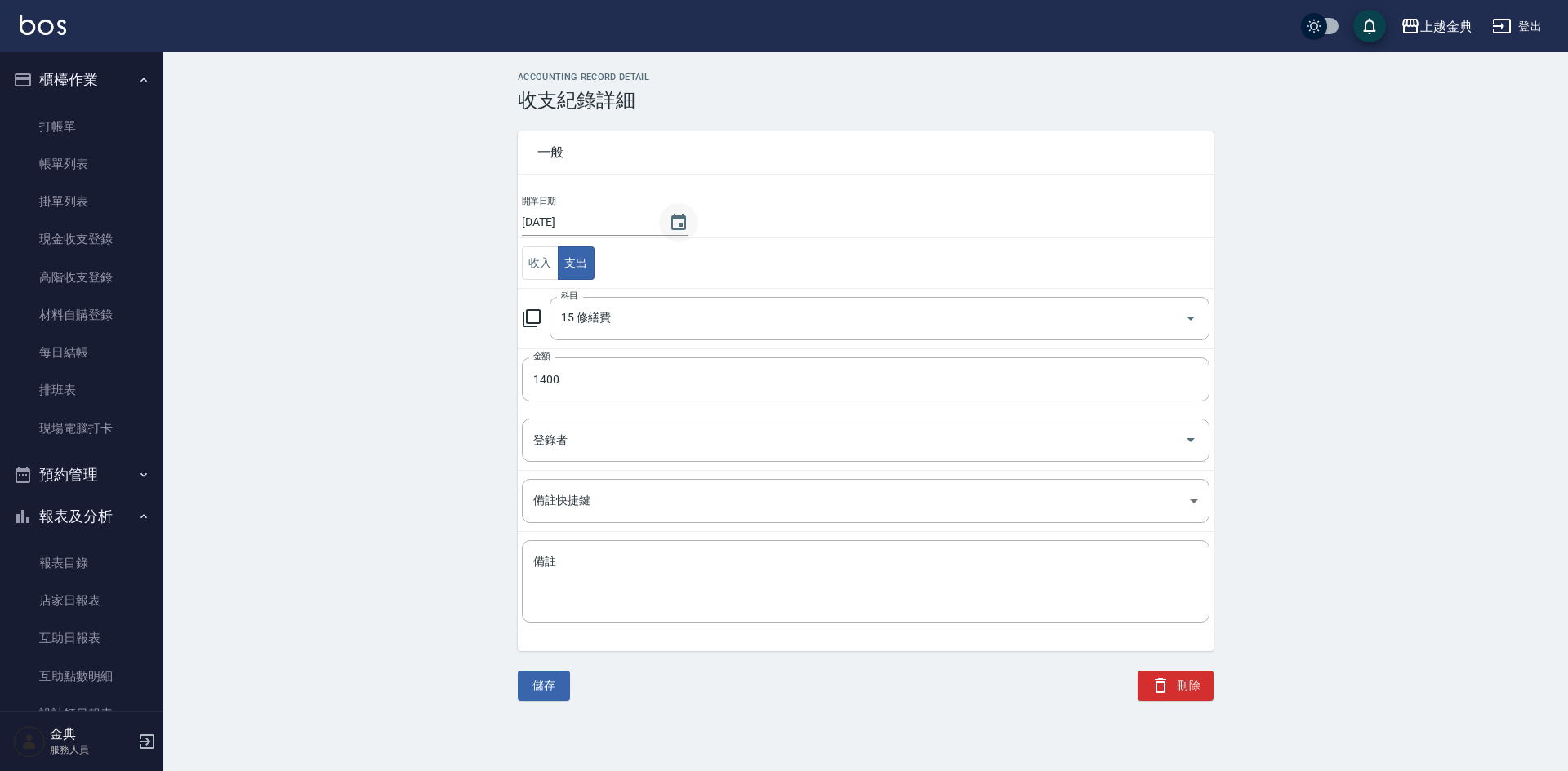
click at [672, 226] on icon "Choose date, selected date is 2025-10-05" at bounding box center [679, 221] width 15 height 16
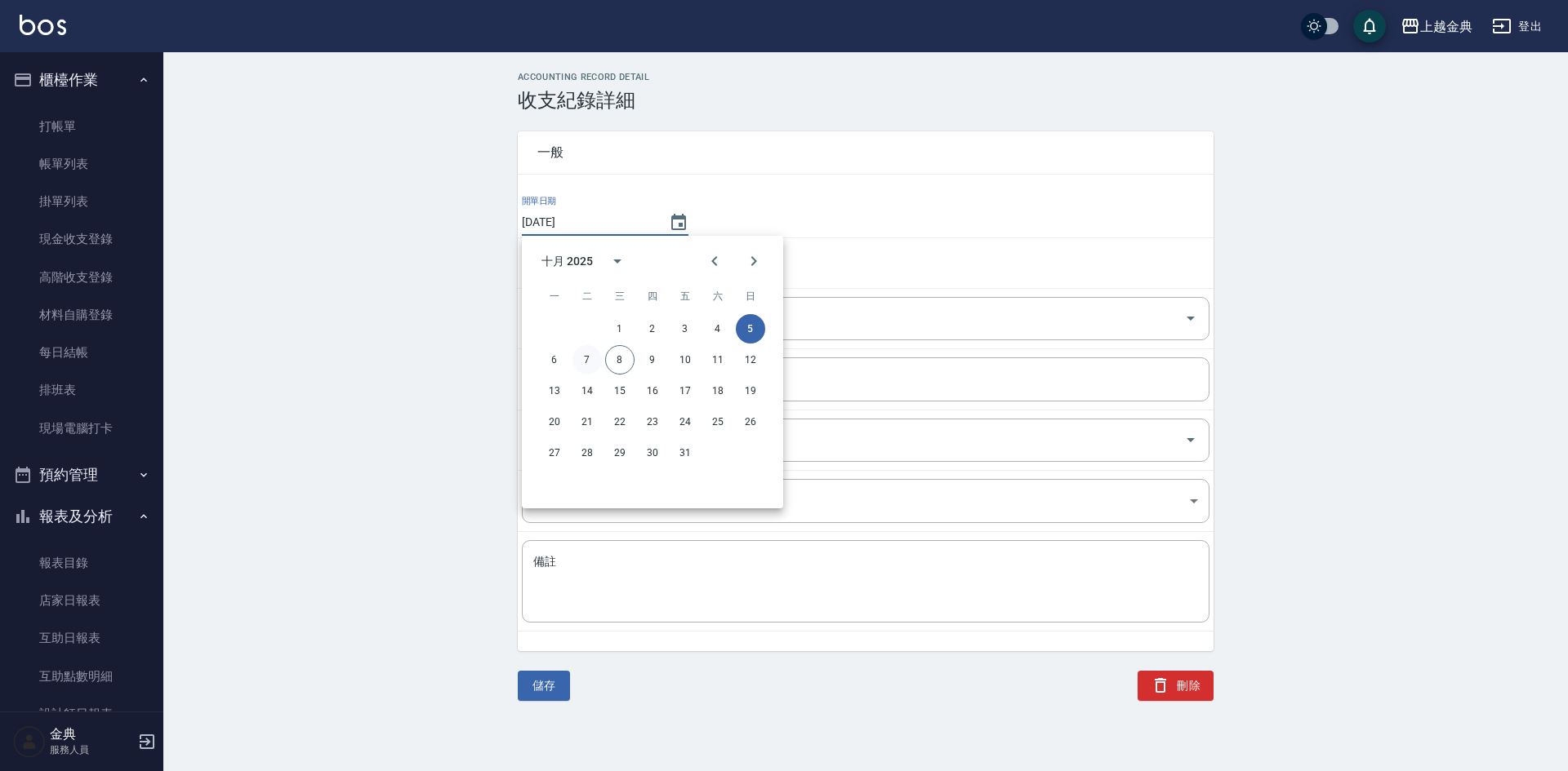
click at [595, 360] on button "7" at bounding box center [587, 360] width 29 height 29
type input "[DATE]"
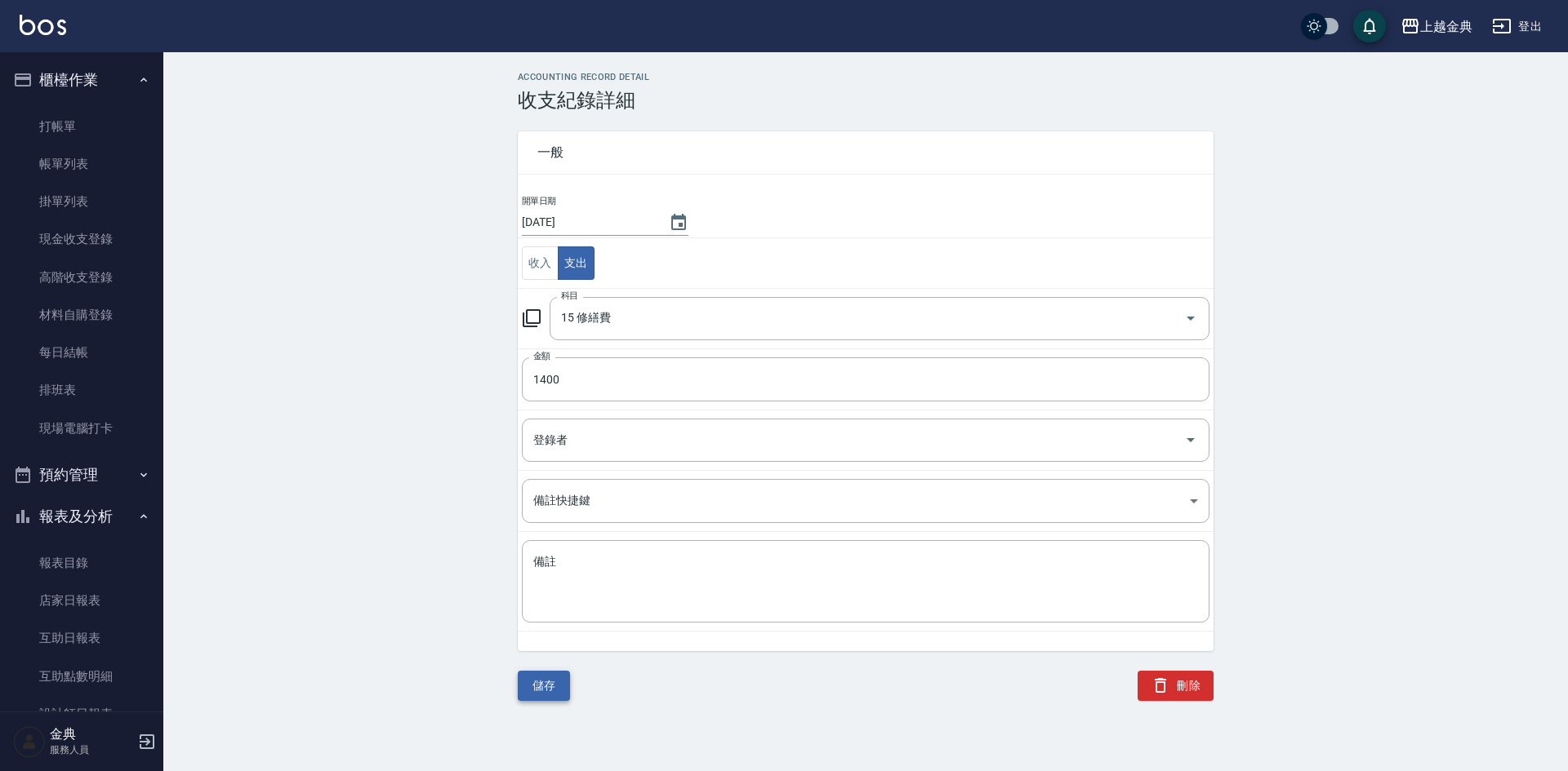
click at [528, 678] on button "儲存" at bounding box center [543, 686] width 52 height 30
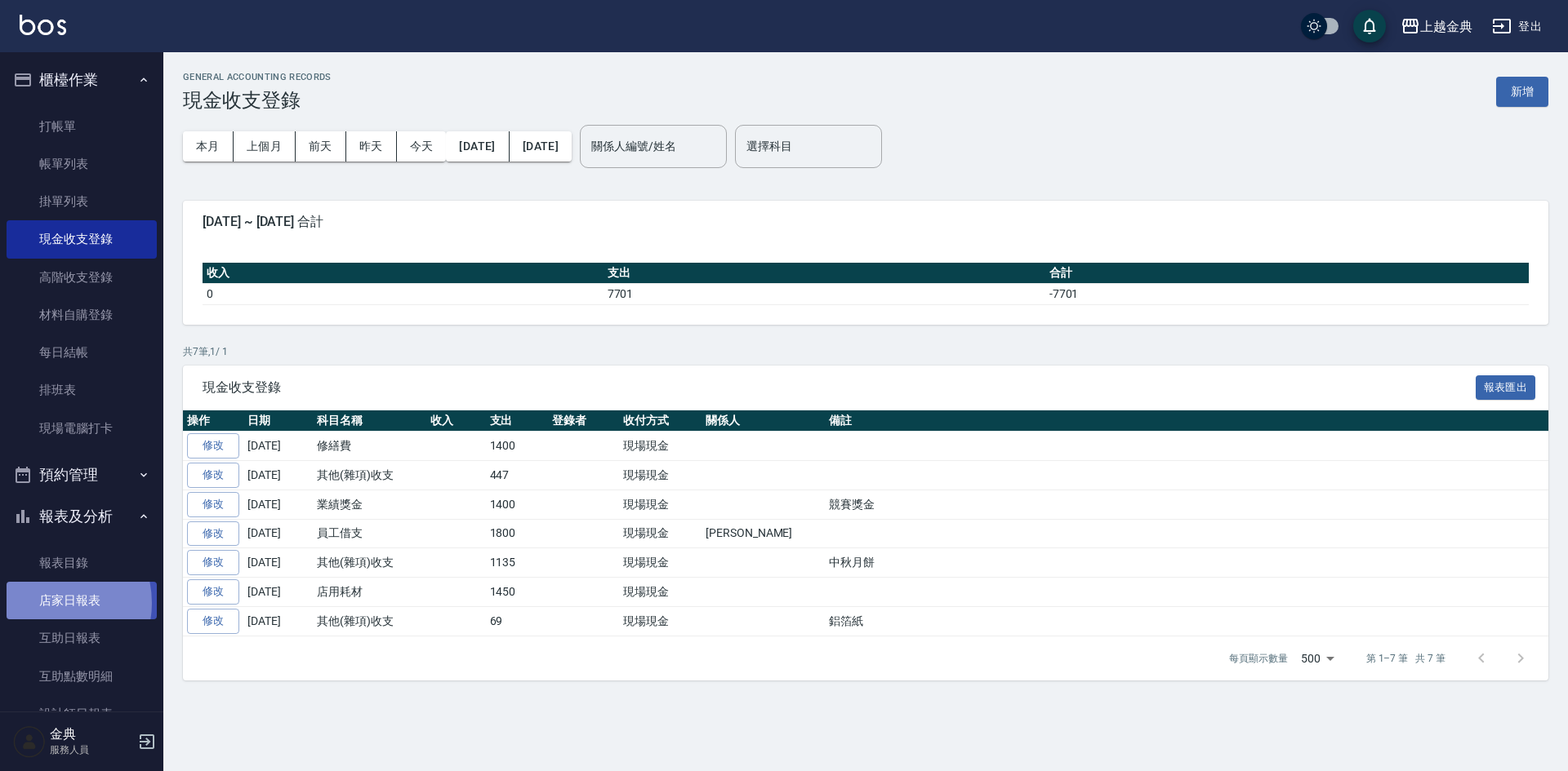
click at [49, 603] on link "店家日報表" at bounding box center [81, 600] width 150 height 38
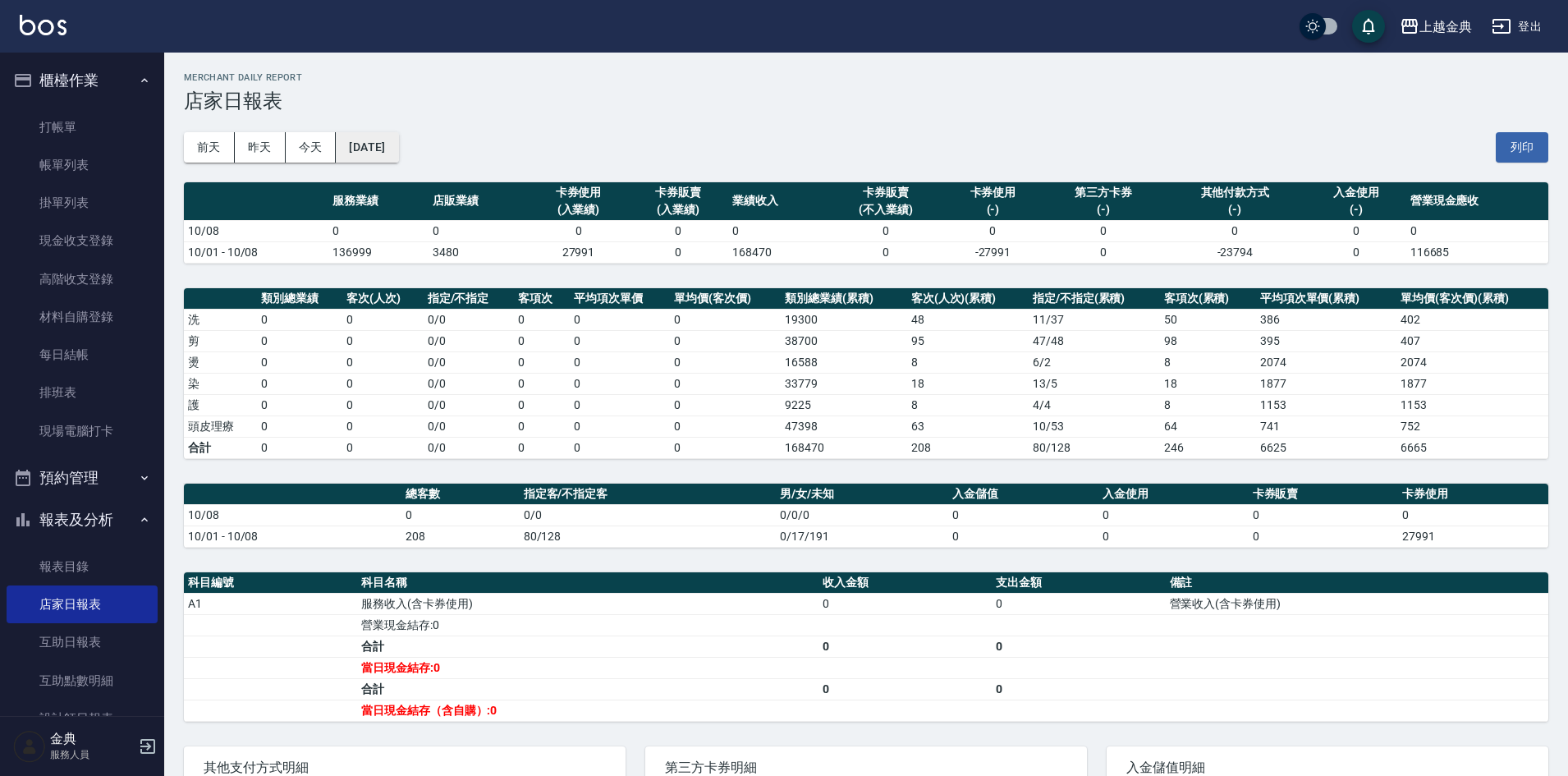
click at [398, 139] on button "[DATE]" at bounding box center [367, 148] width 62 height 30
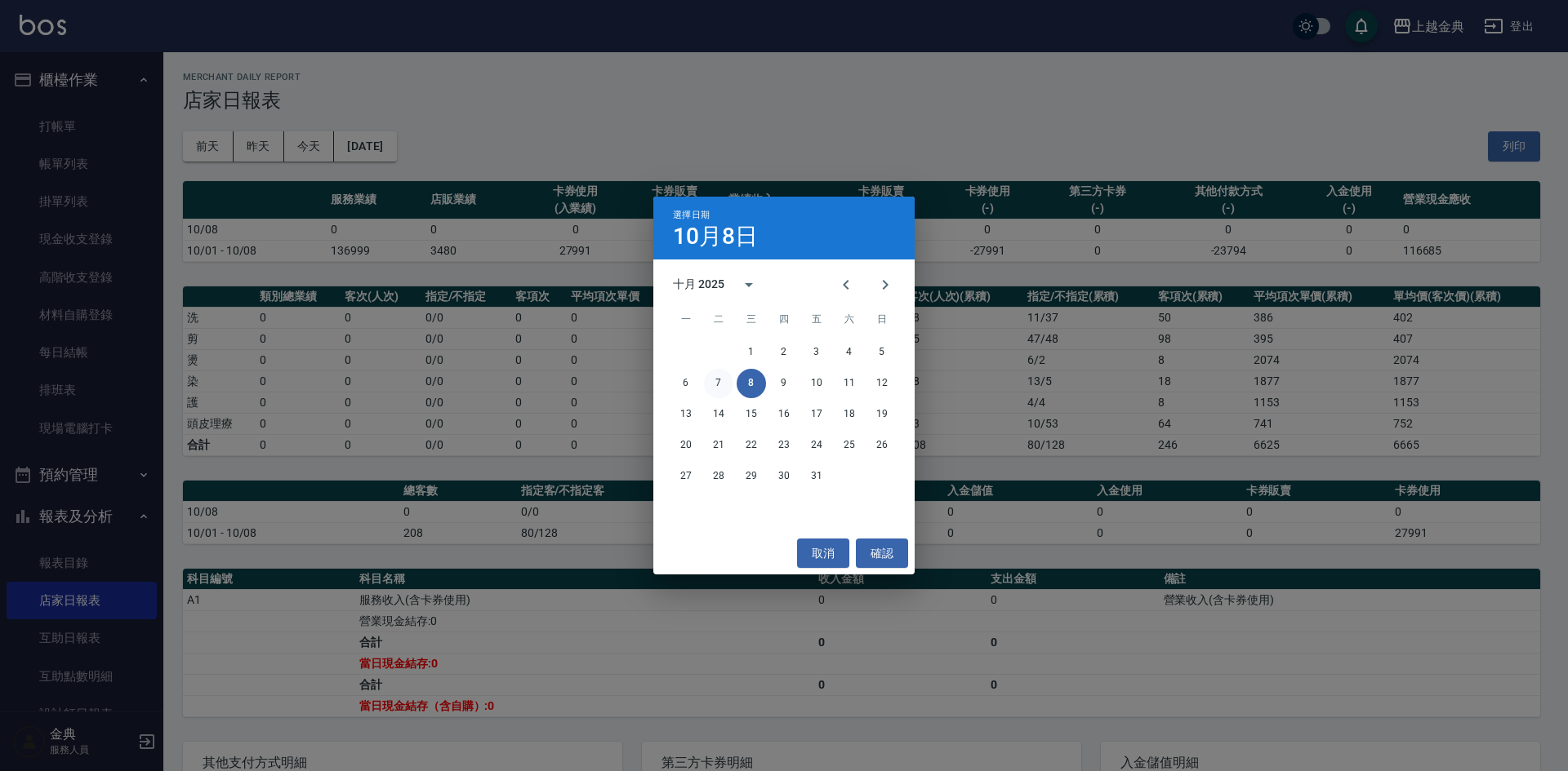
click at [721, 381] on button "7" at bounding box center [718, 383] width 29 height 29
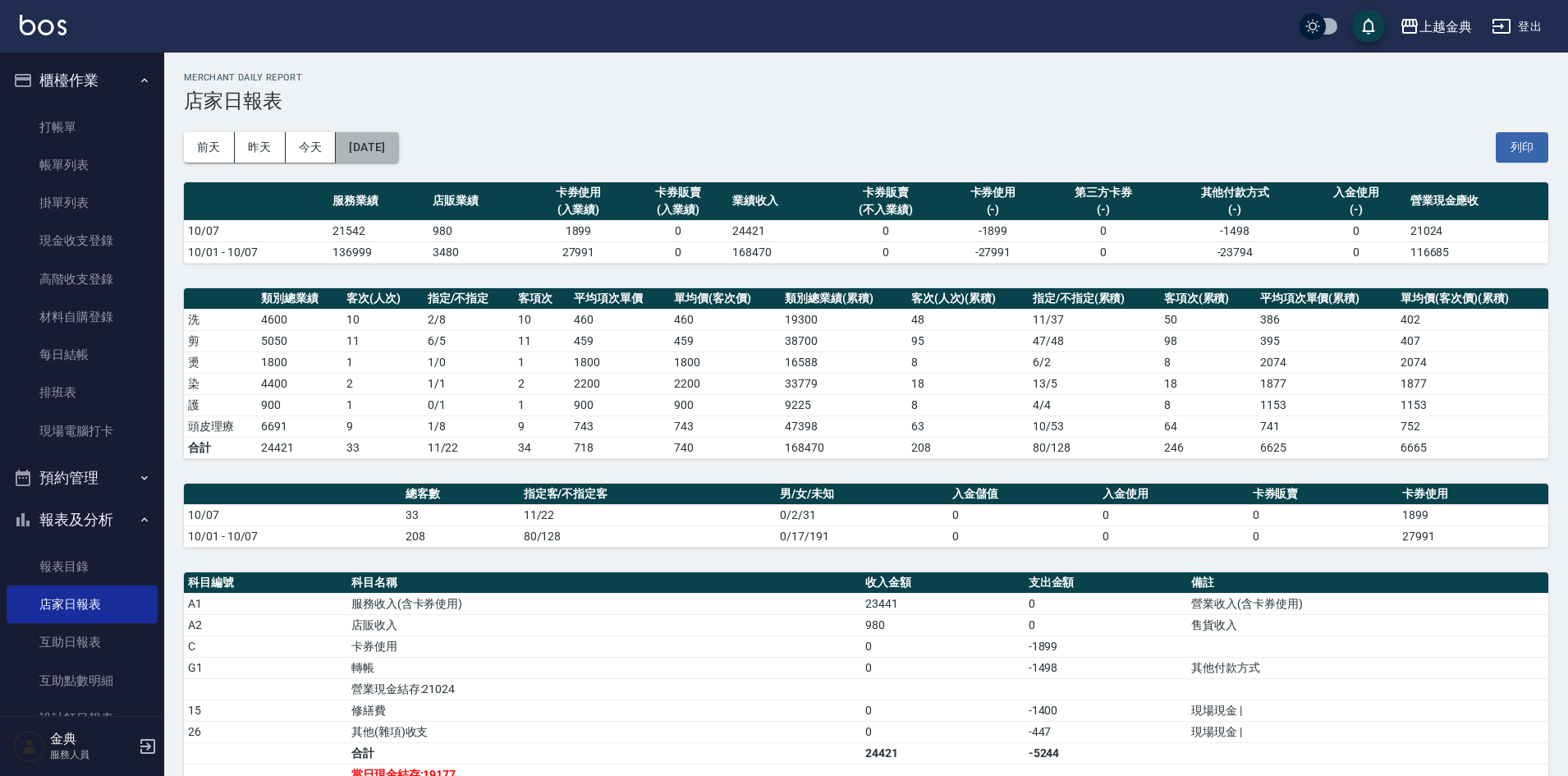
click at [393, 141] on button "[DATE]" at bounding box center [367, 148] width 62 height 30
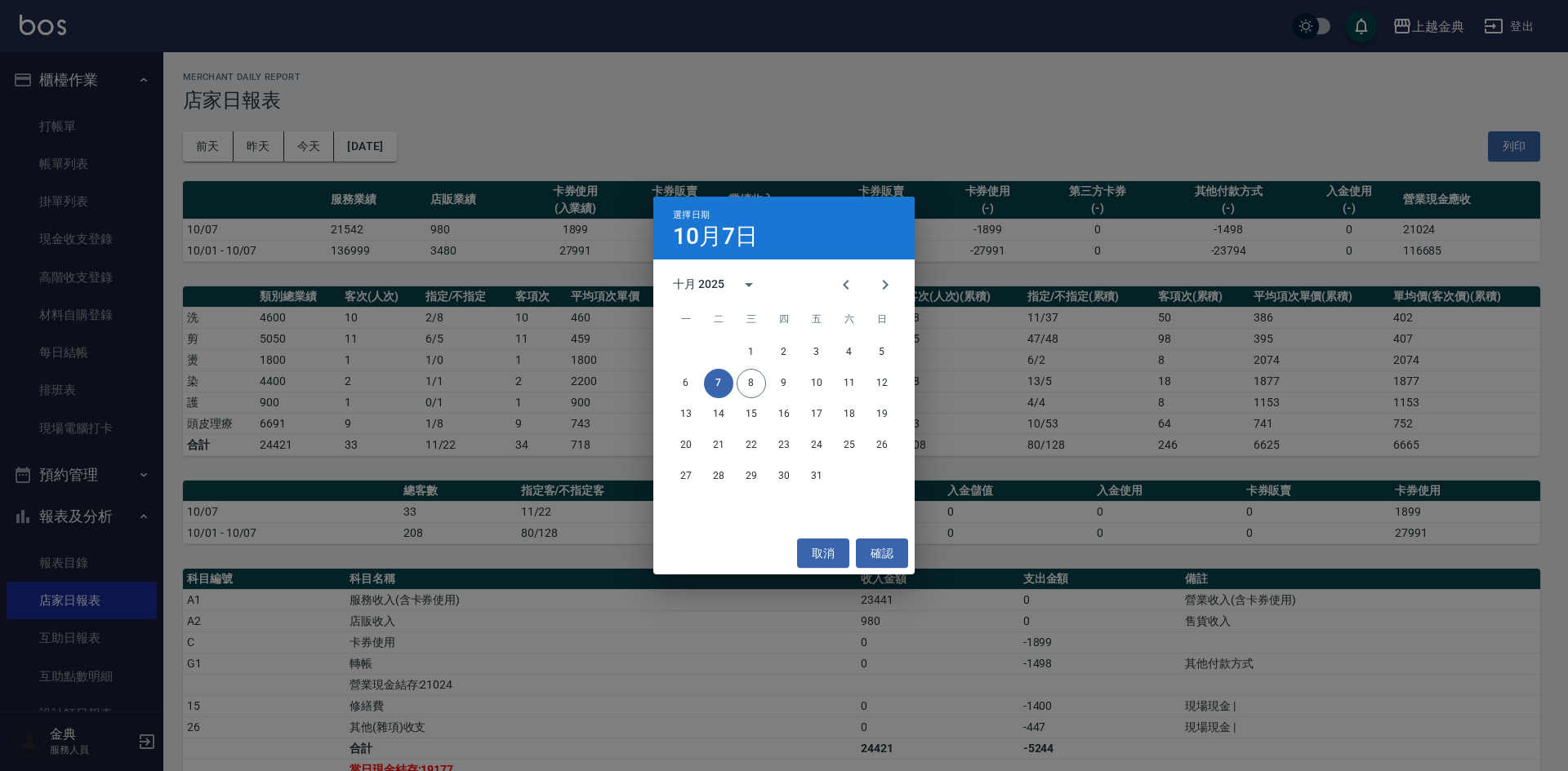
click at [709, 385] on button "7" at bounding box center [718, 383] width 29 height 29
drag, startPoint x: 683, startPoint y: 383, endPoint x: 745, endPoint y: 386, distance: 62.1
click at [779, 386] on div "6 7 8 9 10 11 12" at bounding box center [784, 383] width 262 height 29
click at [720, 385] on button "7" at bounding box center [718, 383] width 29 height 29
click at [689, 388] on button "6" at bounding box center [686, 383] width 29 height 29
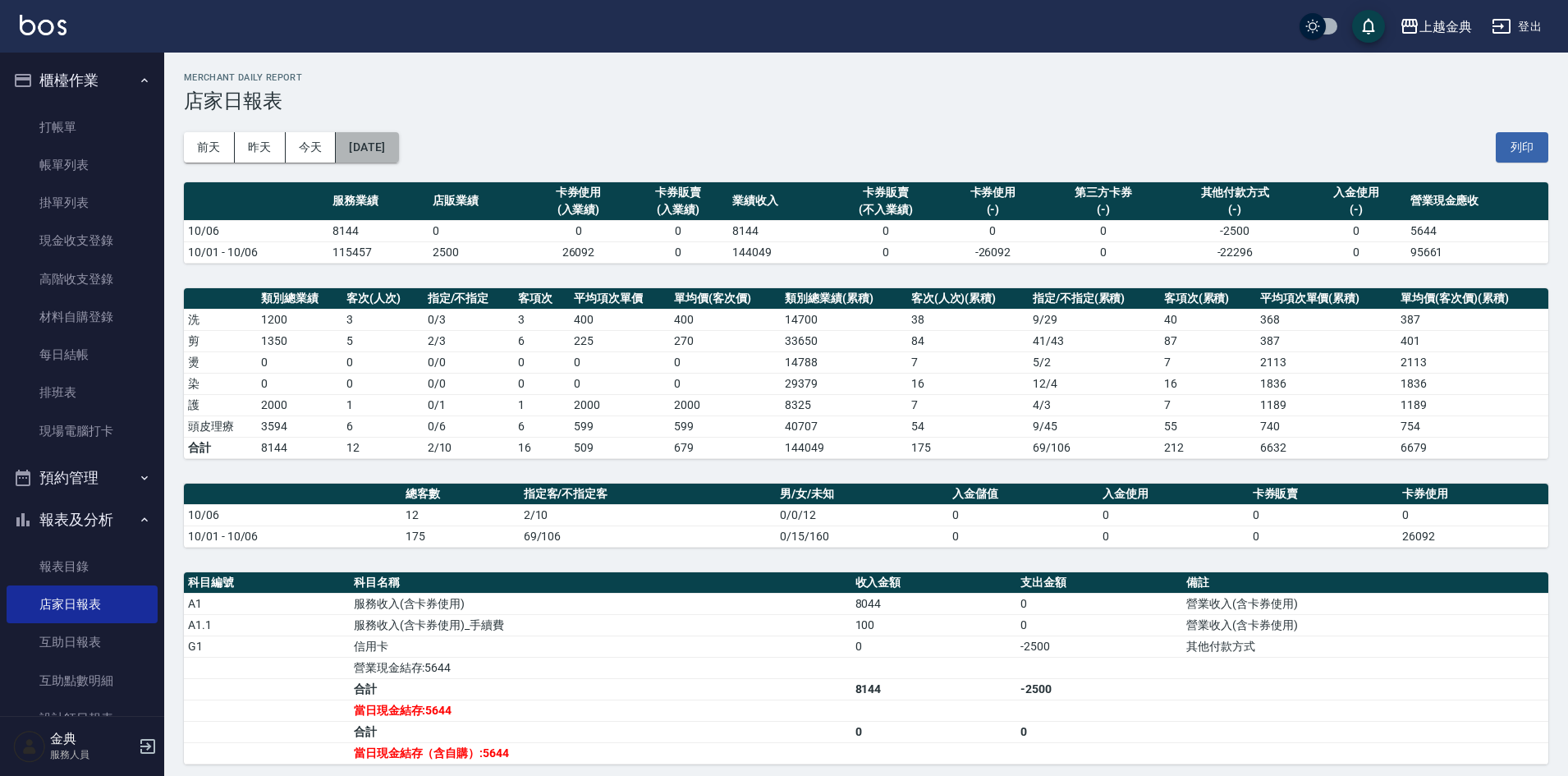
click at [398, 156] on button "[DATE]" at bounding box center [367, 148] width 62 height 30
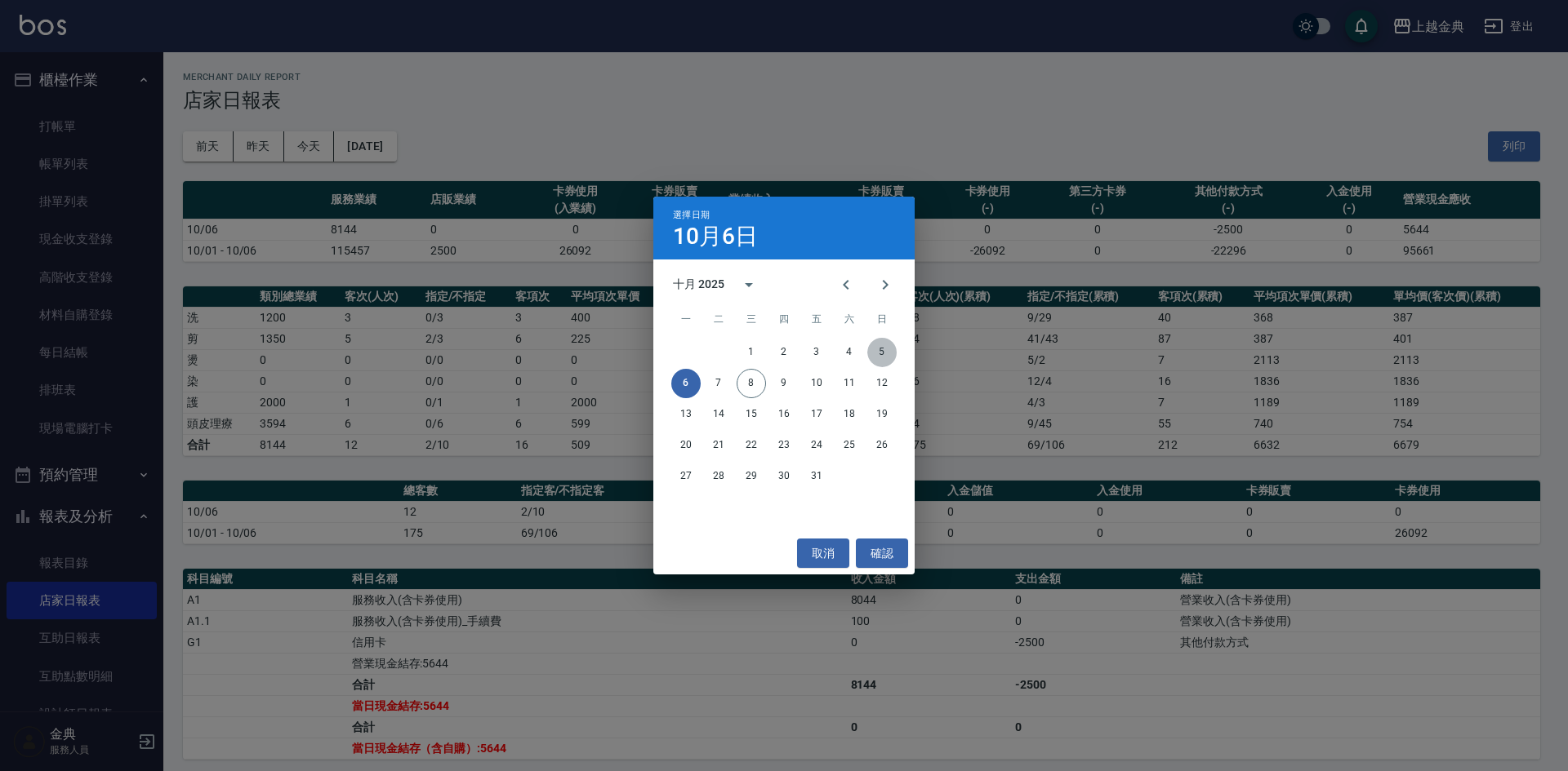
click at [880, 348] on button "5" at bounding box center [881, 352] width 29 height 29
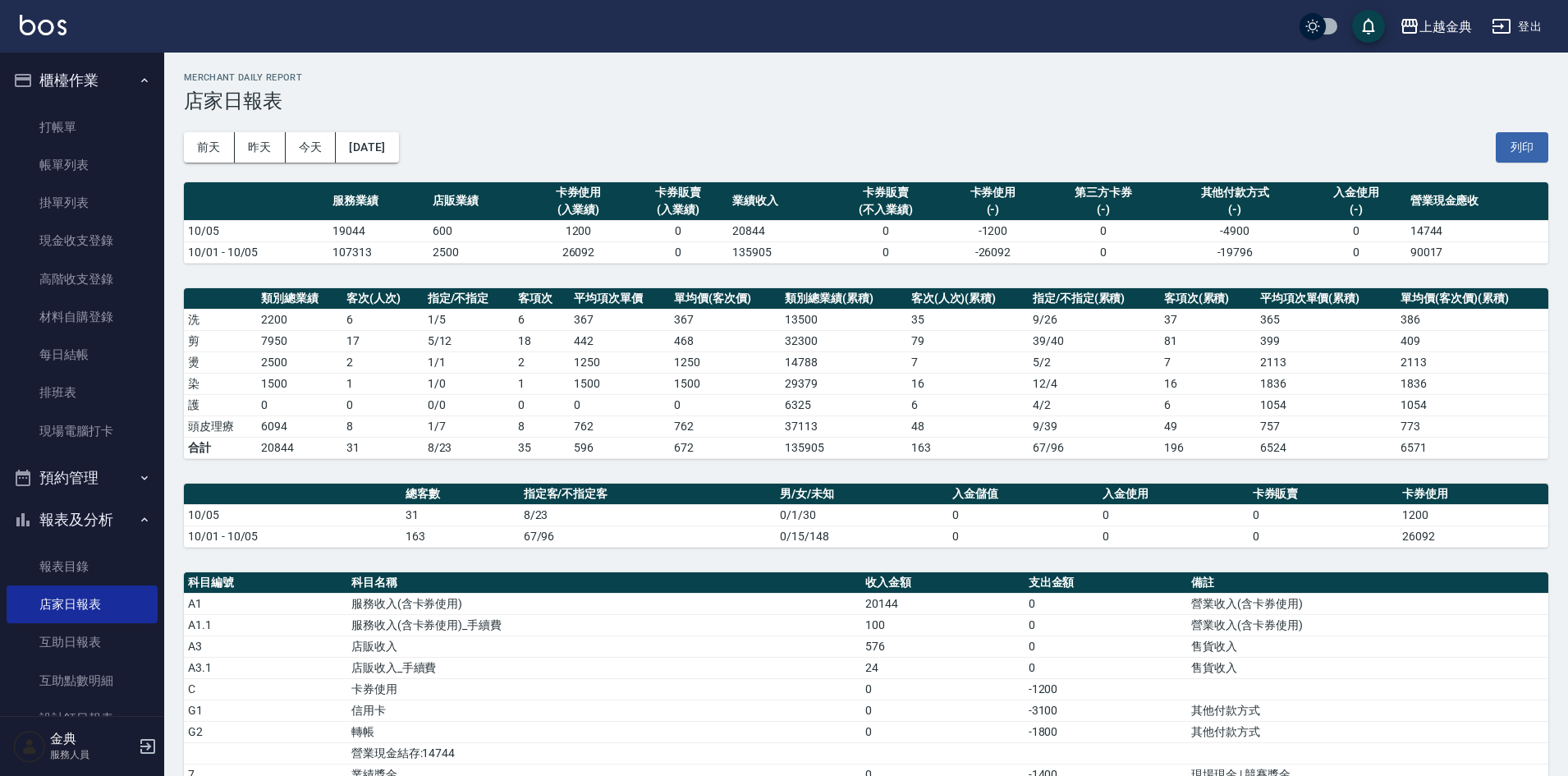
scroll to position [246, 0]
